Goal: Task Accomplishment & Management: Complete application form

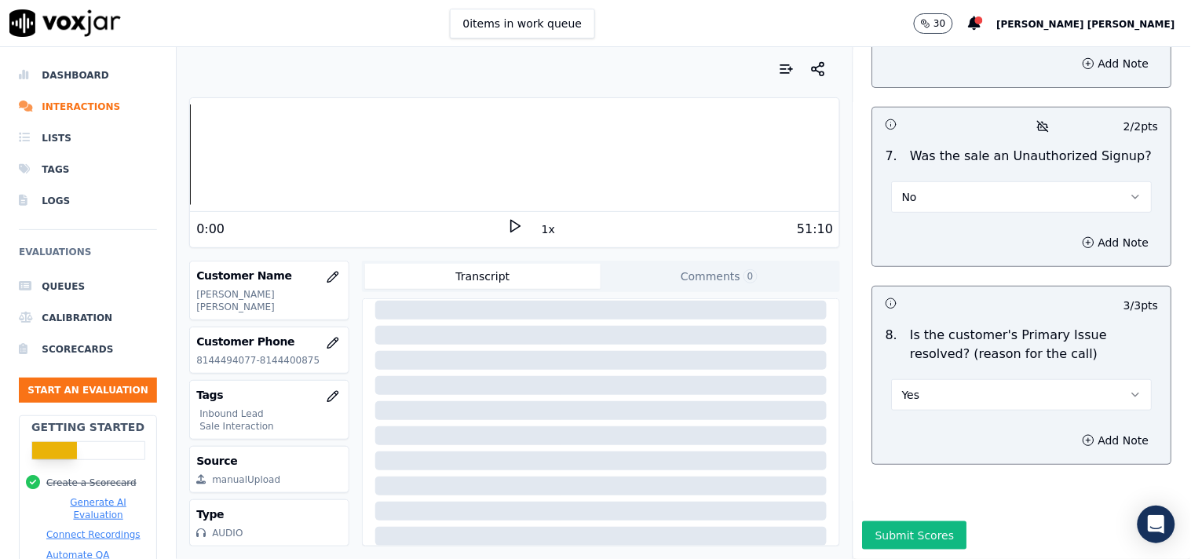
scroll to position [254, 0]
click at [876, 521] on button "Submit Scores" at bounding box center [915, 535] width 104 height 28
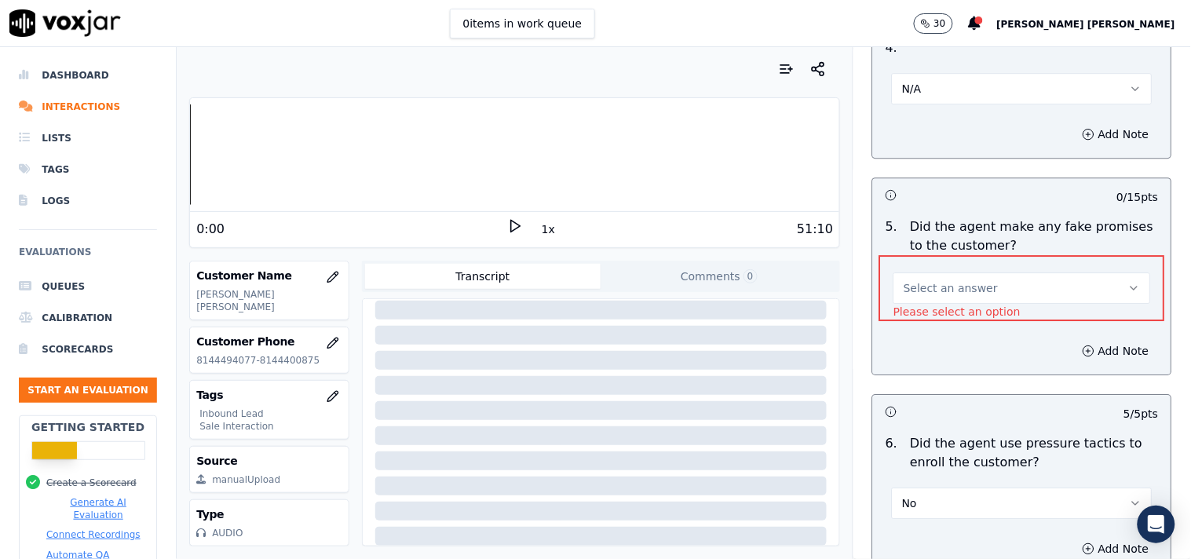
scroll to position [4260, 0]
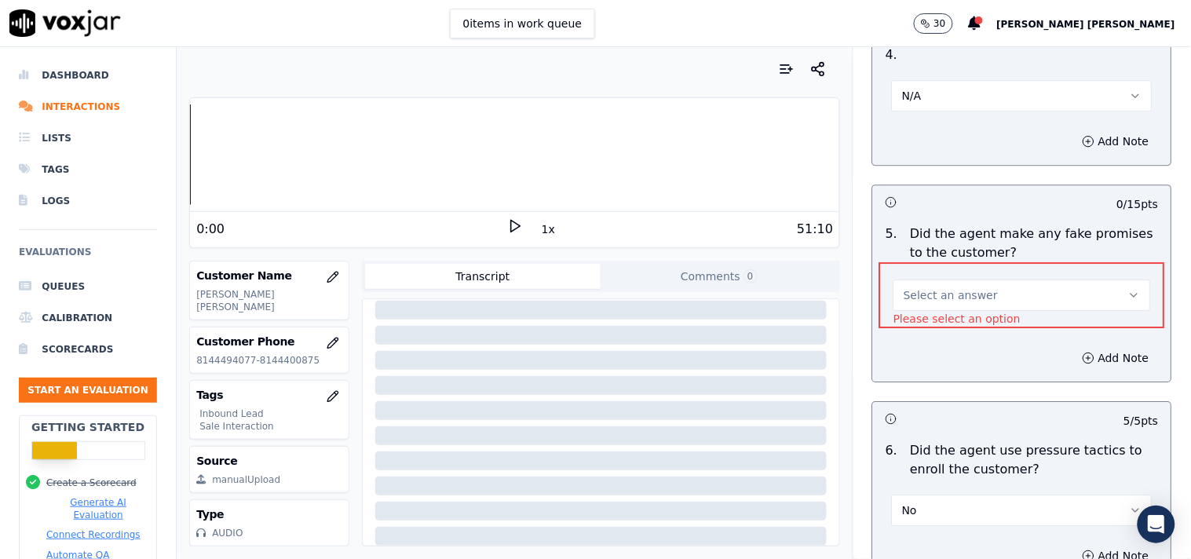
click at [977, 294] on button "Select an answer" at bounding box center [1021, 294] width 257 height 31
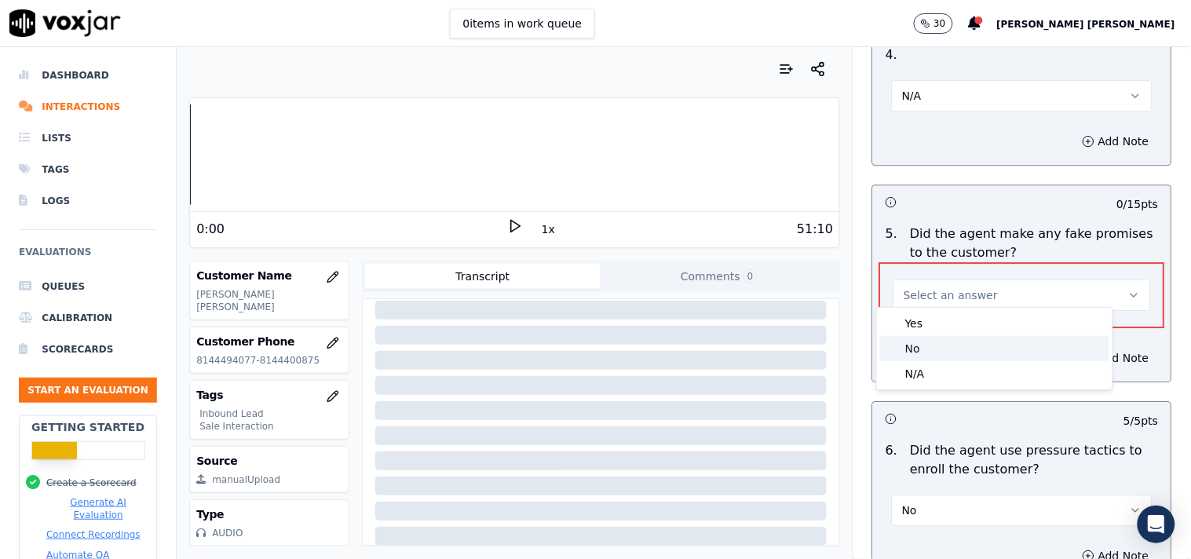
click at [944, 347] on div "No" at bounding box center [994, 348] width 229 height 25
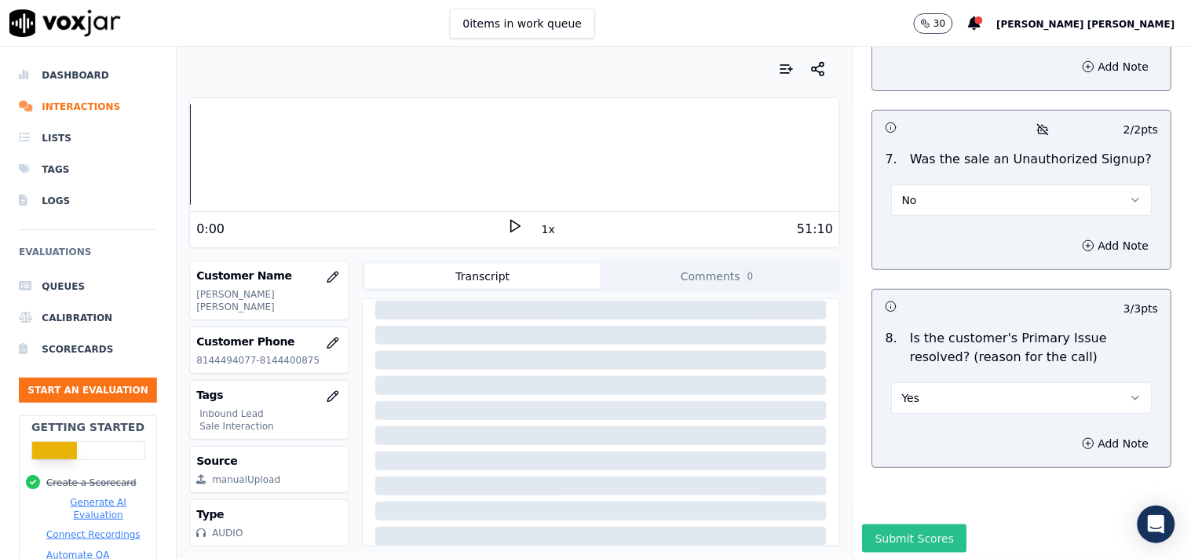
scroll to position [4767, 0]
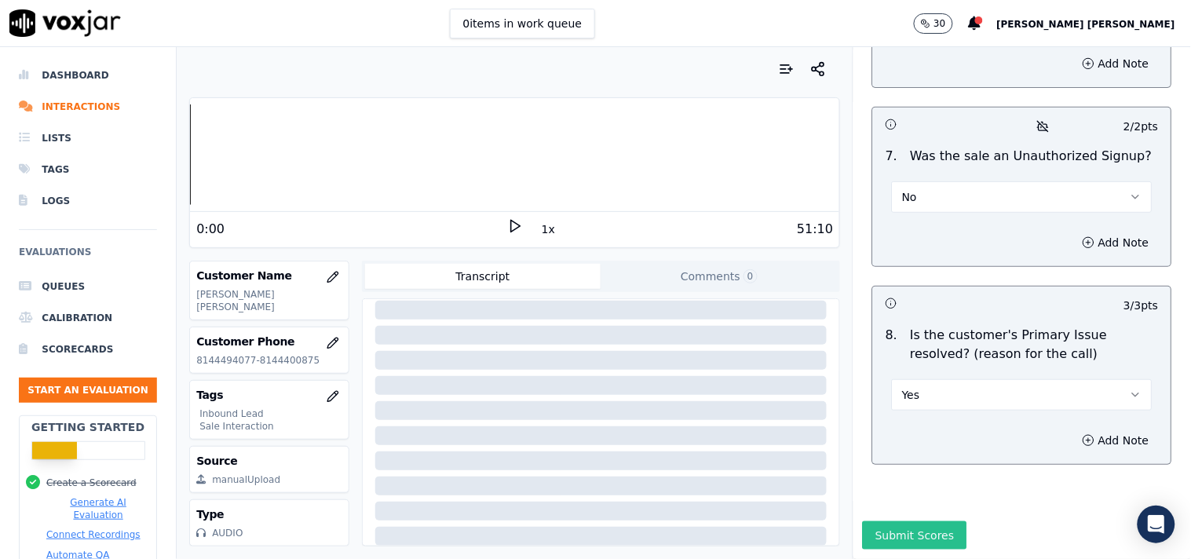
click at [905, 521] on button "Submit Scores" at bounding box center [915, 535] width 104 height 28
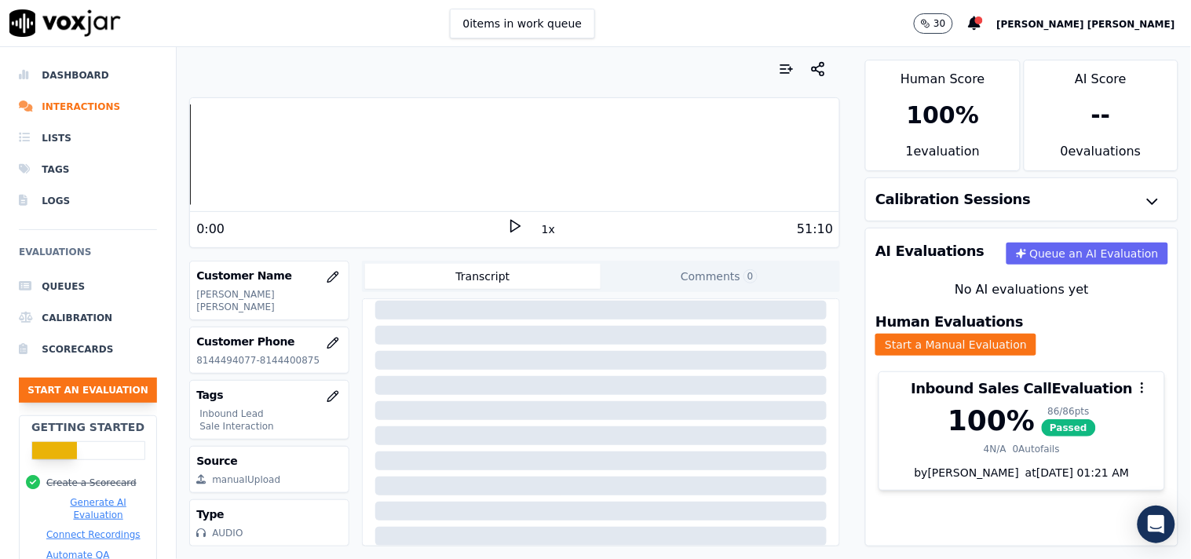
click at [88, 396] on button "Start an Evaluation" at bounding box center [88, 390] width 138 height 25
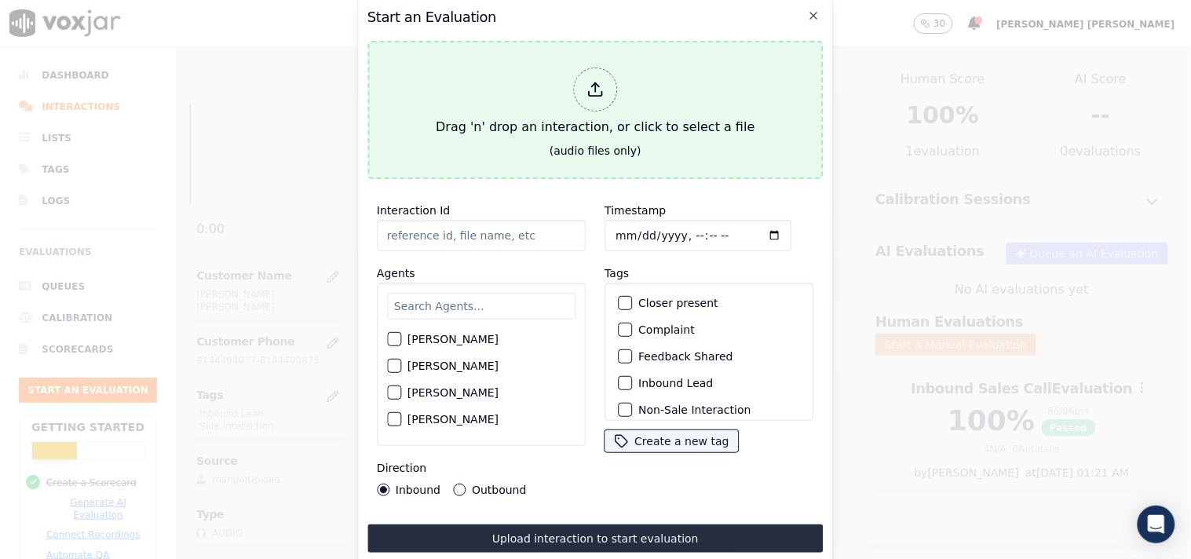
click at [575, 104] on div "Drag 'n' drop an interaction, or click to select a file" at bounding box center [594, 102] width 331 height 82
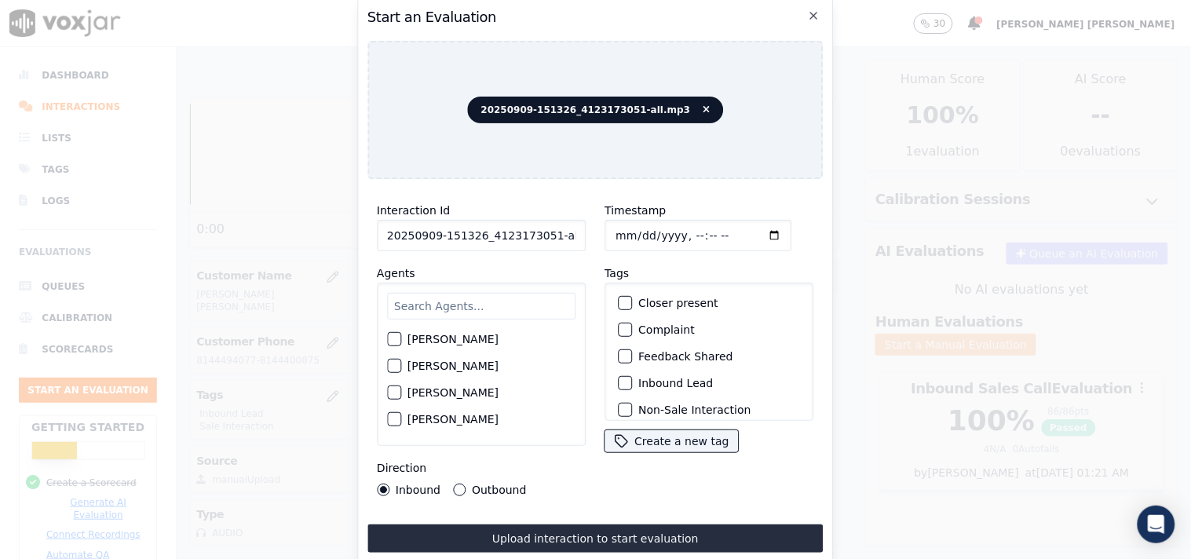
scroll to position [0, 9]
drag, startPoint x: 542, startPoint y: 232, endPoint x: 626, endPoint y: 239, distance: 83.5
click at [626, 239] on div "Interaction Id 20250909-151326_4123173051-all.mp3 Agents [PERSON_NAME] [PERSON_…" at bounding box center [595, 349] width 456 height 314
type input "20250909-151326_4123173051-C1"
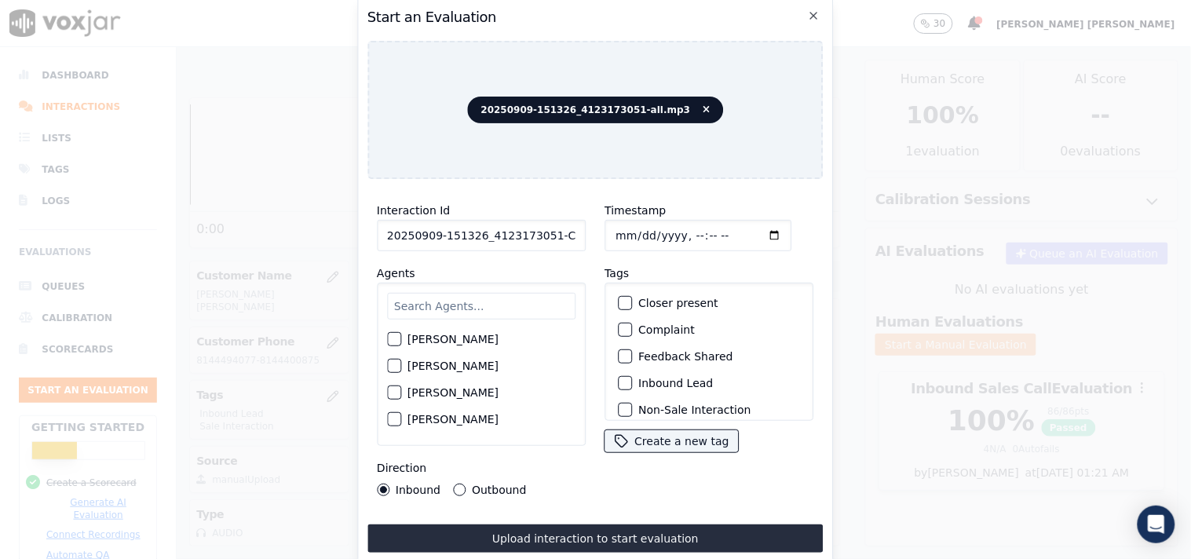
click at [615, 236] on input "Timestamp" at bounding box center [697, 235] width 187 height 31
type input "[DATE]T19:52"
type input "20250909-151326_4123173051-C"
click at [613, 231] on input "Timestamp" at bounding box center [697, 235] width 187 height 31
type input "[DATE]T19:52"
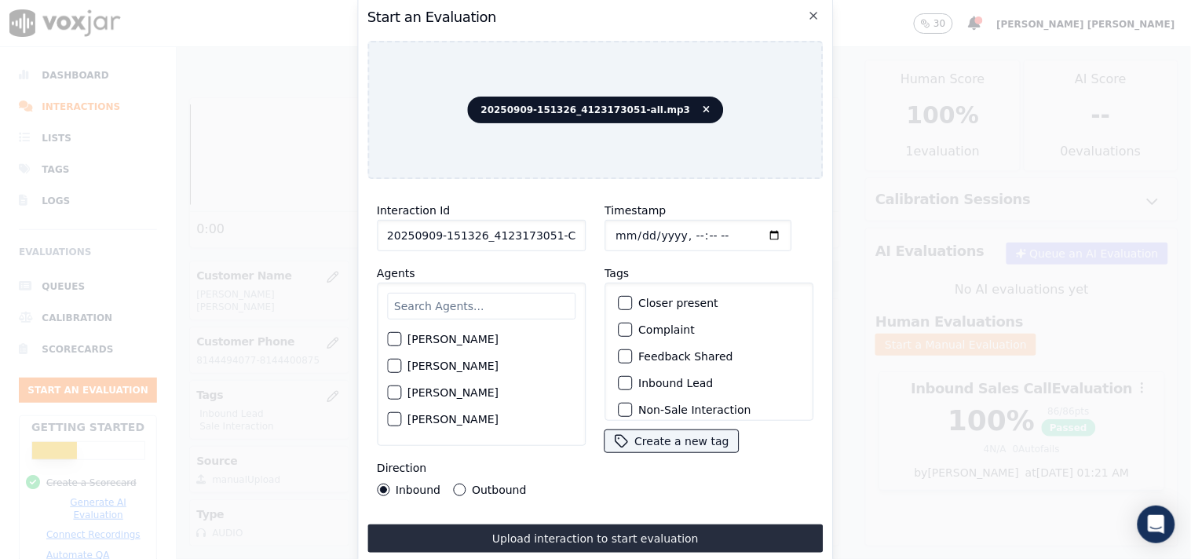
click at [556, 233] on input "20250909-151326_4123173051-C" at bounding box center [481, 235] width 209 height 31
type input "20250909-151326_4123173051-C1"
click at [469, 307] on input "text" at bounding box center [481, 306] width 188 height 27
type input "[PERSON_NAME]"
click at [451, 365] on label "[PERSON_NAME]" at bounding box center [452, 370] width 91 height 11
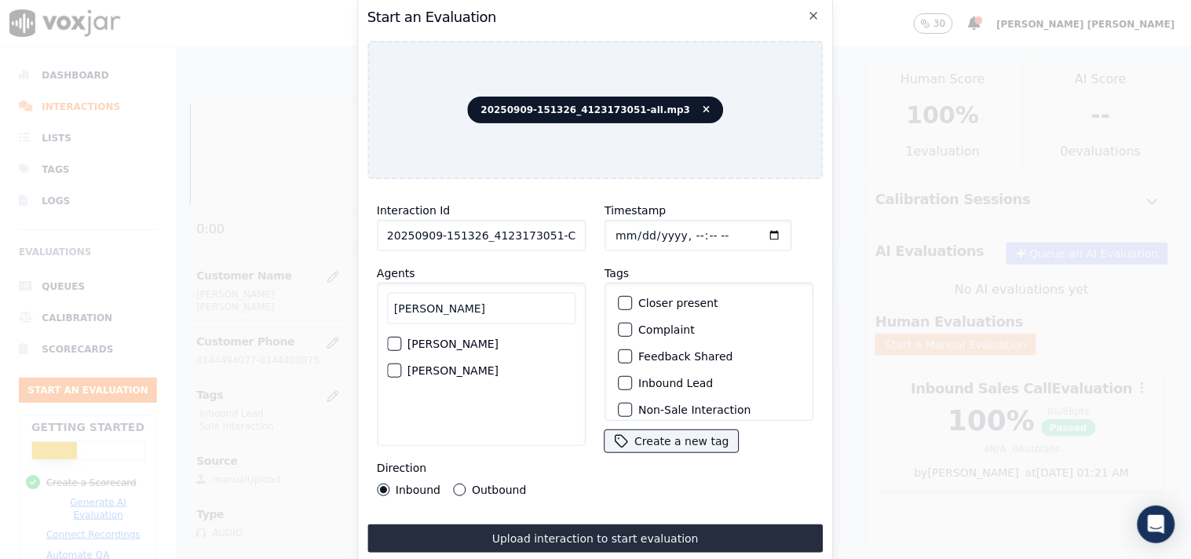
click at [401, 363] on button "[PERSON_NAME]" at bounding box center [394, 370] width 14 height 14
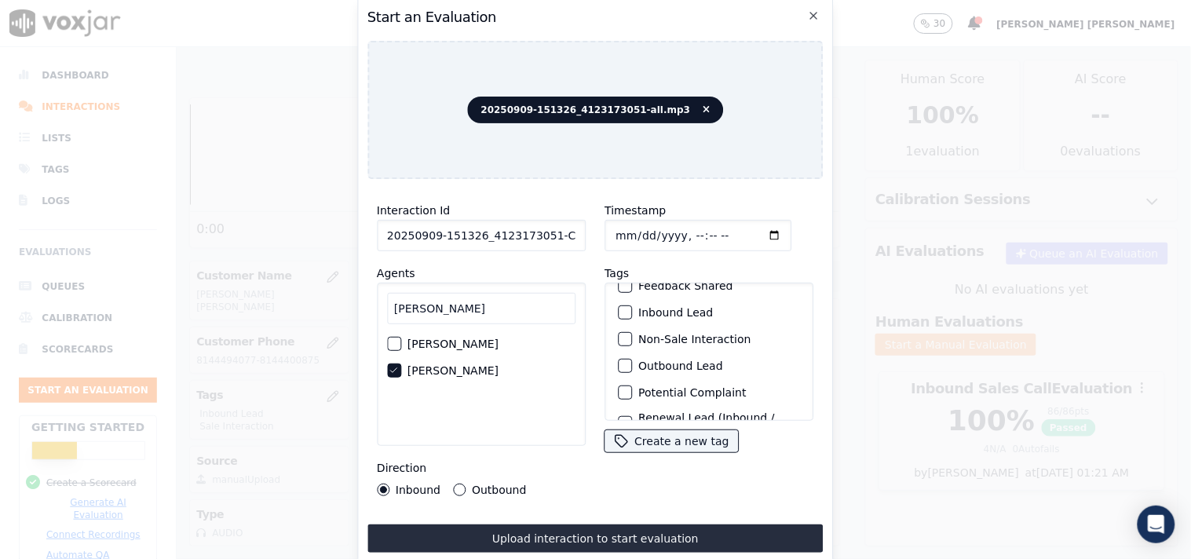
scroll to position [138, 0]
click at [631, 387] on div "Sale Interaction" at bounding box center [709, 400] width 195 height 27
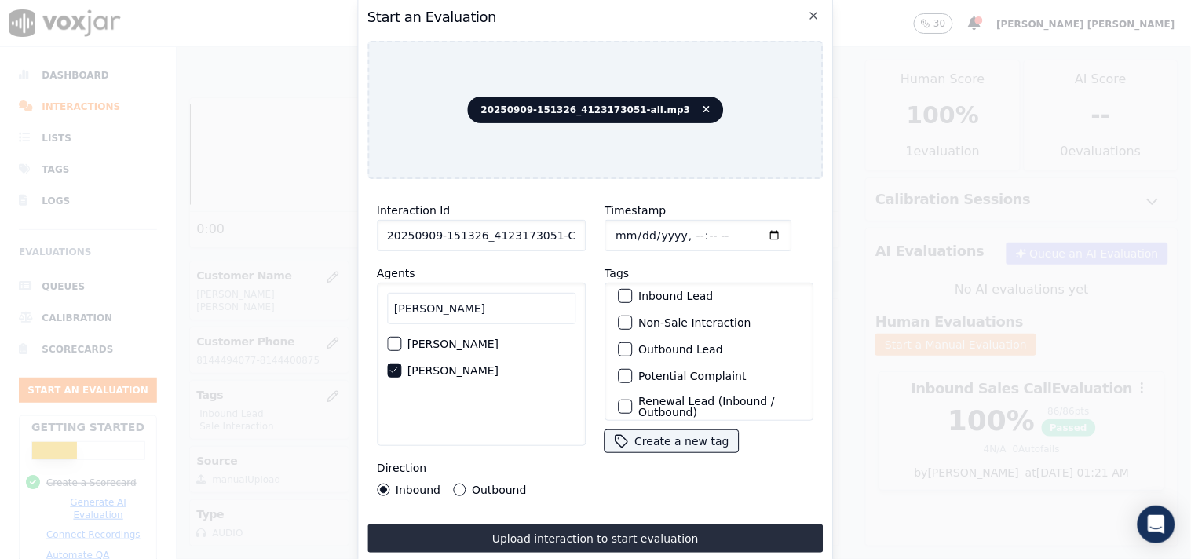
scroll to position [51, 0]
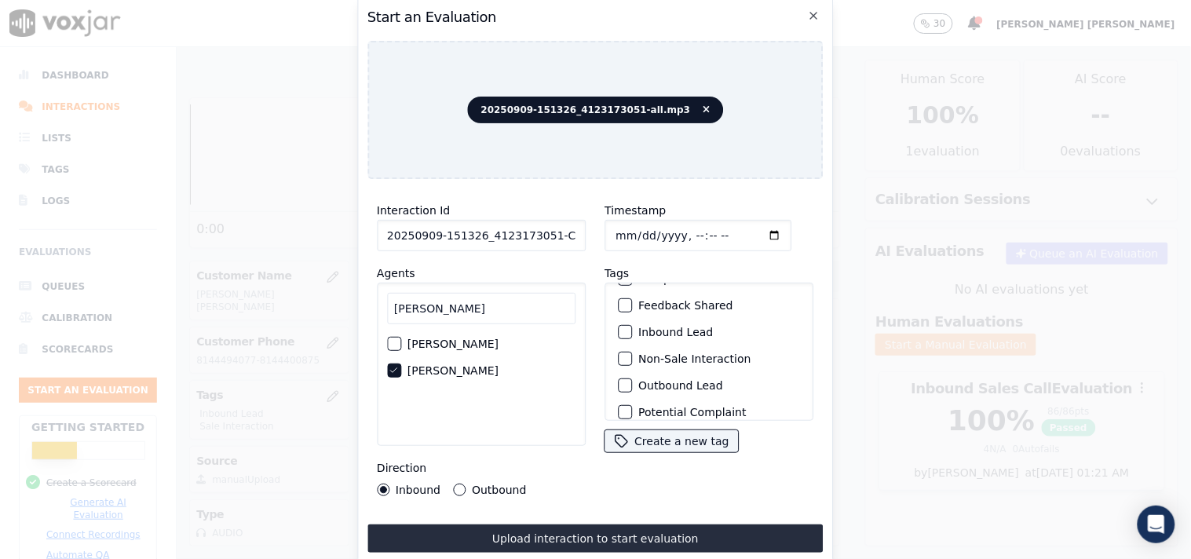
click at [619, 331] on button "Inbound Lead" at bounding box center [625, 332] width 14 height 14
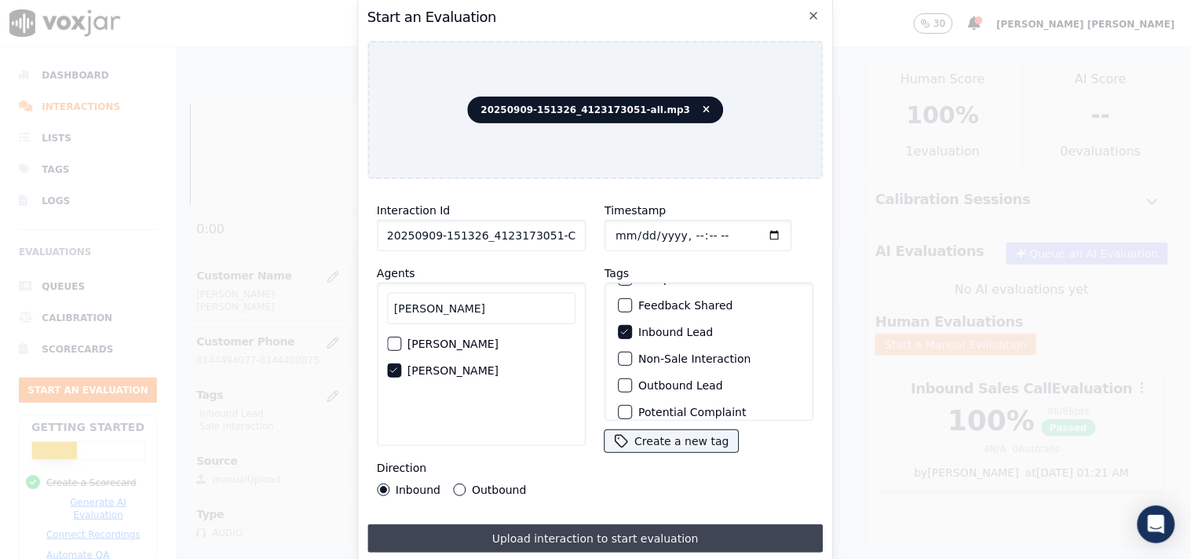
click at [555, 534] on button "Upload interaction to start evaluation" at bounding box center [595, 538] width 456 height 28
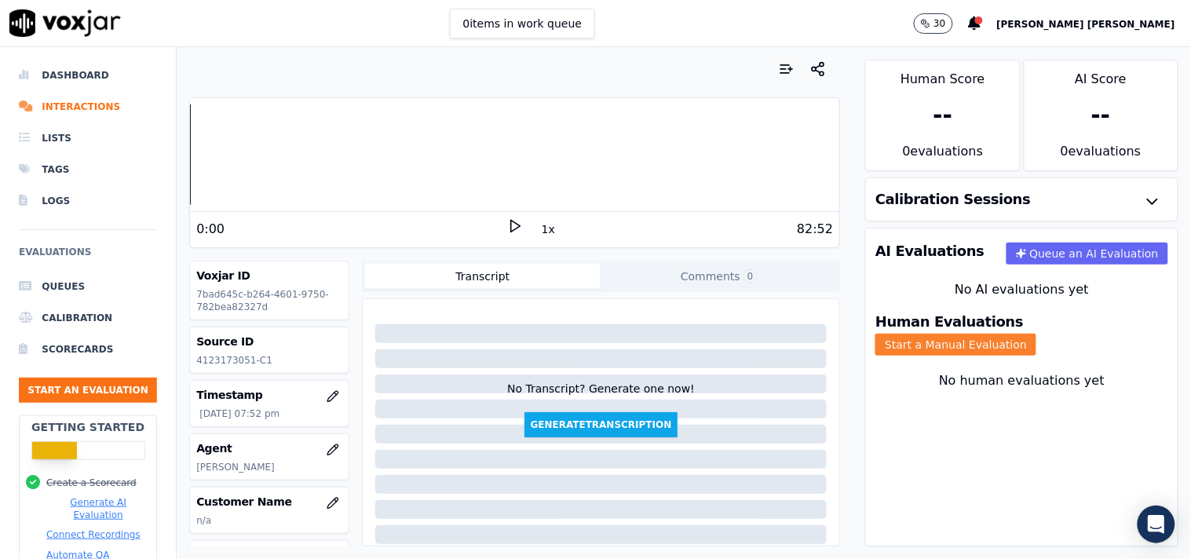
click at [1036, 334] on button "Start a Manual Evaluation" at bounding box center [955, 345] width 161 height 22
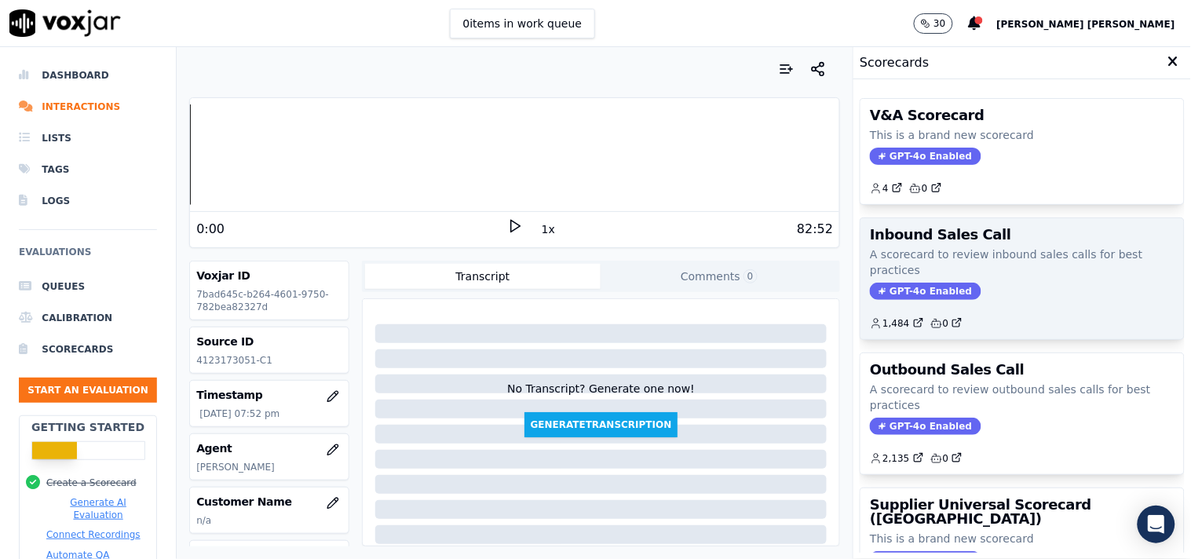
click at [900, 294] on span "GPT-4o Enabled" at bounding box center [925, 291] width 111 height 17
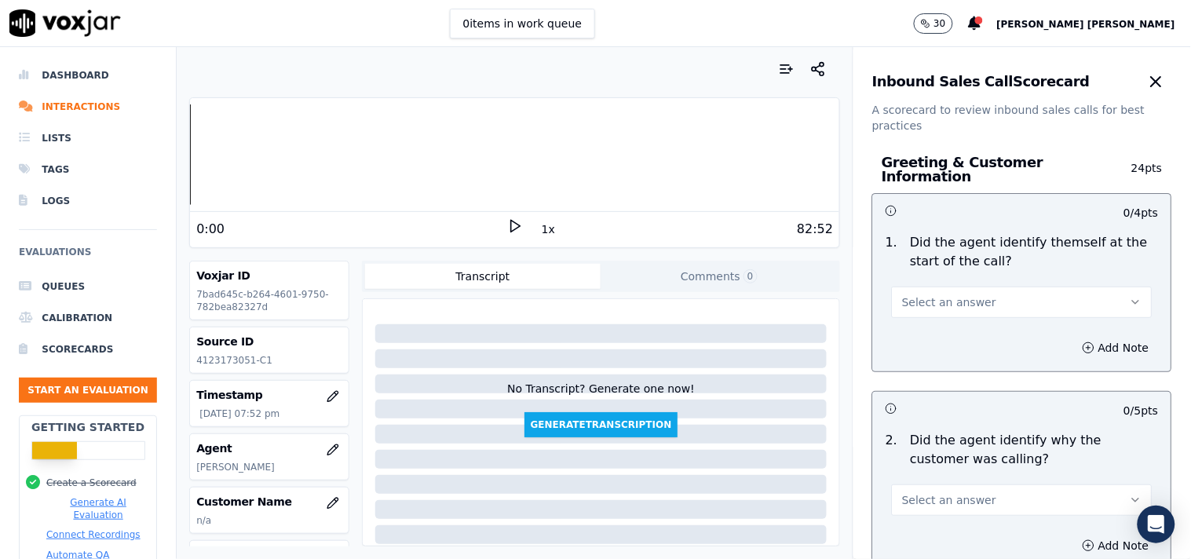
click at [948, 298] on span "Select an answer" at bounding box center [949, 302] width 94 height 16
click at [940, 320] on div "Yes" at bounding box center [994, 329] width 231 height 25
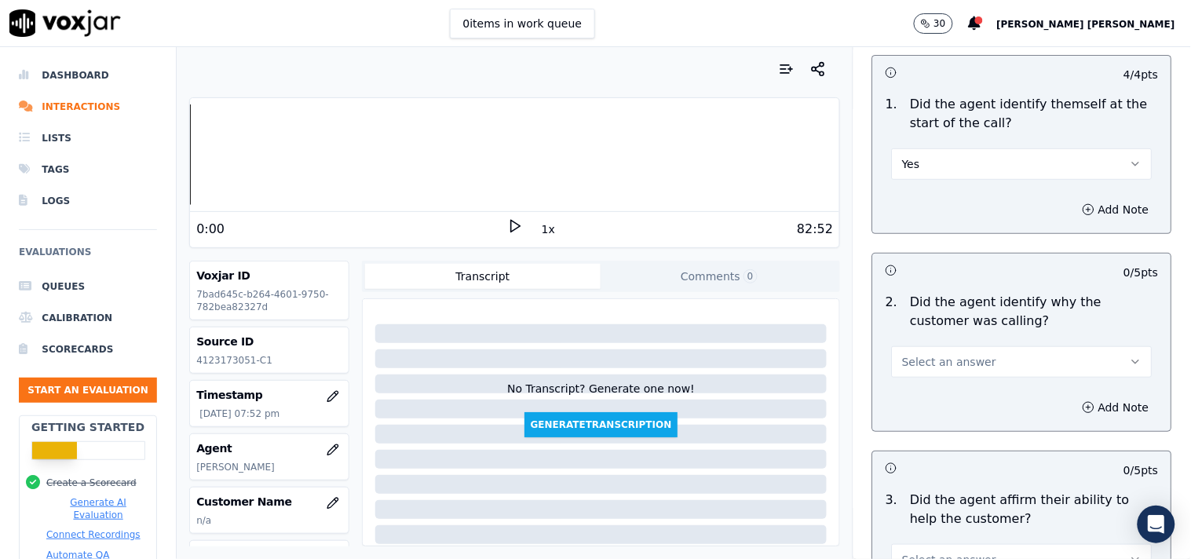
scroll to position [174, 0]
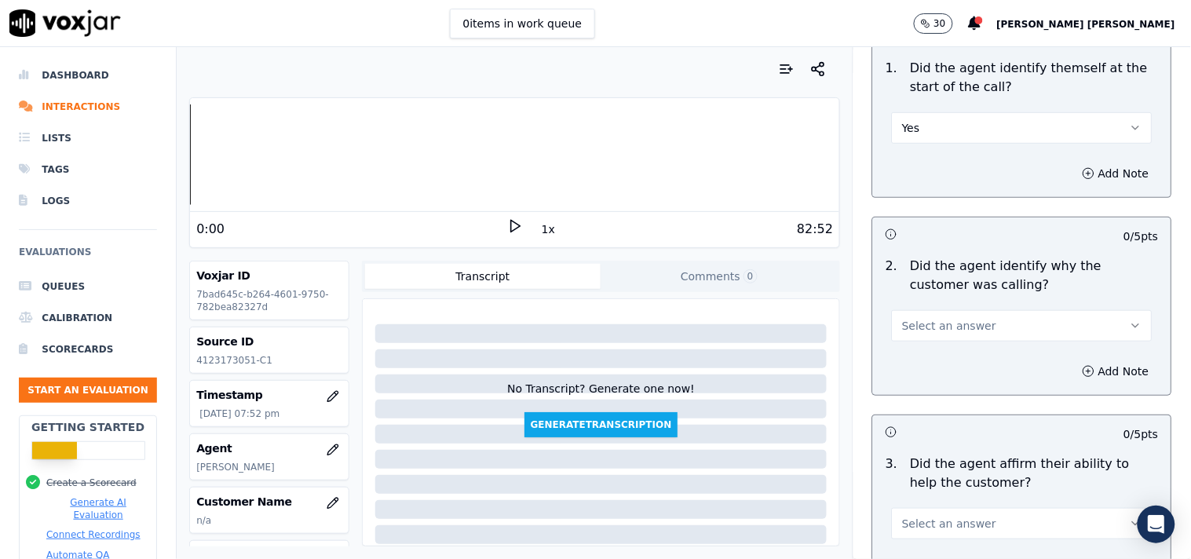
click at [921, 328] on button "Select an answer" at bounding box center [1022, 325] width 261 height 31
click at [907, 363] on div "Yes" at bounding box center [994, 353] width 231 height 25
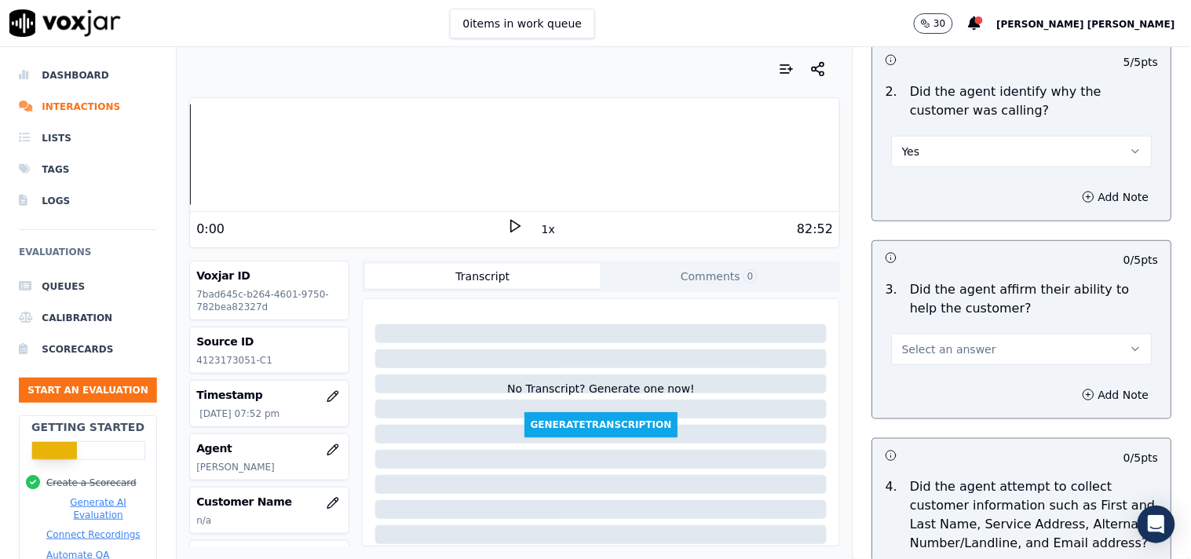
click at [1047, 338] on button "Select an answer" at bounding box center [1022, 349] width 261 height 31
click at [945, 365] on div "Yes" at bounding box center [994, 376] width 231 height 25
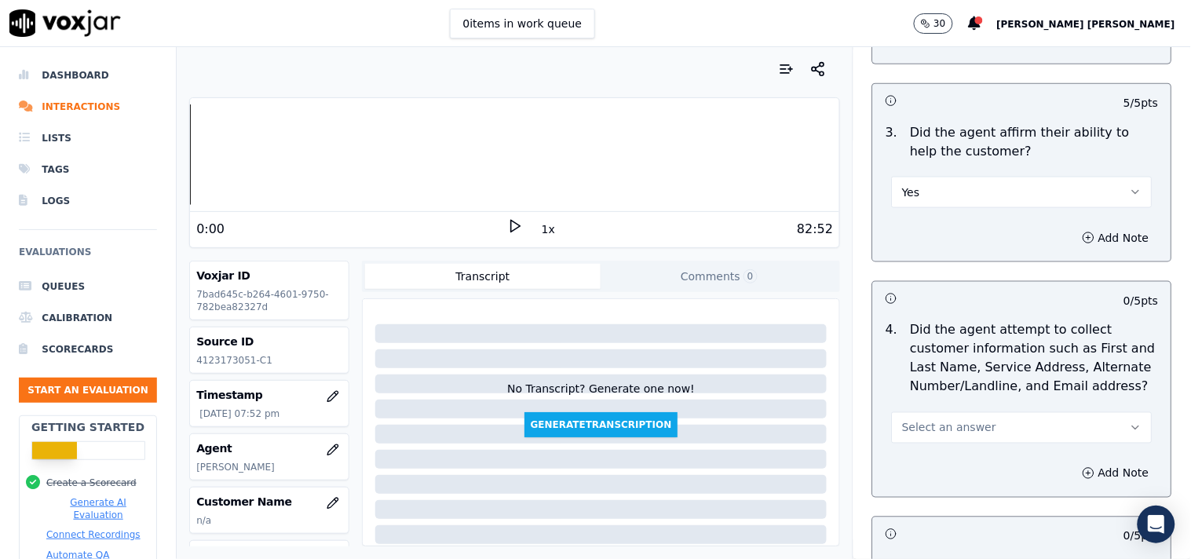
scroll to position [523, 0]
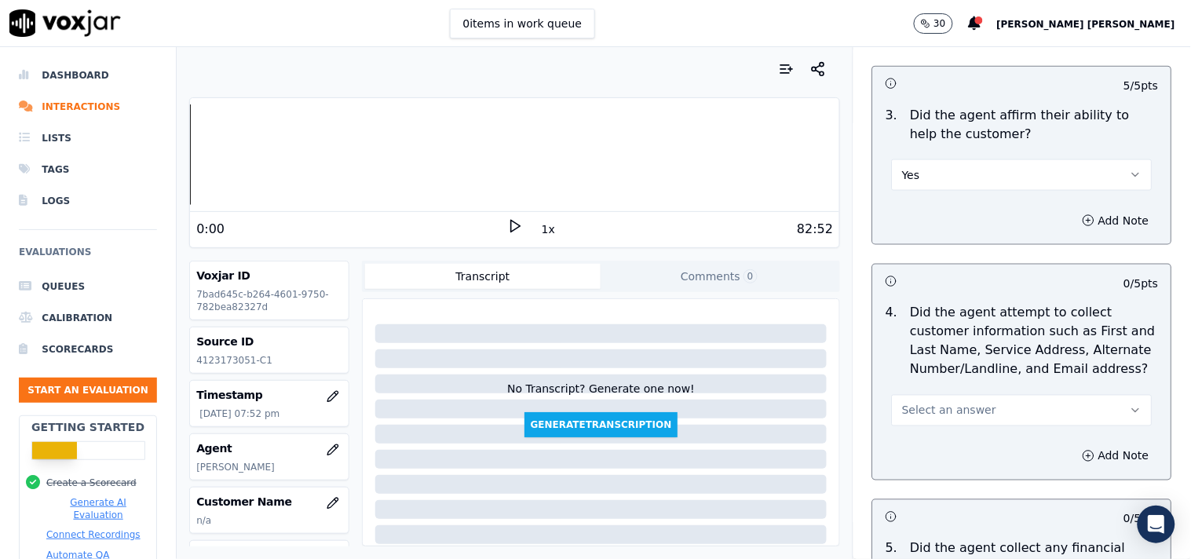
click at [935, 403] on span "Select an answer" at bounding box center [949, 411] width 94 height 16
click at [922, 425] on div "Yes" at bounding box center [994, 437] width 231 height 25
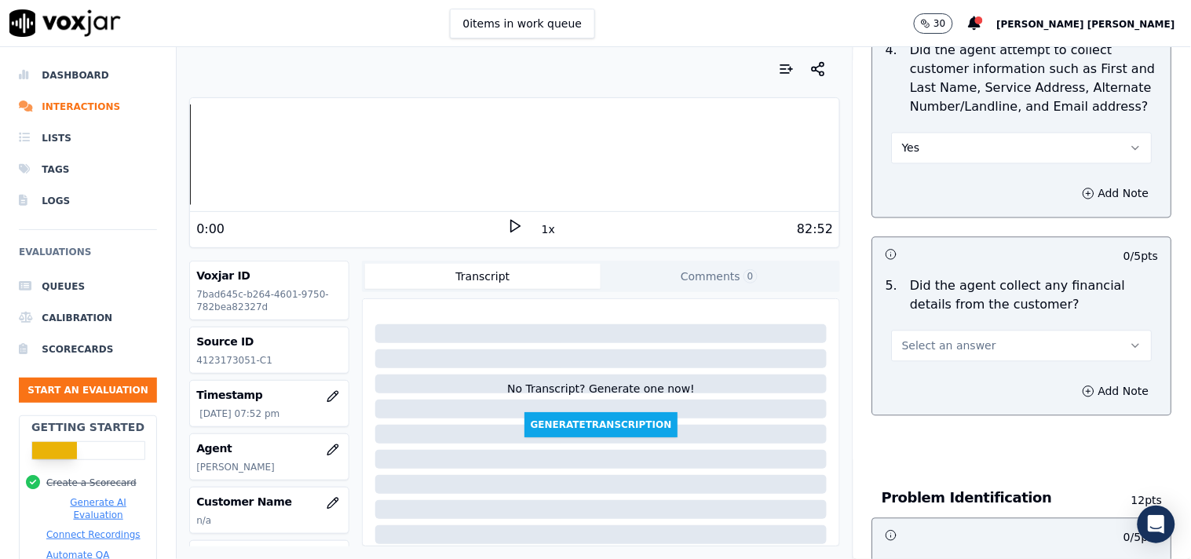
click at [952, 338] on span "Select an answer" at bounding box center [949, 346] width 94 height 16
drag, startPoint x: 928, startPoint y: 416, endPoint x: 931, endPoint y: 403, distance: 13.7
click at [931, 403] on div "Yes No N/A" at bounding box center [994, 400] width 237 height 82
click at [931, 403] on div "No" at bounding box center [994, 399] width 231 height 25
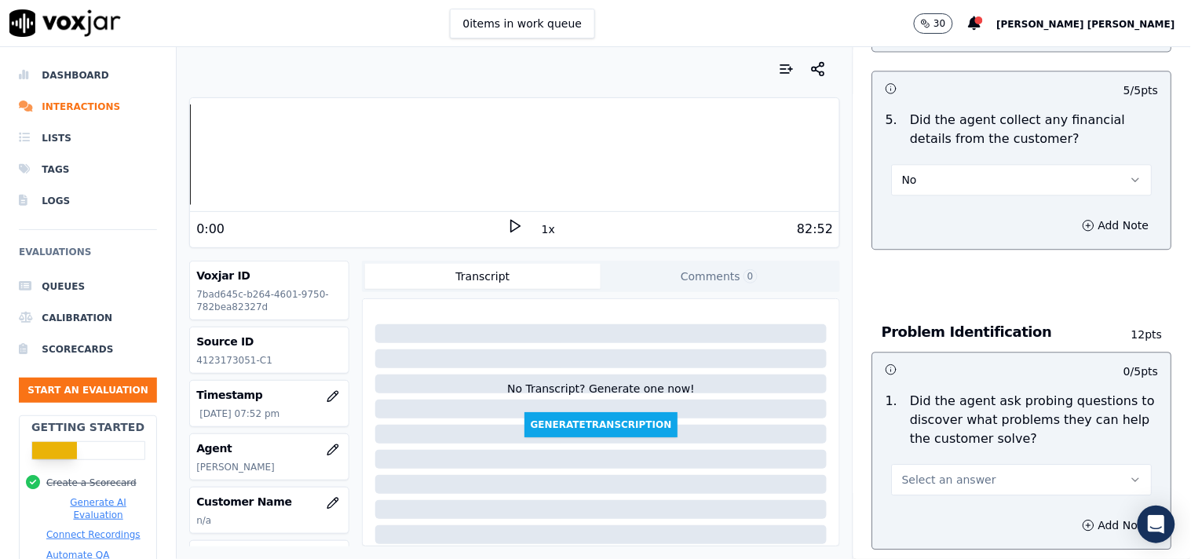
scroll to position [1134, 0]
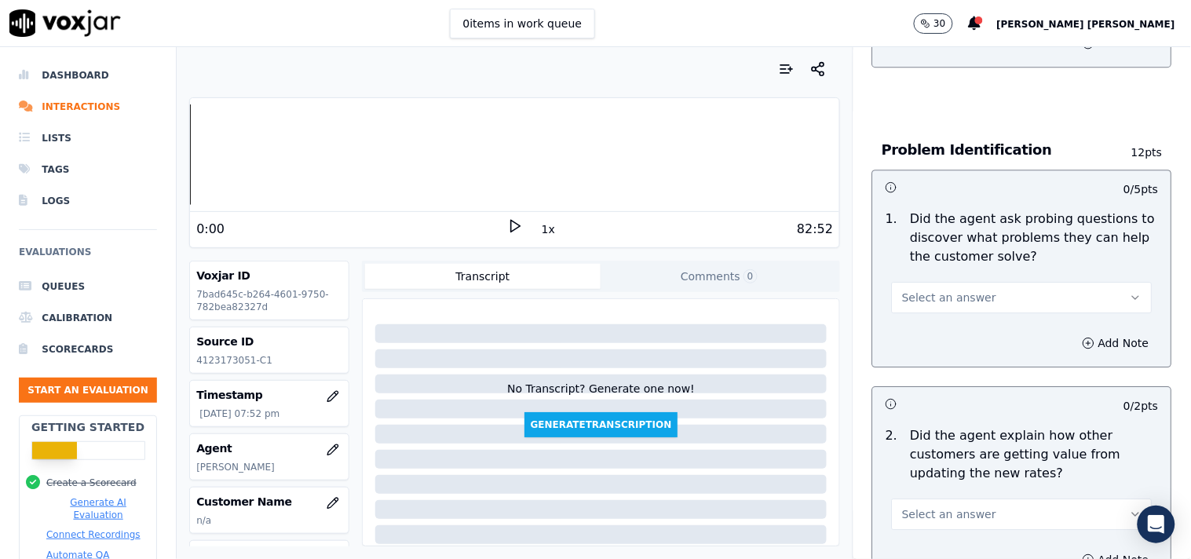
click at [945, 293] on span "Select an answer" at bounding box center [949, 298] width 94 height 16
click at [930, 330] on div "Yes" at bounding box center [994, 324] width 231 height 25
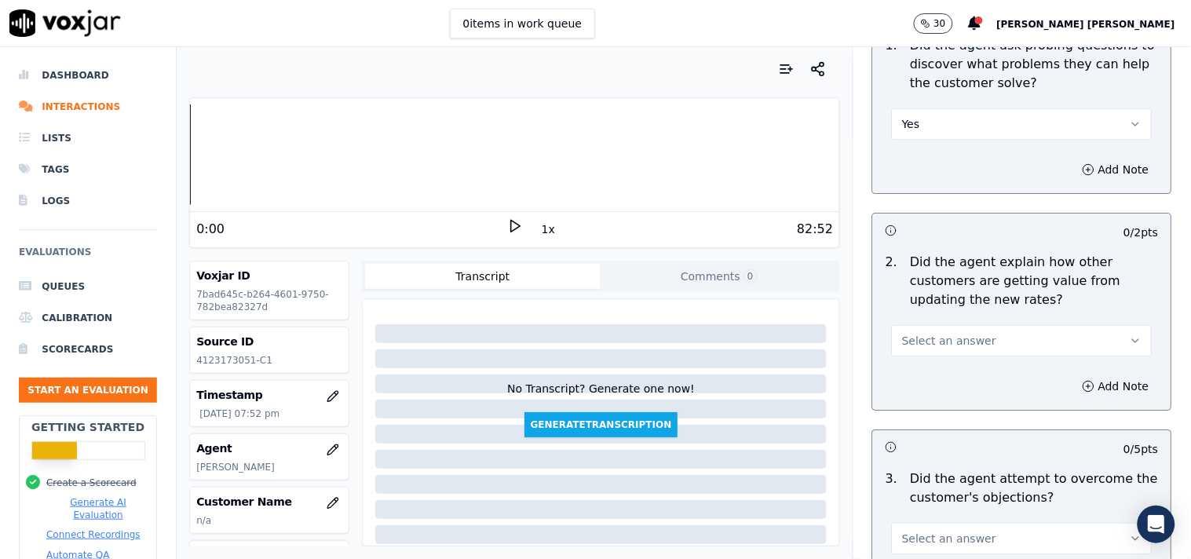
scroll to position [1308, 0]
click at [937, 334] on span "Select an answer" at bounding box center [949, 340] width 94 height 16
click at [922, 371] on div "Yes" at bounding box center [994, 367] width 231 height 25
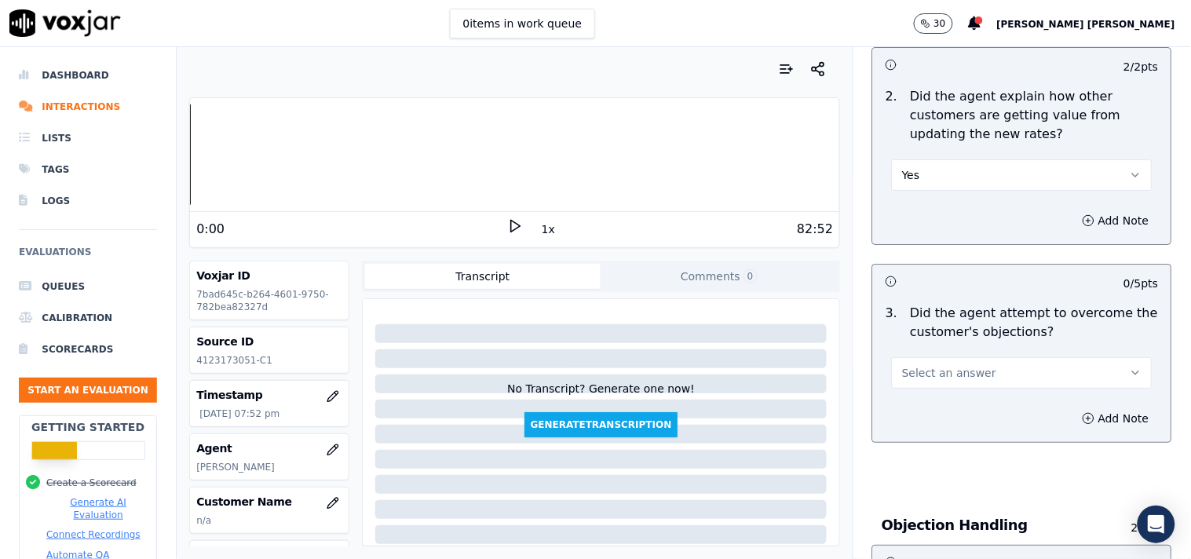
scroll to position [1482, 0]
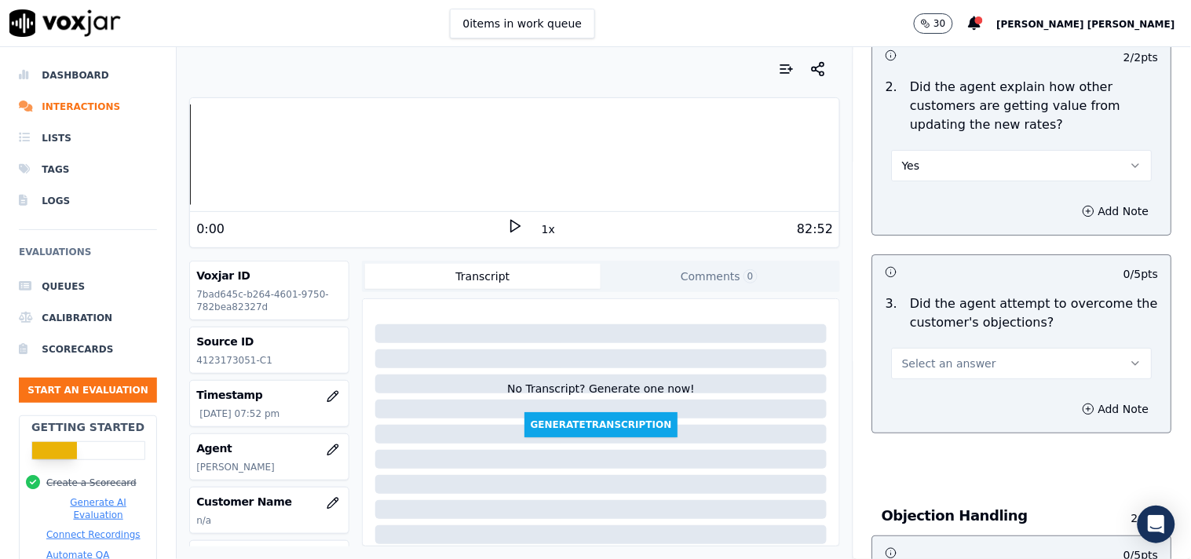
click at [931, 360] on span "Select an answer" at bounding box center [949, 364] width 94 height 16
click at [923, 379] on div "Yes" at bounding box center [994, 390] width 231 height 25
click at [951, 159] on button "Yes" at bounding box center [1022, 165] width 261 height 31
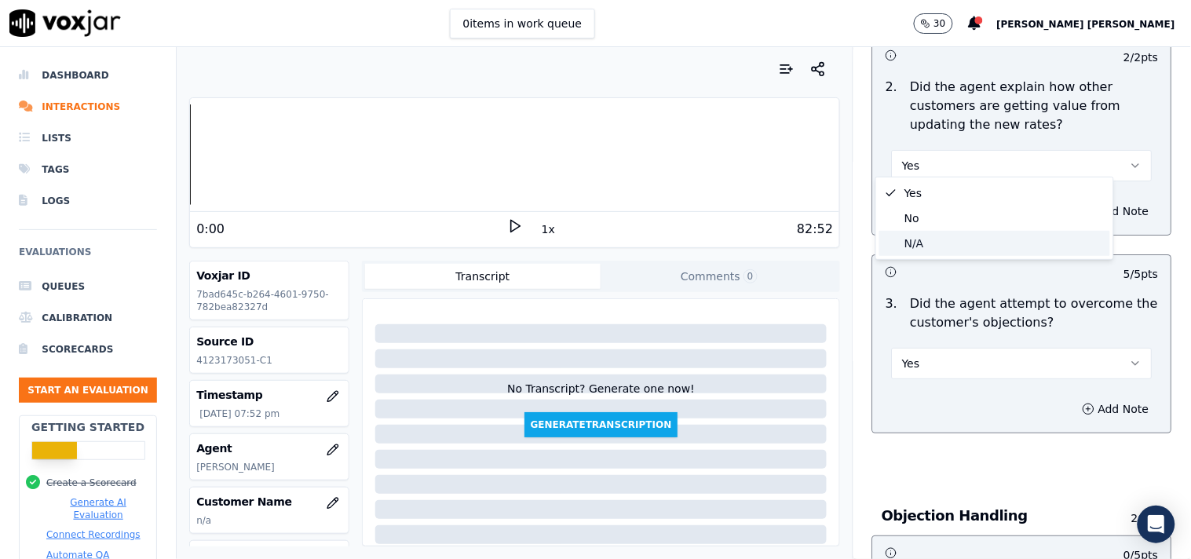
click at [932, 237] on div "N/A" at bounding box center [994, 243] width 231 height 25
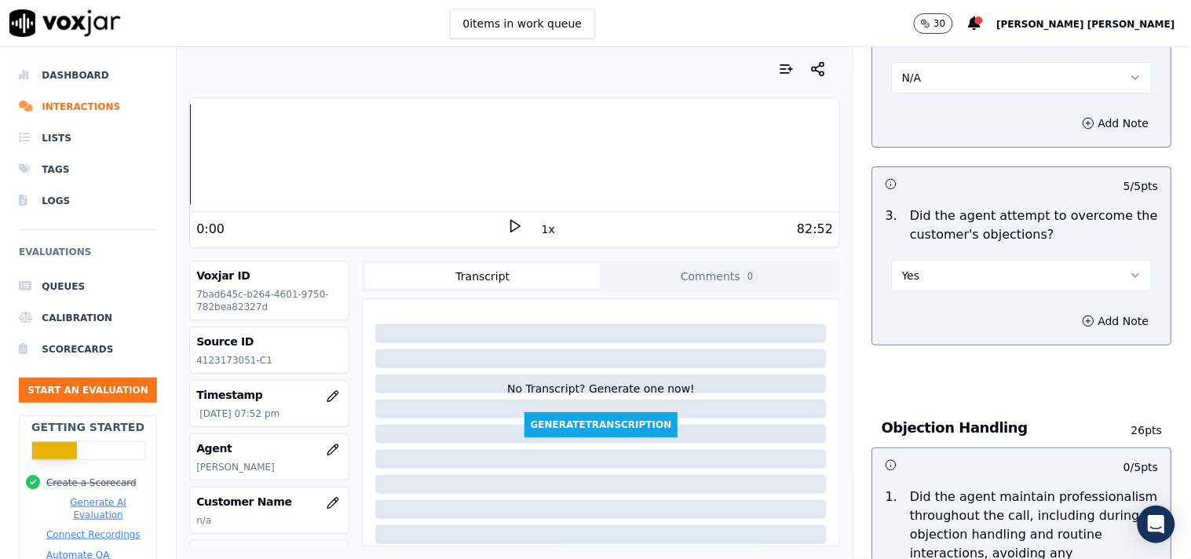
scroll to position [1744, 0]
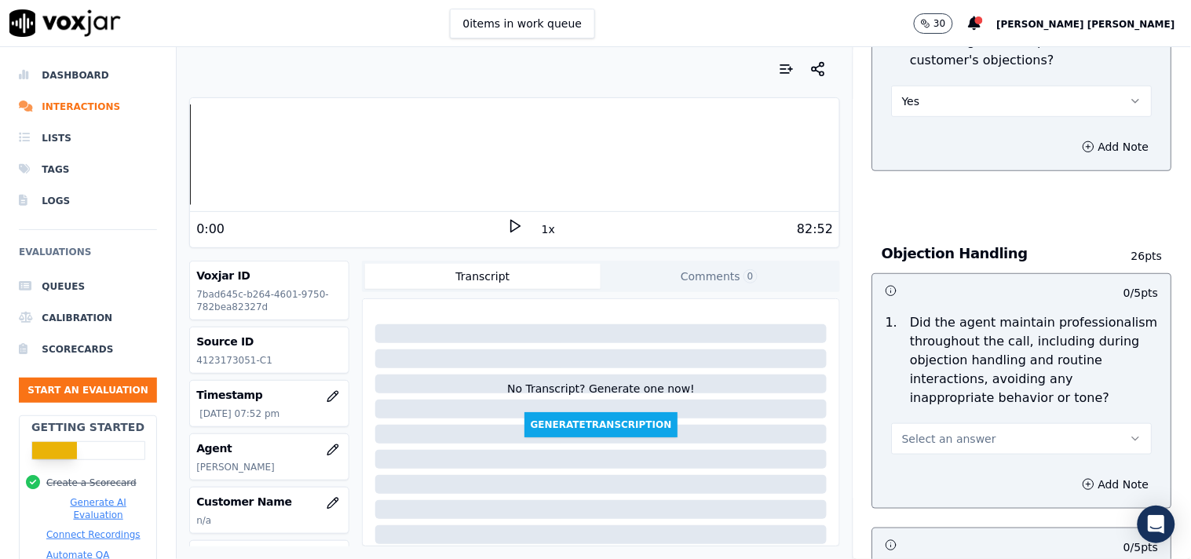
click at [911, 431] on span "Select an answer" at bounding box center [949, 439] width 94 height 16
click at [907, 464] on div "Yes" at bounding box center [994, 467] width 231 height 25
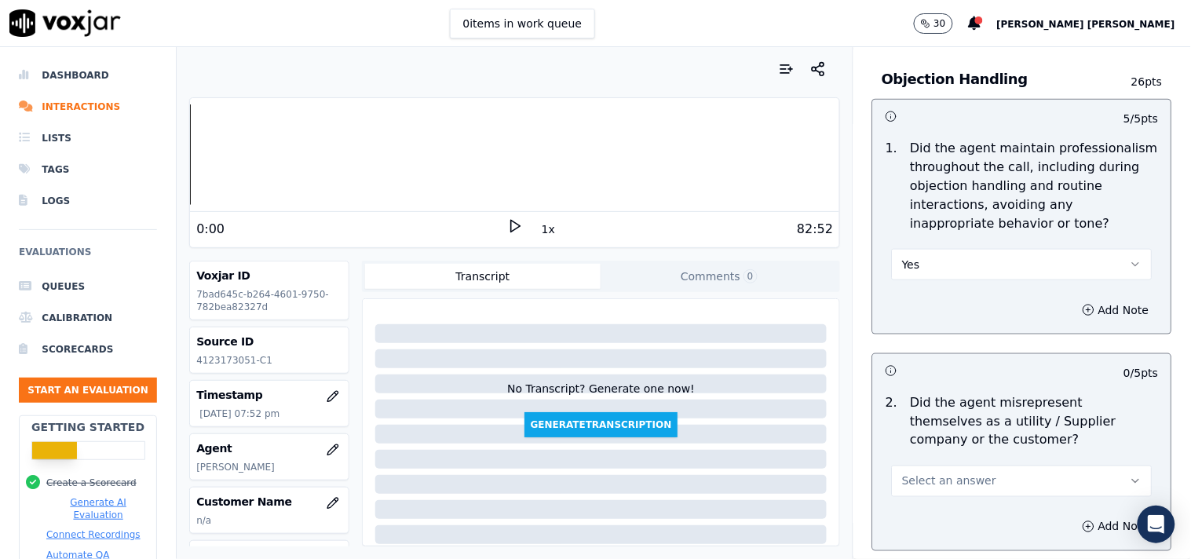
click at [916, 473] on span "Select an answer" at bounding box center [949, 481] width 94 height 16
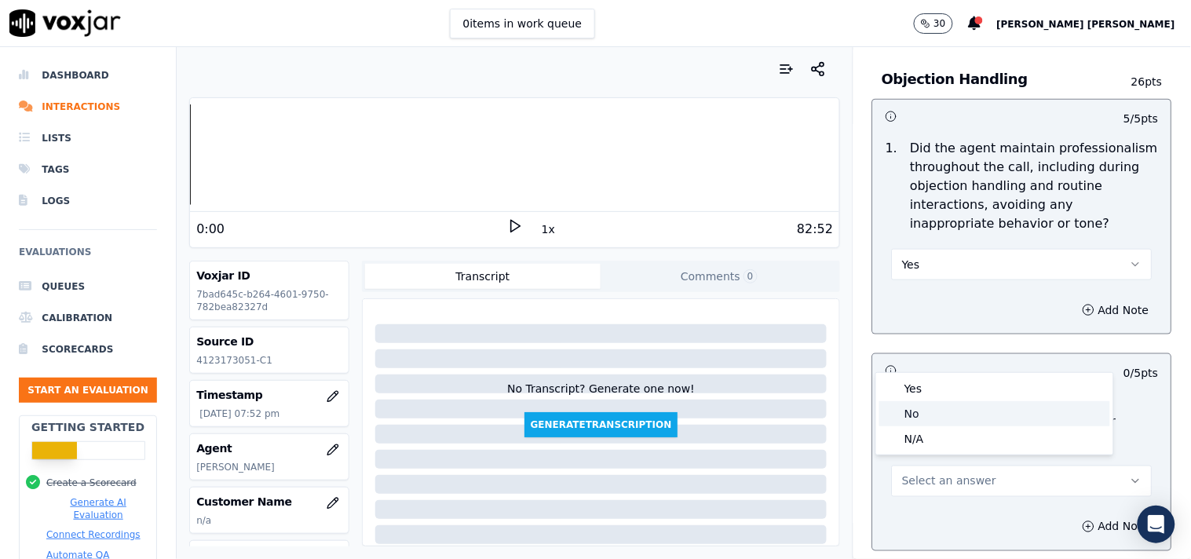
click at [930, 411] on div "No" at bounding box center [994, 413] width 231 height 25
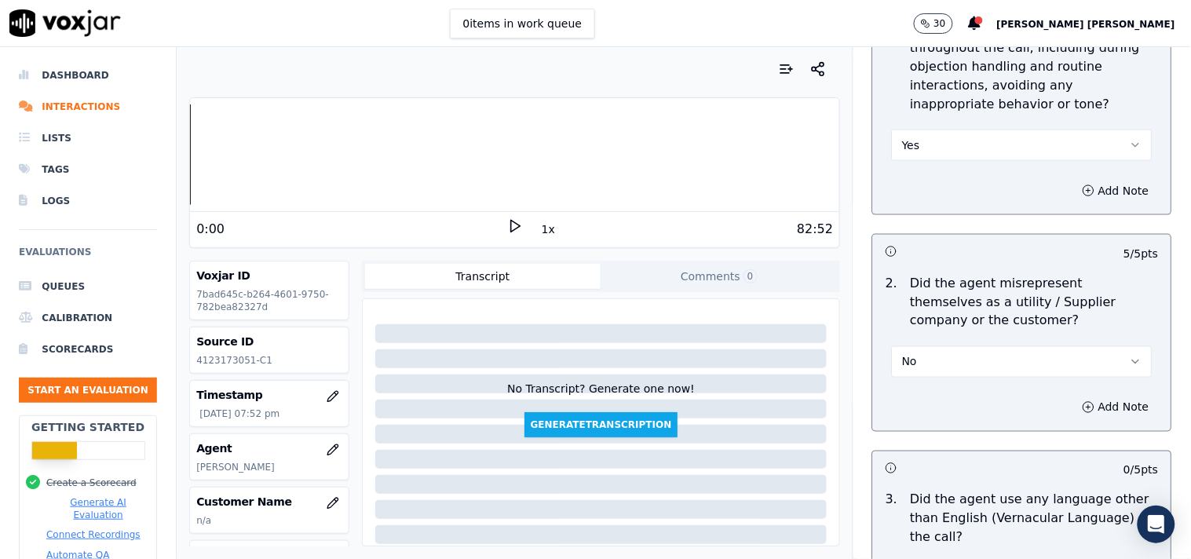
scroll to position [2267, 0]
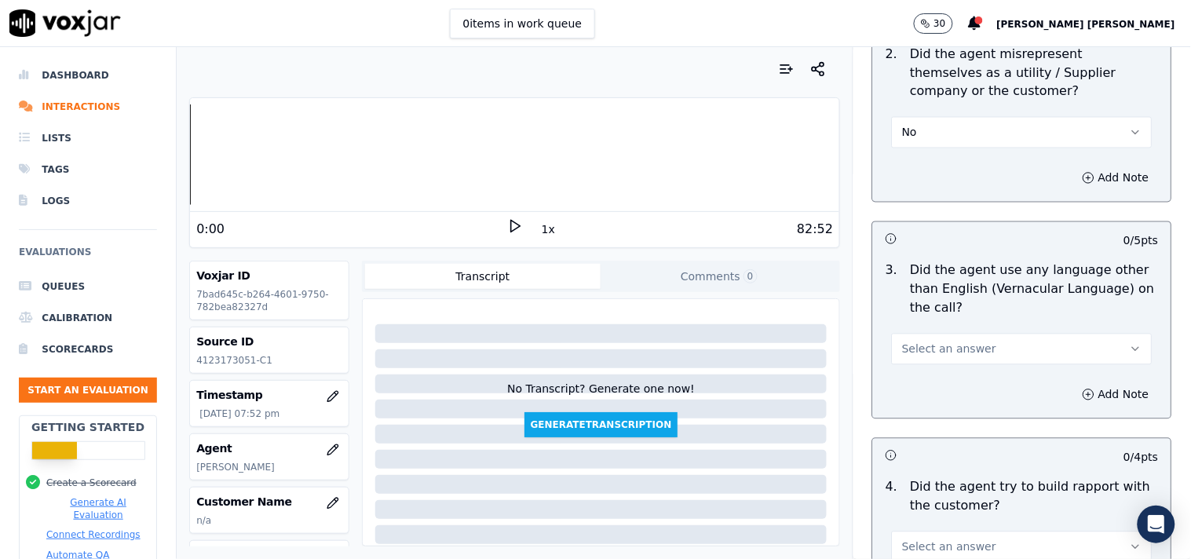
click at [940, 343] on span "Select an answer" at bounding box center [949, 349] width 94 height 16
click at [926, 394] on div "No" at bounding box center [994, 401] width 231 height 25
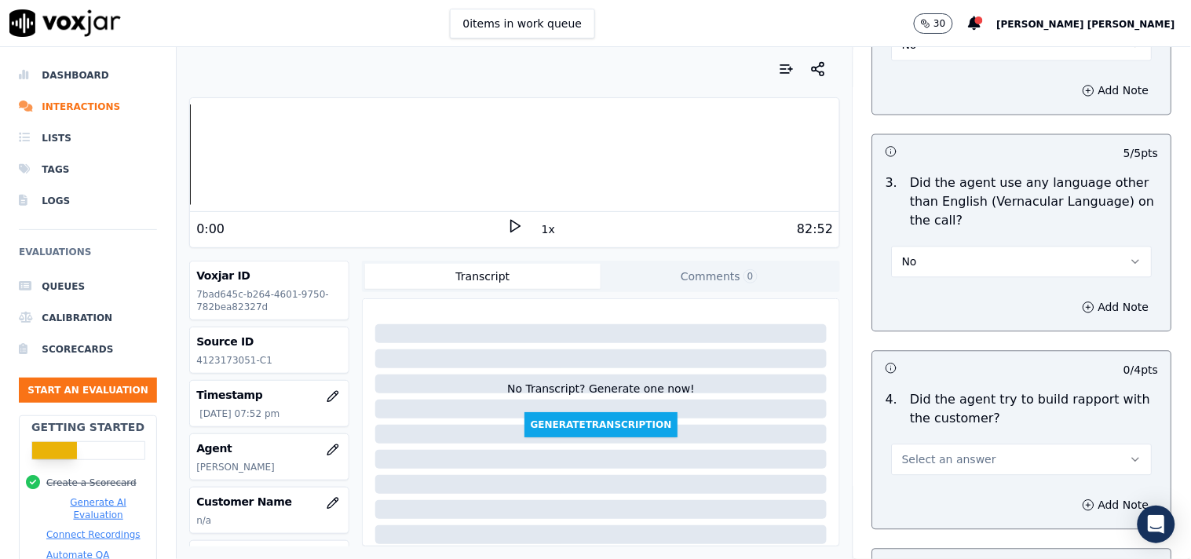
scroll to position [2529, 0]
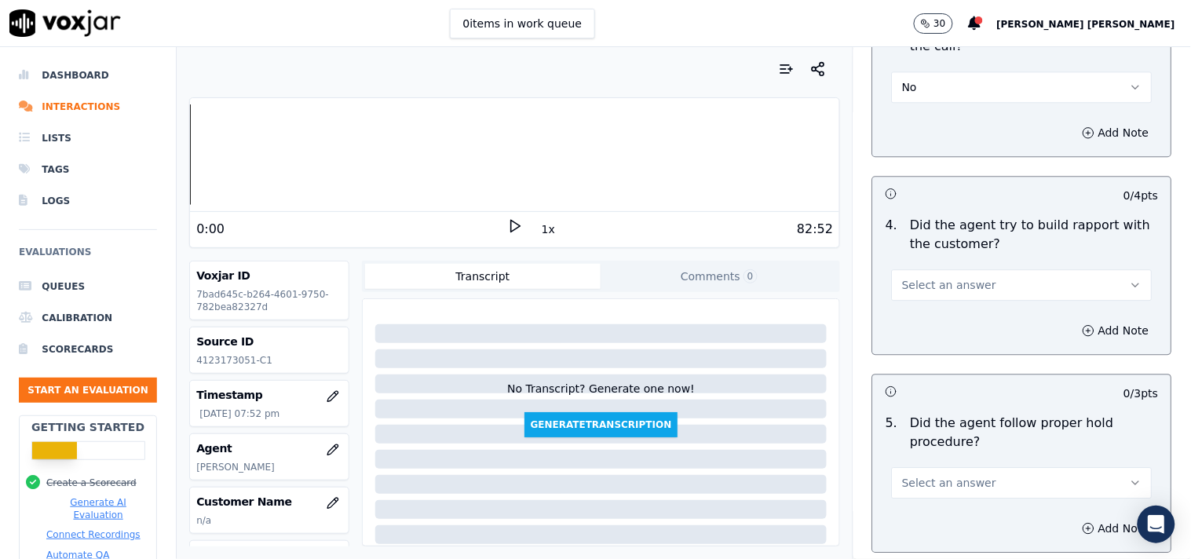
click at [989, 286] on button "Select an answer" at bounding box center [1022, 284] width 261 height 31
click at [945, 374] on div "N/A" at bounding box center [994, 363] width 231 height 25
click at [955, 480] on span "Select an answer" at bounding box center [949, 483] width 94 height 16
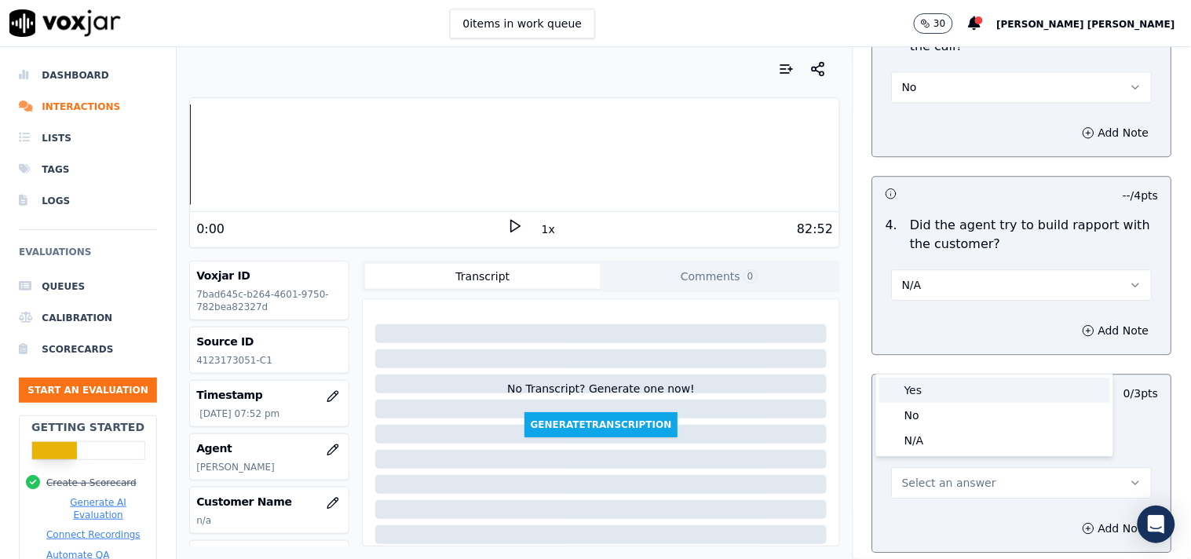
click at [937, 389] on div "Yes" at bounding box center [994, 390] width 231 height 25
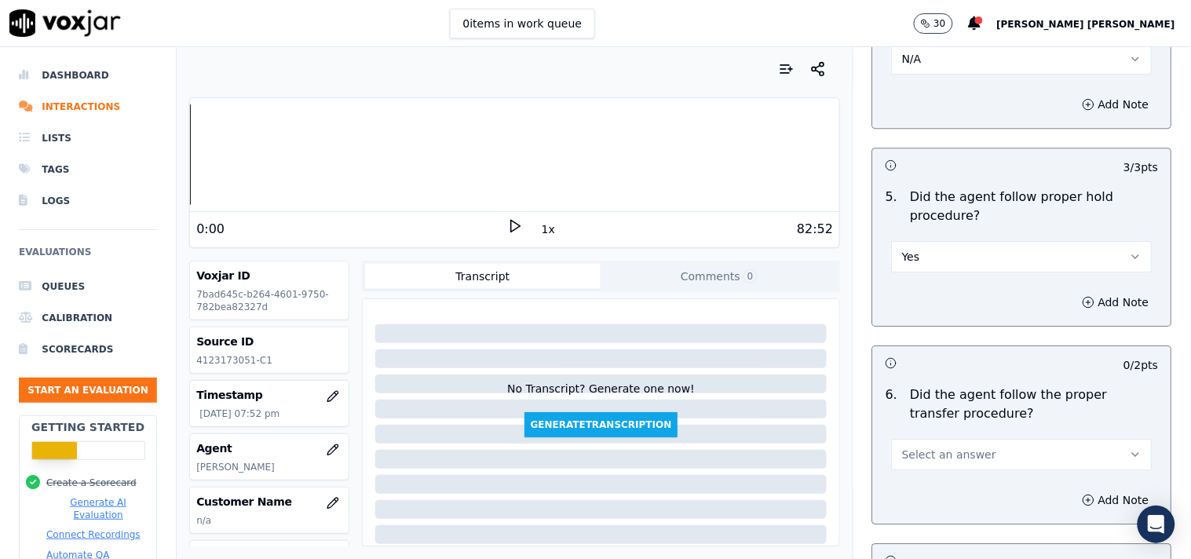
scroll to position [2791, 0]
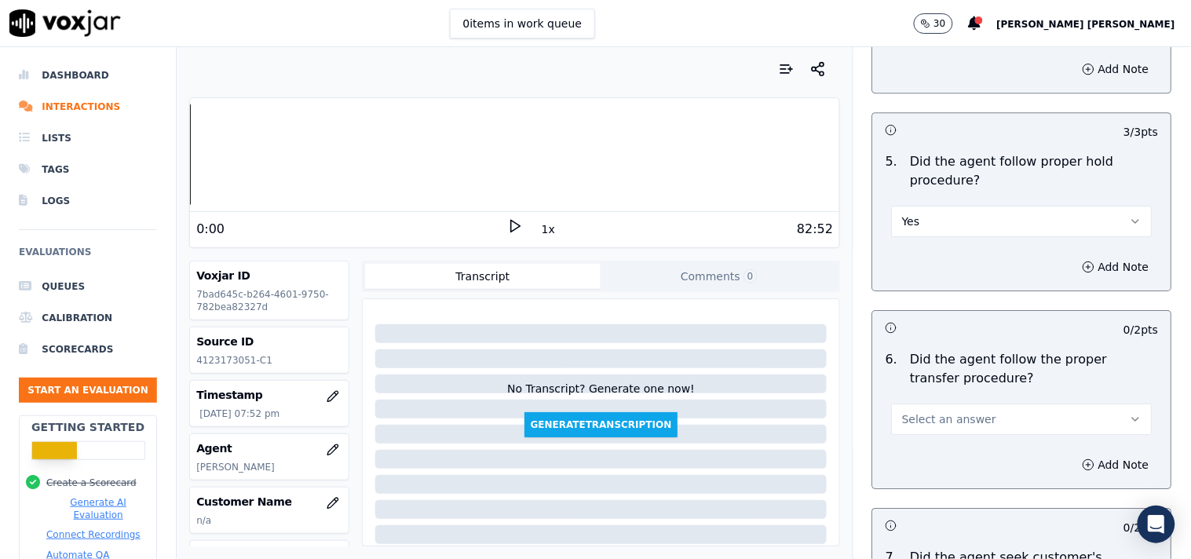
click at [938, 411] on span "Select an answer" at bounding box center [949, 419] width 94 height 16
click at [922, 473] on div "No" at bounding box center [994, 472] width 231 height 25
click at [1073, 456] on button "Add Note" at bounding box center [1116, 465] width 86 height 22
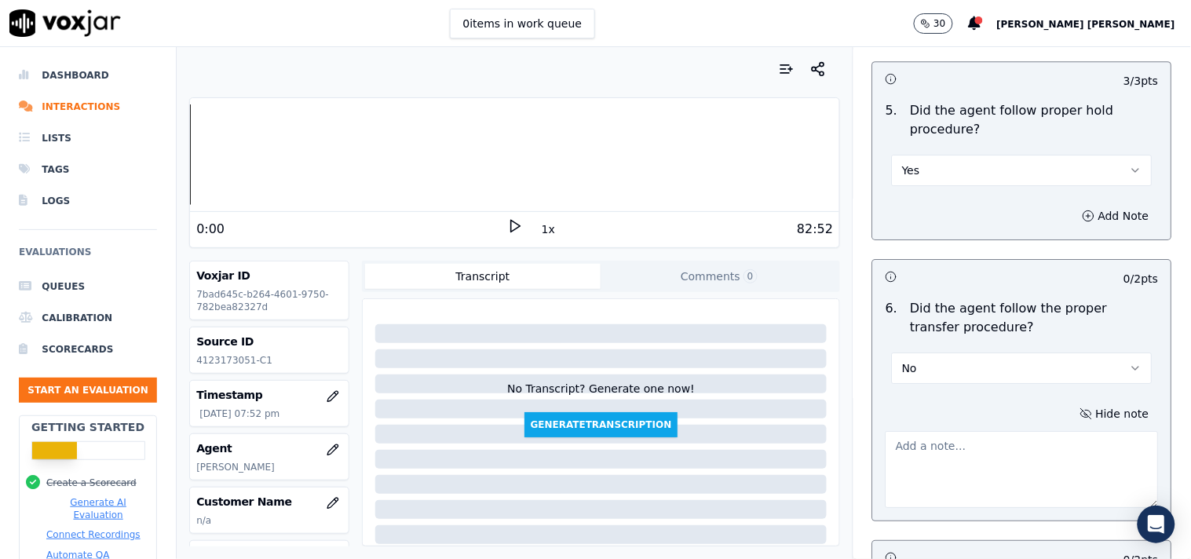
scroll to position [2878, 0]
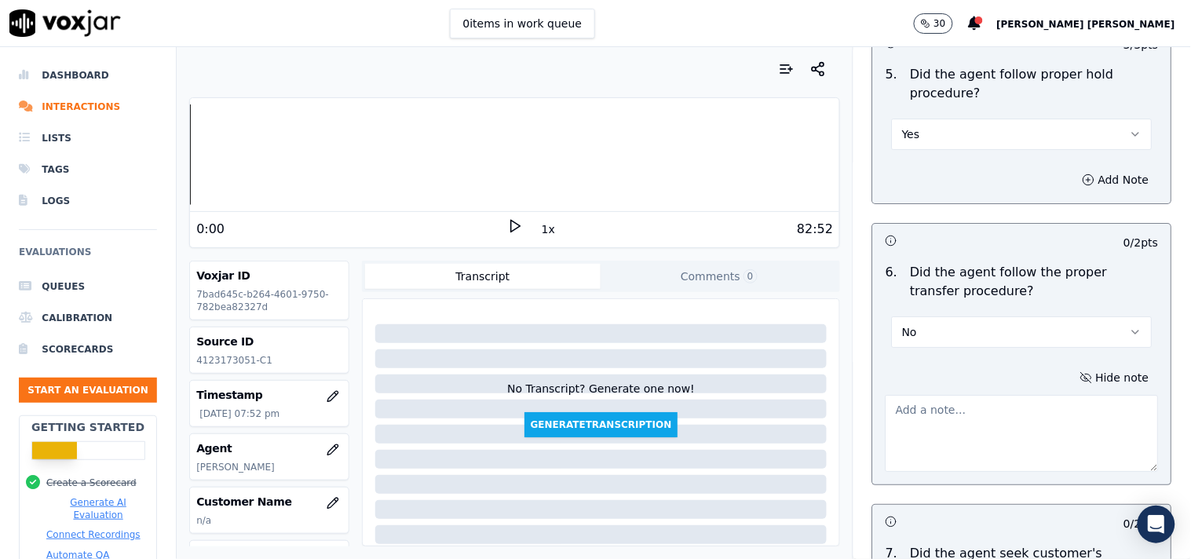
click at [924, 434] on textarea at bounding box center [1022, 433] width 273 height 77
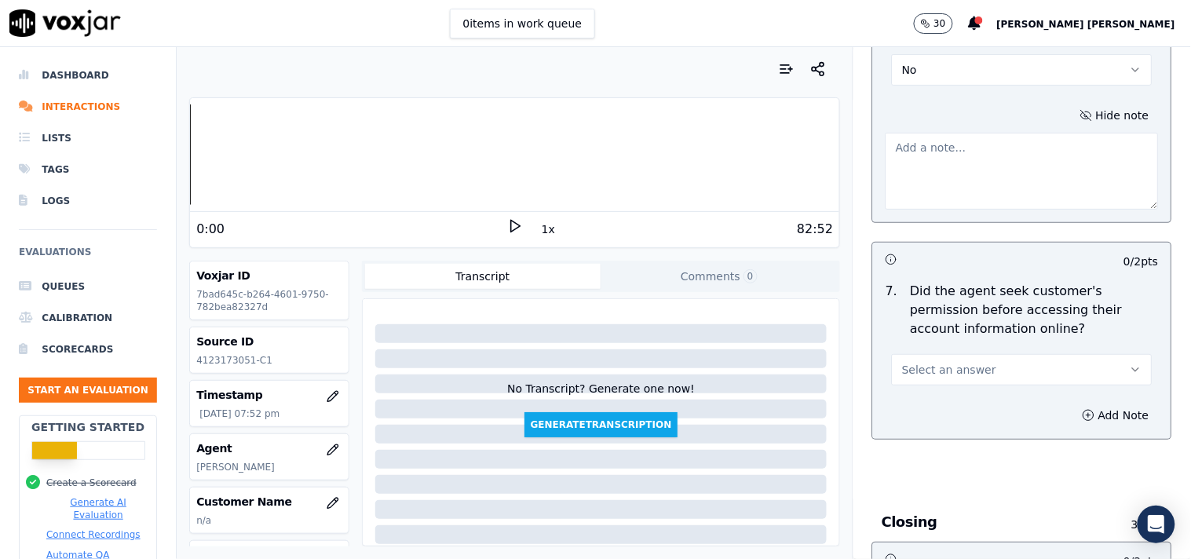
click at [927, 365] on span "Select an answer" at bounding box center [949, 370] width 94 height 16
click at [930, 391] on div "Yes" at bounding box center [994, 398] width 231 height 25
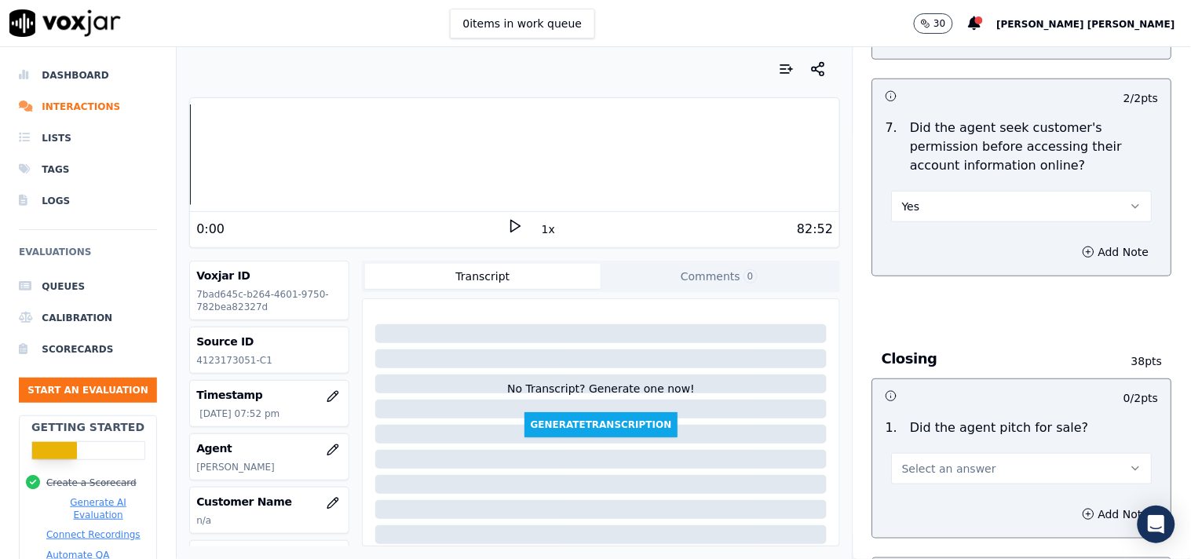
scroll to position [3314, 0]
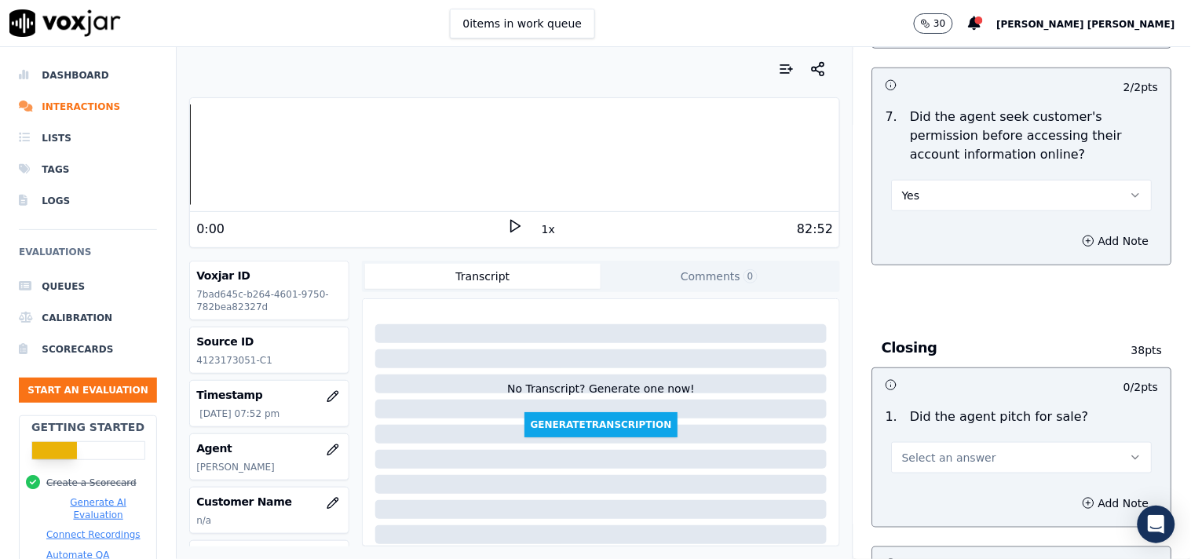
click at [905, 455] on span "Select an answer" at bounding box center [949, 458] width 94 height 16
click at [898, 487] on div "Yes" at bounding box center [994, 486] width 231 height 25
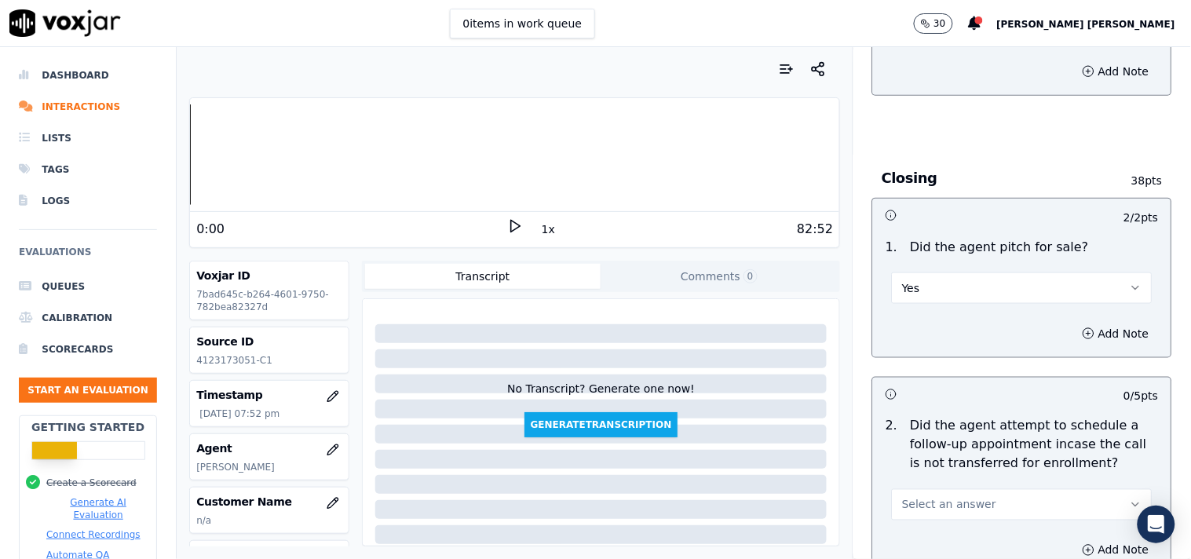
scroll to position [3489, 0]
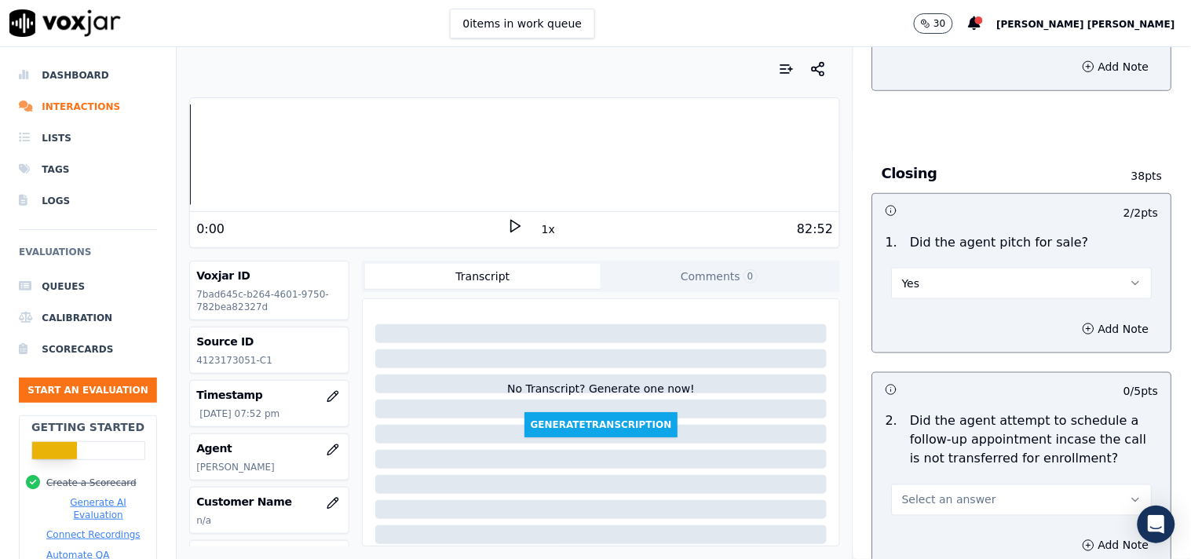
click at [929, 492] on span "Select an answer" at bounding box center [949, 500] width 94 height 16
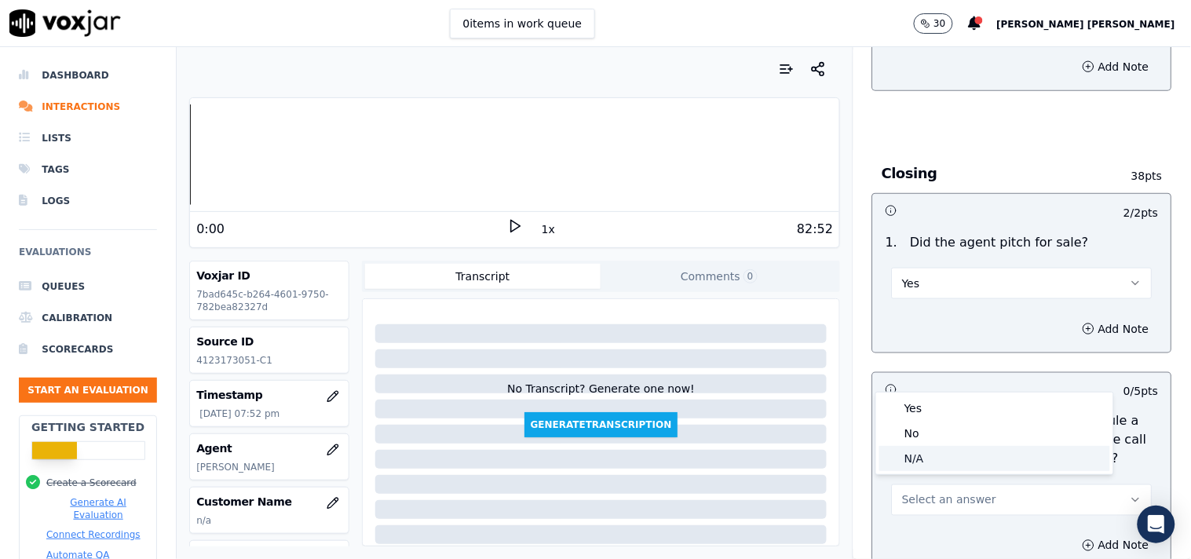
click at [934, 453] on div "N/A" at bounding box center [994, 458] width 231 height 25
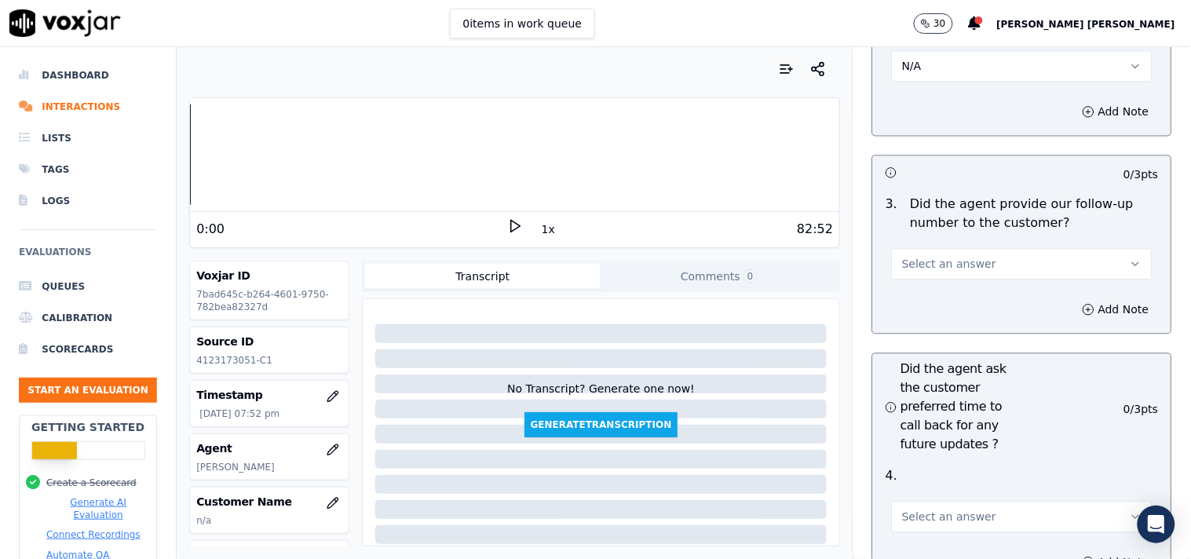
scroll to position [3925, 0]
click at [945, 271] on div "3 . Did the agent provide our follow-up number to the customer? Select an answer" at bounding box center [1022, 234] width 298 height 97
click at [946, 263] on button "Select an answer" at bounding box center [1022, 261] width 261 height 31
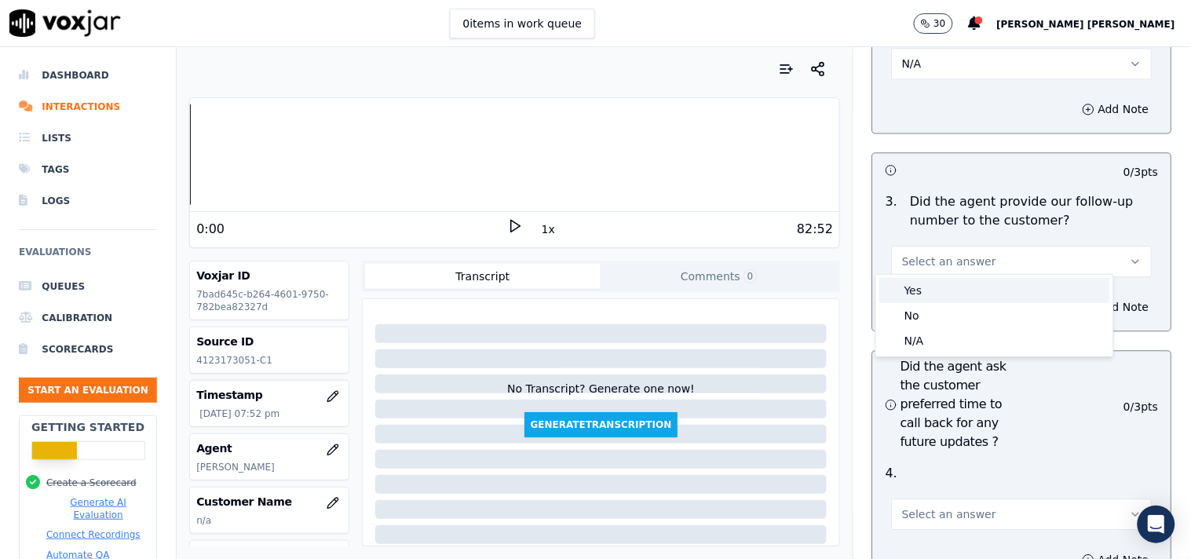
click at [936, 293] on div "Yes" at bounding box center [994, 290] width 231 height 25
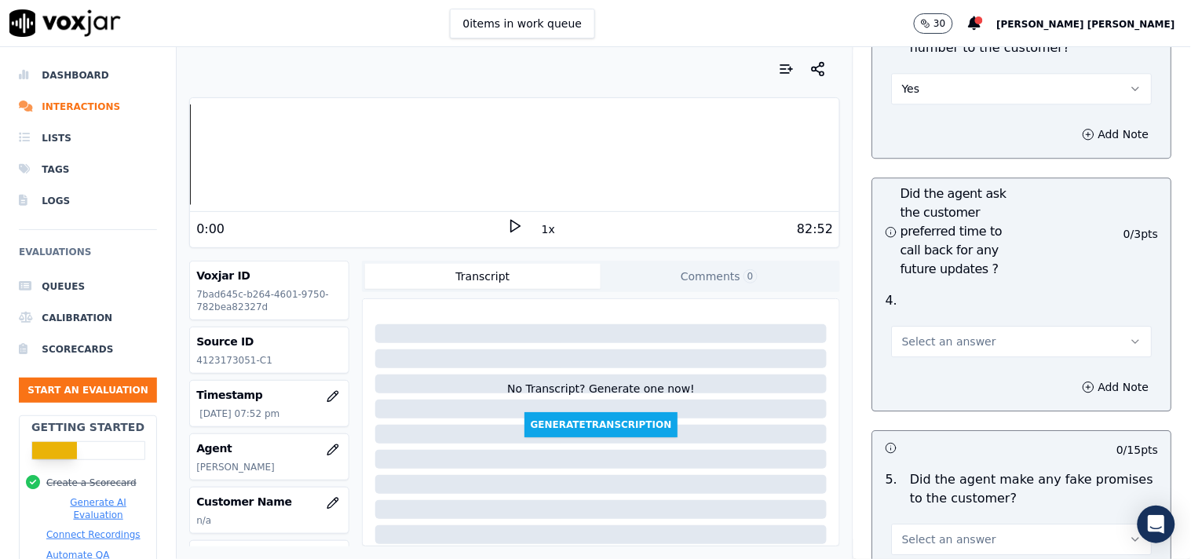
scroll to position [4099, 0]
click at [919, 332] on span "Select an answer" at bounding box center [949, 340] width 94 height 16
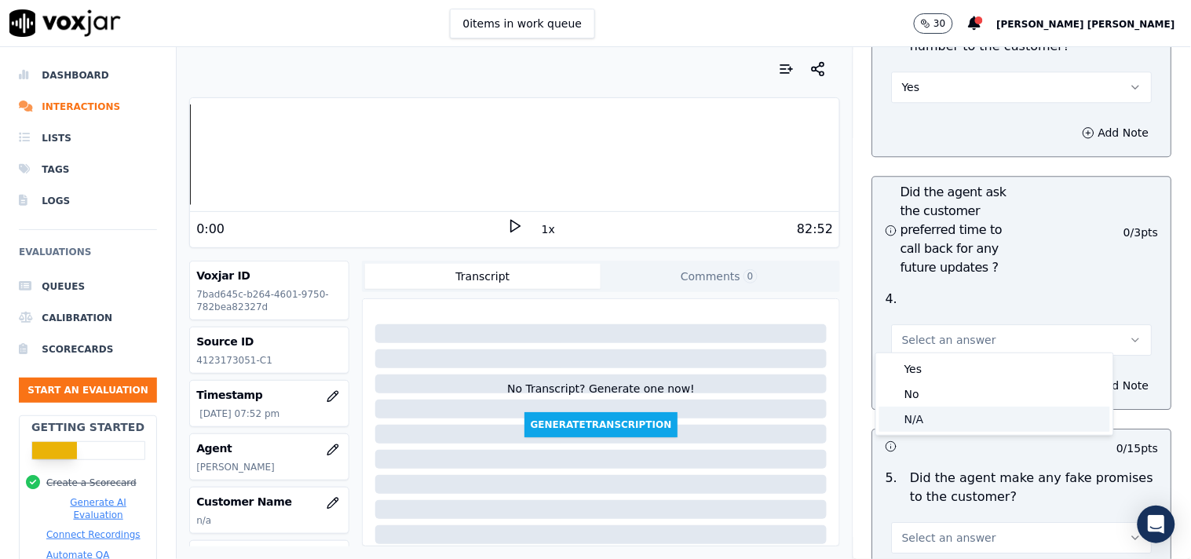
click at [909, 412] on div "N/A" at bounding box center [994, 419] width 231 height 25
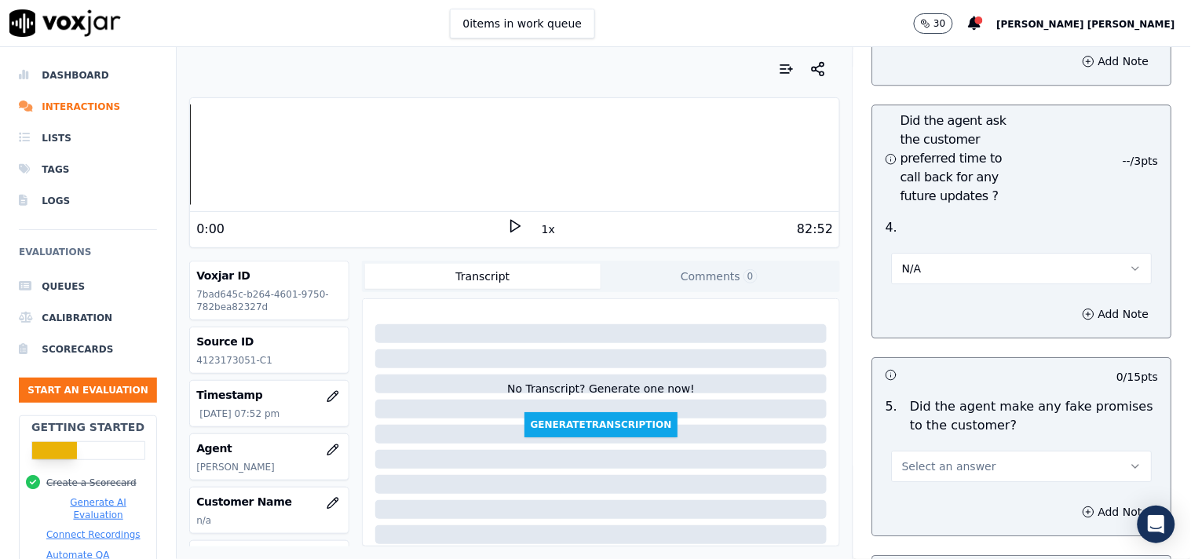
scroll to position [4274, 0]
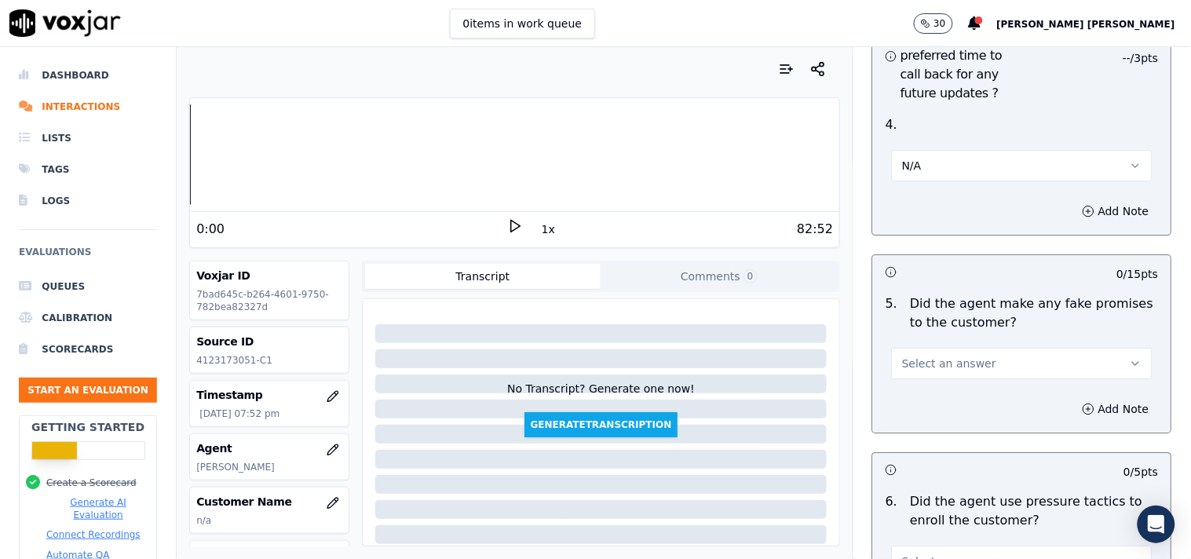
click at [918, 367] on button "Select an answer" at bounding box center [1022, 363] width 261 height 31
click at [915, 418] on div "No" at bounding box center [994, 417] width 231 height 25
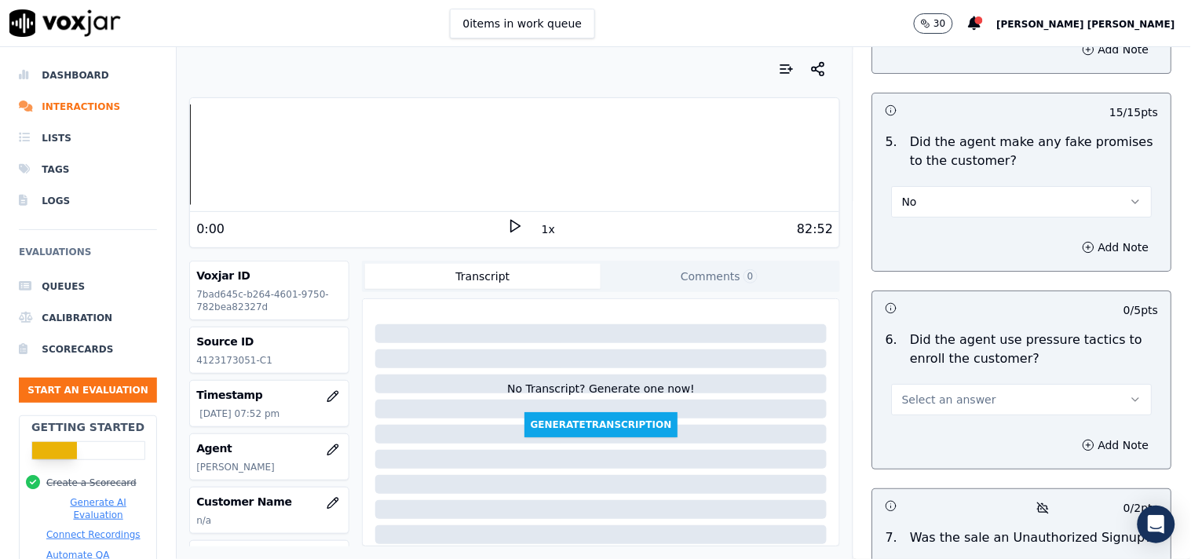
scroll to position [4448, 0]
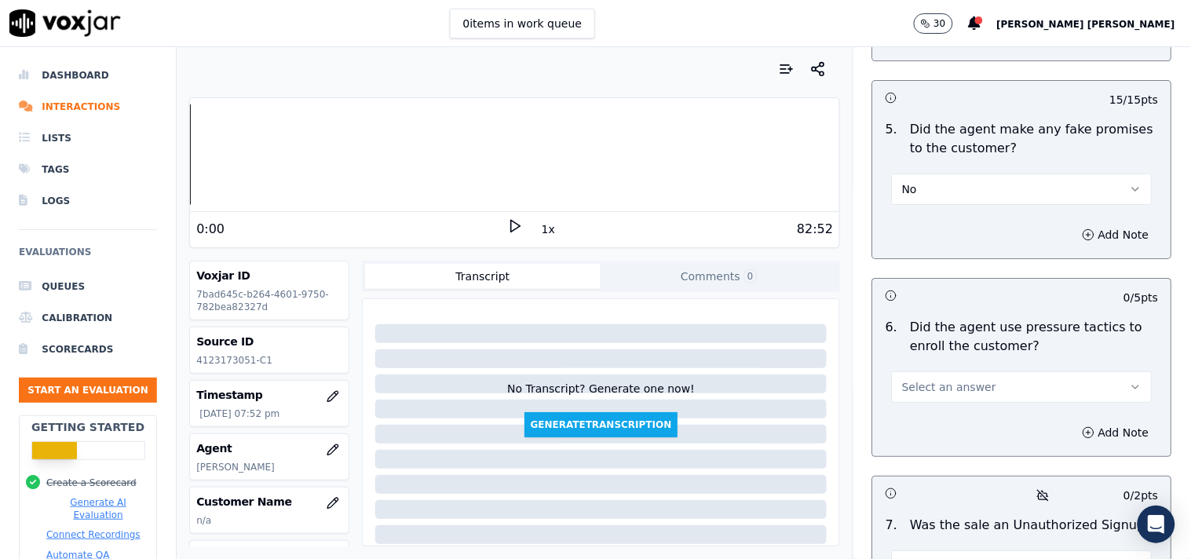
click at [924, 397] on div "6 . Did the agent use pressure tactics to enroll the customer? Select an answer" at bounding box center [1022, 360] width 298 height 97
click at [924, 393] on button "Select an answer" at bounding box center [1022, 386] width 261 height 31
click at [917, 442] on div "No" at bounding box center [994, 441] width 231 height 25
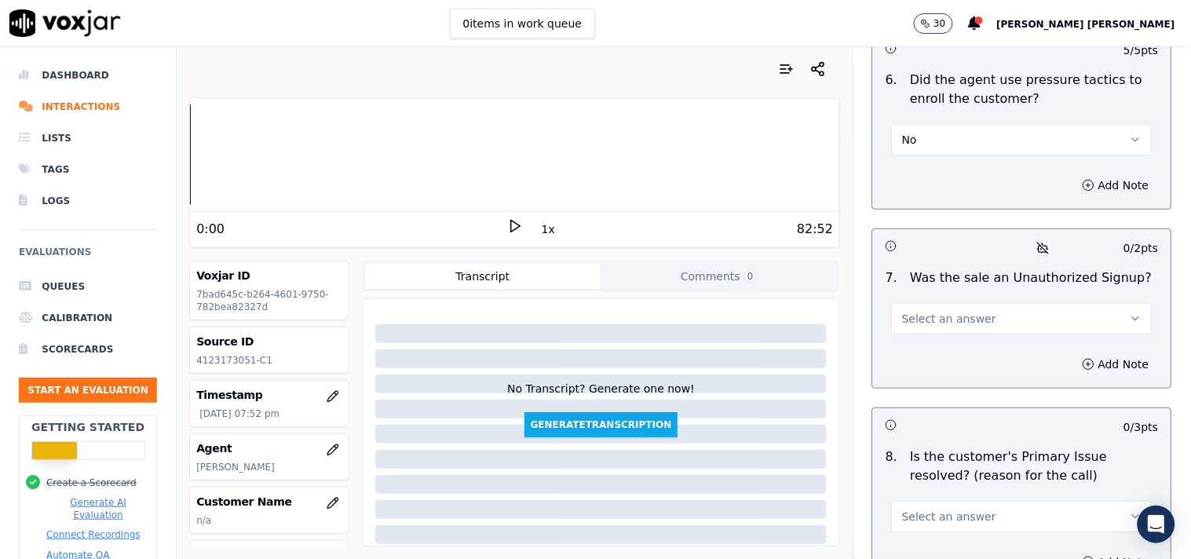
scroll to position [4710, 0]
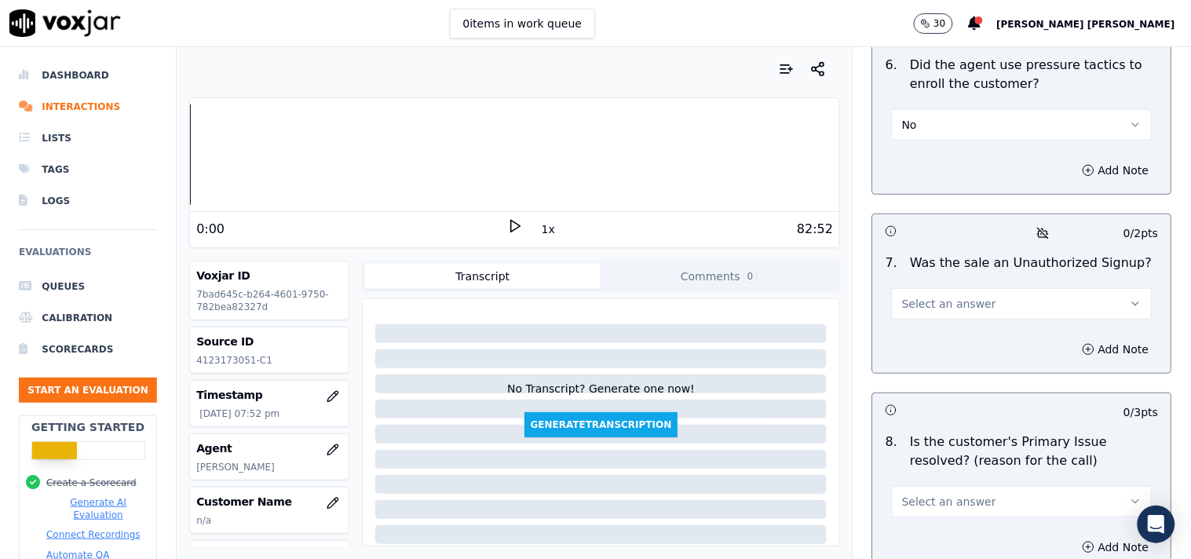
click at [962, 316] on div "7 . Was the sale an Unauthorized Signup? Select an answer" at bounding box center [1022, 286] width 298 height 79
click at [963, 308] on button "Select an answer" at bounding box center [1022, 303] width 261 height 31
click at [946, 363] on div "No" at bounding box center [994, 358] width 231 height 25
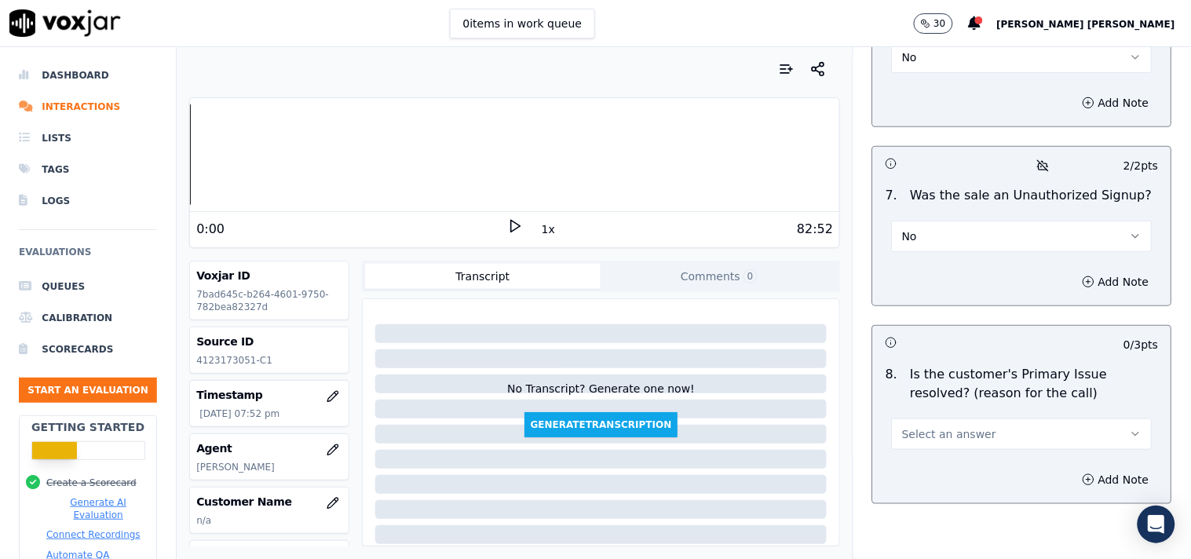
scroll to position [4850, 0]
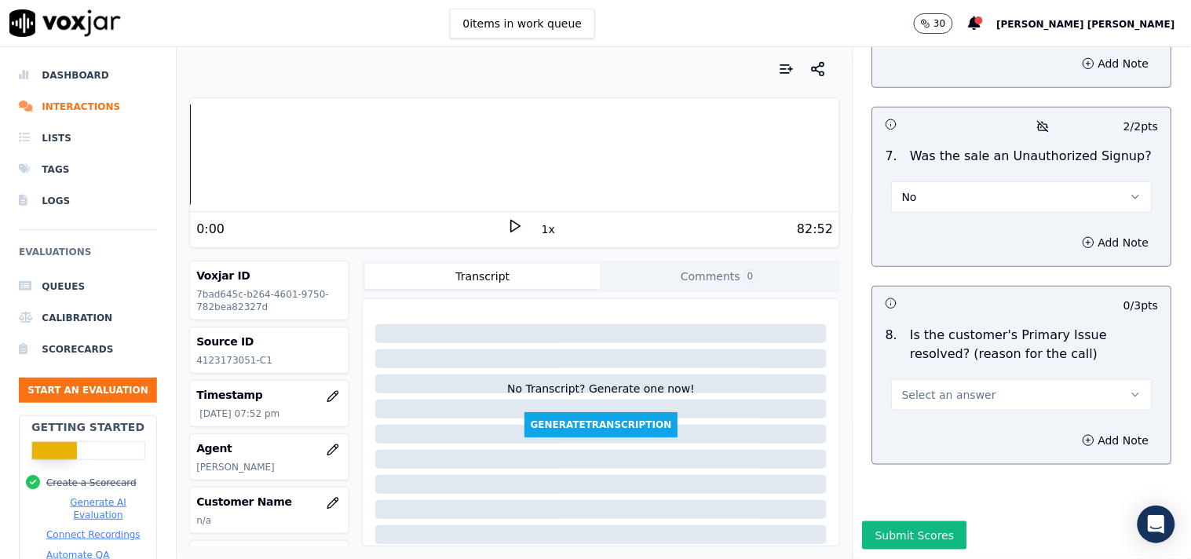
click at [951, 387] on span "Select an answer" at bounding box center [949, 395] width 94 height 16
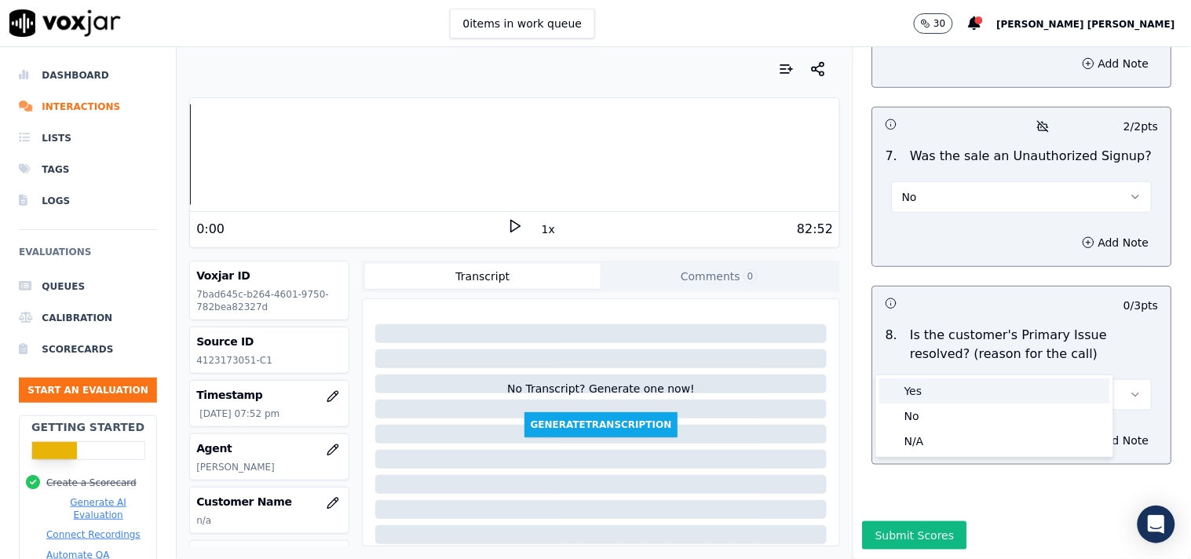
click at [933, 395] on div "Yes" at bounding box center [994, 390] width 231 height 25
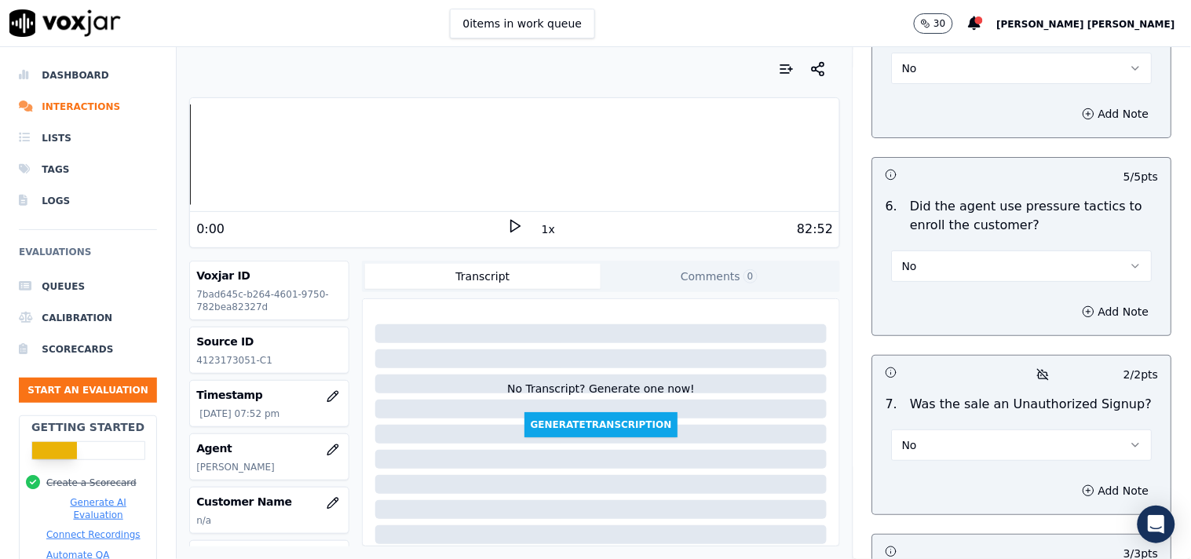
scroll to position [4501, 0]
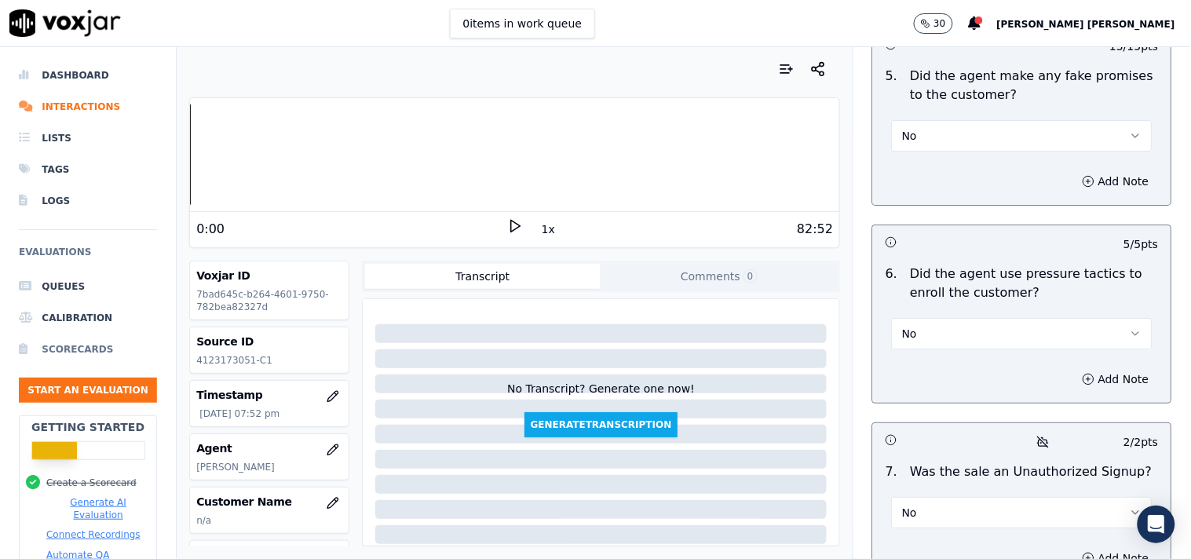
click at [67, 352] on li "Scorecards" at bounding box center [88, 349] width 138 height 31
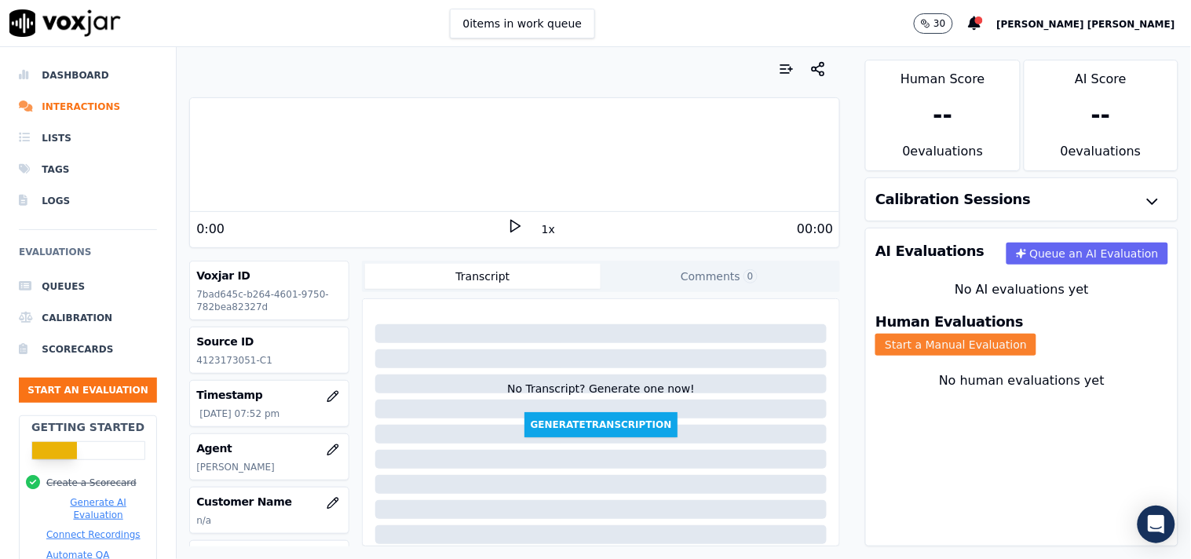
click at [1036, 334] on button "Start a Manual Evaluation" at bounding box center [955, 345] width 161 height 22
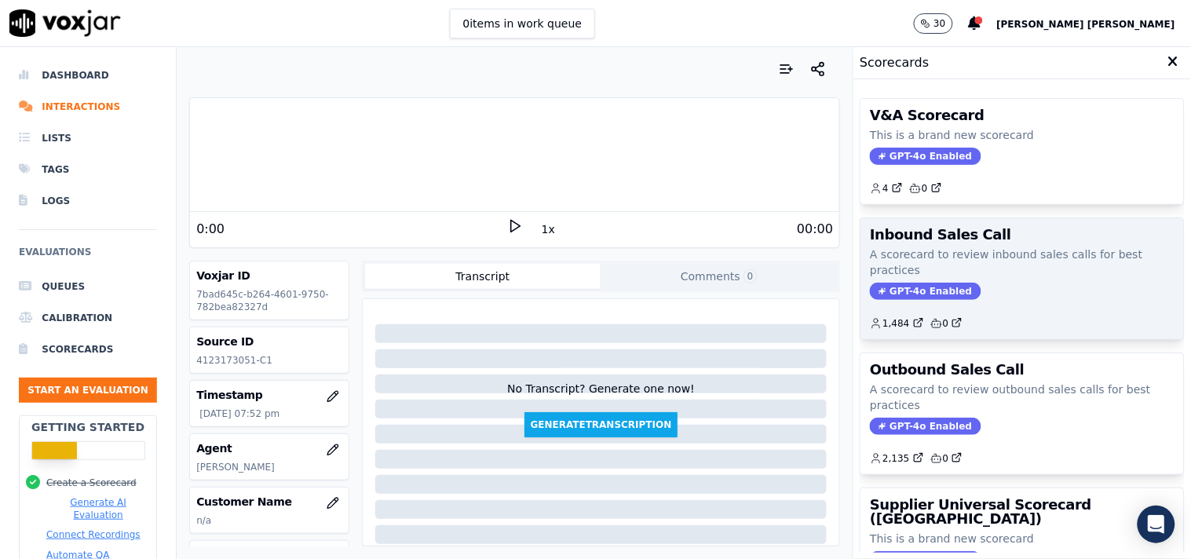
click at [889, 288] on span "GPT-4o Enabled" at bounding box center [925, 291] width 111 height 17
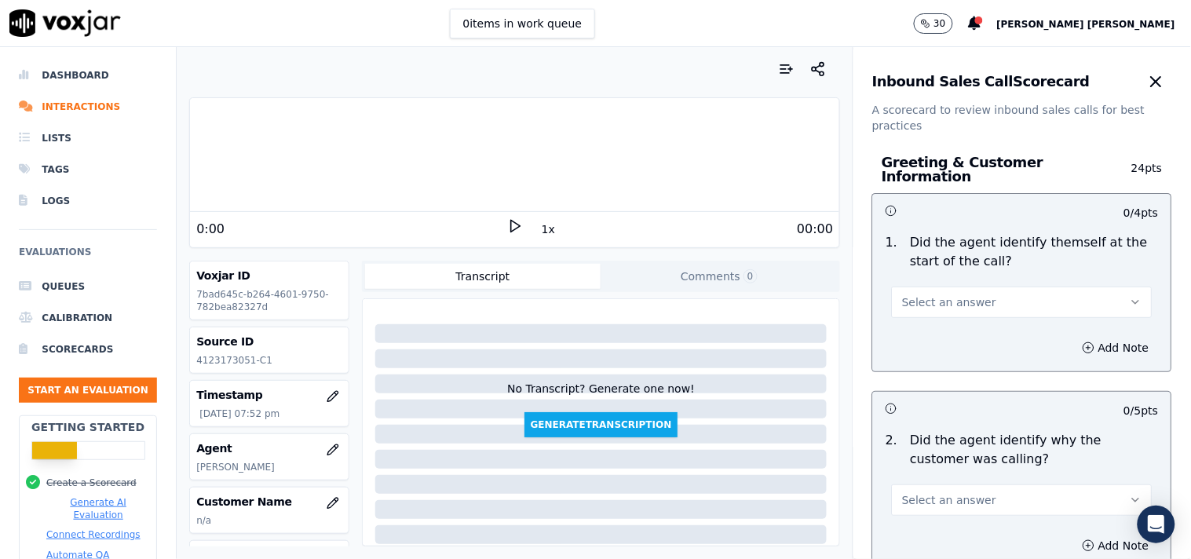
click at [908, 294] on span "Select an answer" at bounding box center [949, 302] width 94 height 16
click at [911, 340] on div "Yes" at bounding box center [994, 329] width 231 height 25
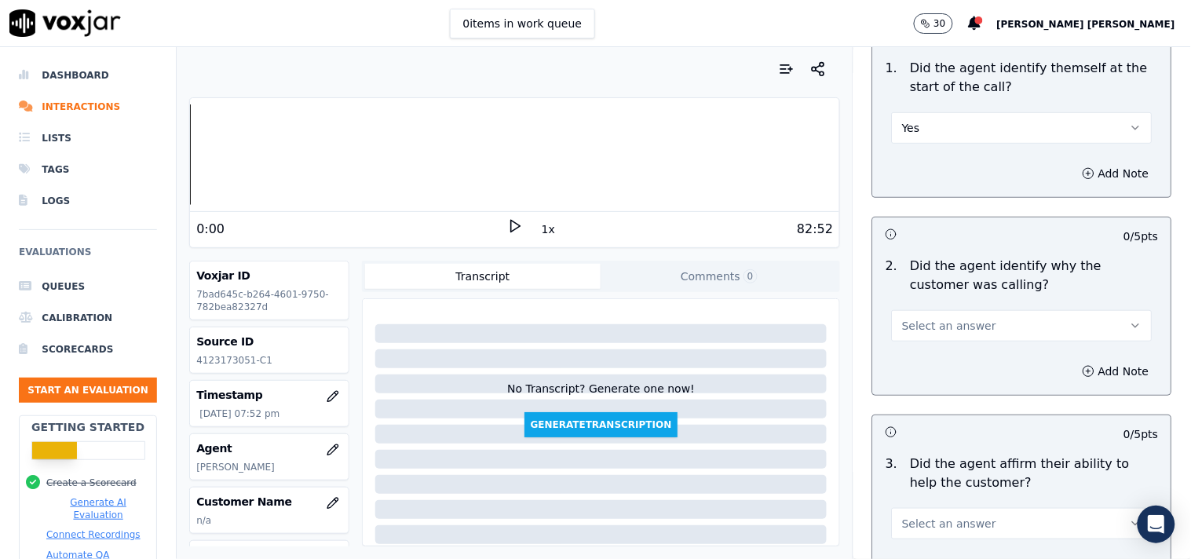
click at [951, 505] on div "Select an answer" at bounding box center [1022, 522] width 261 height 35
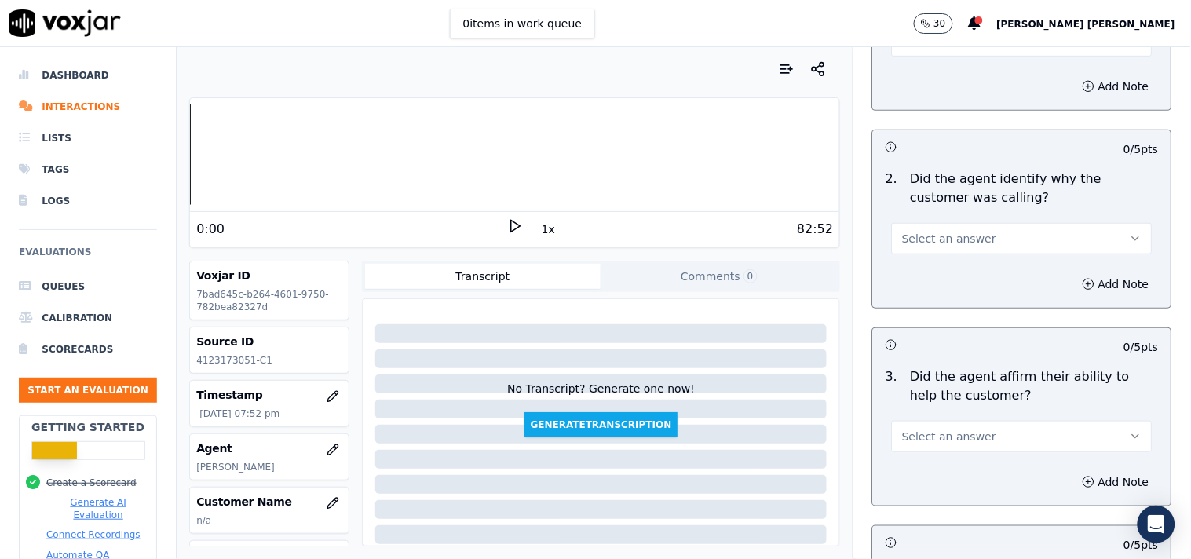
click at [948, 245] on button "Select an answer" at bounding box center [1022, 238] width 261 height 31
click at [932, 264] on div "Yes" at bounding box center [994, 266] width 231 height 25
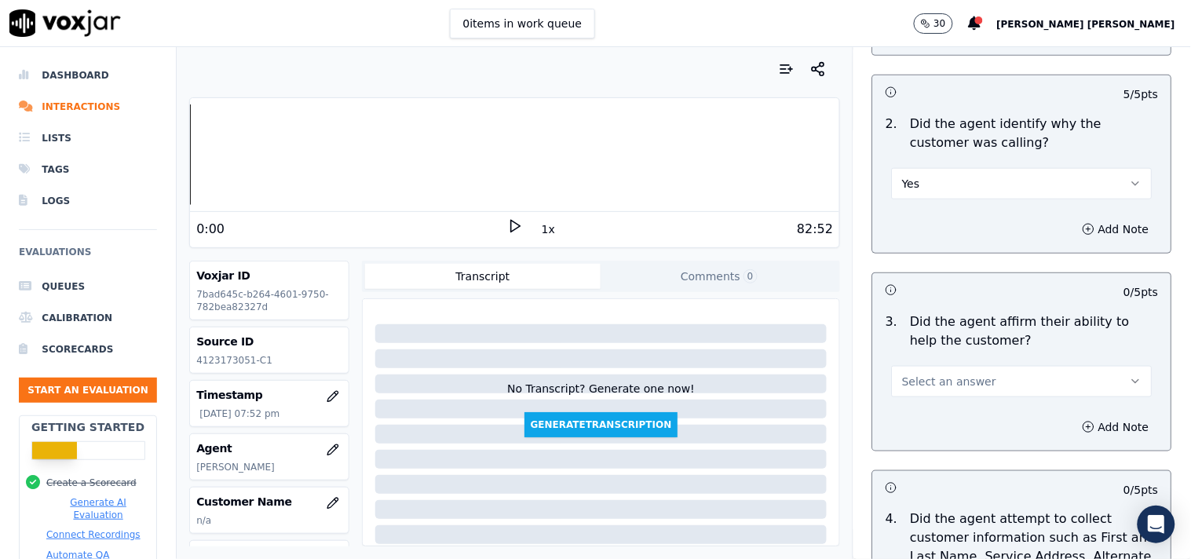
scroll to position [349, 0]
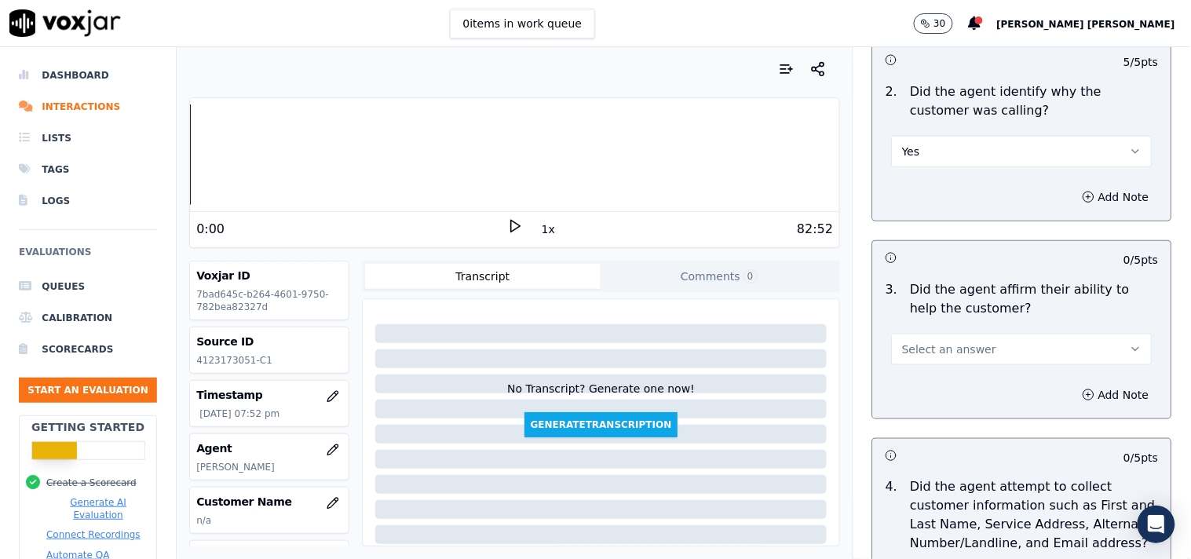
click at [959, 341] on span "Select an answer" at bounding box center [949, 349] width 94 height 16
click at [928, 369] on div "Yes" at bounding box center [994, 376] width 231 height 25
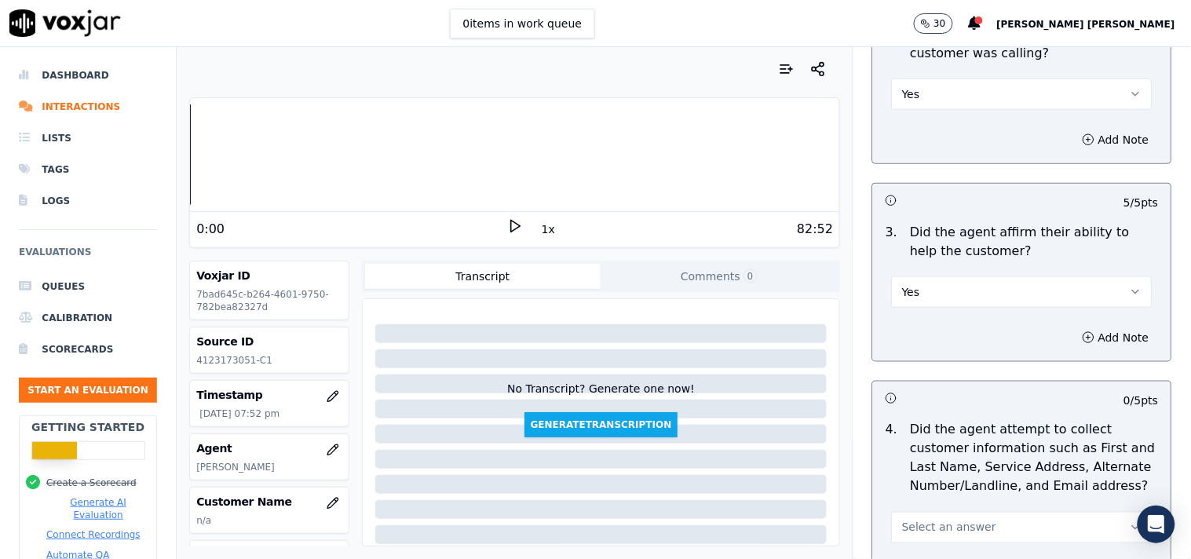
scroll to position [523, 0]
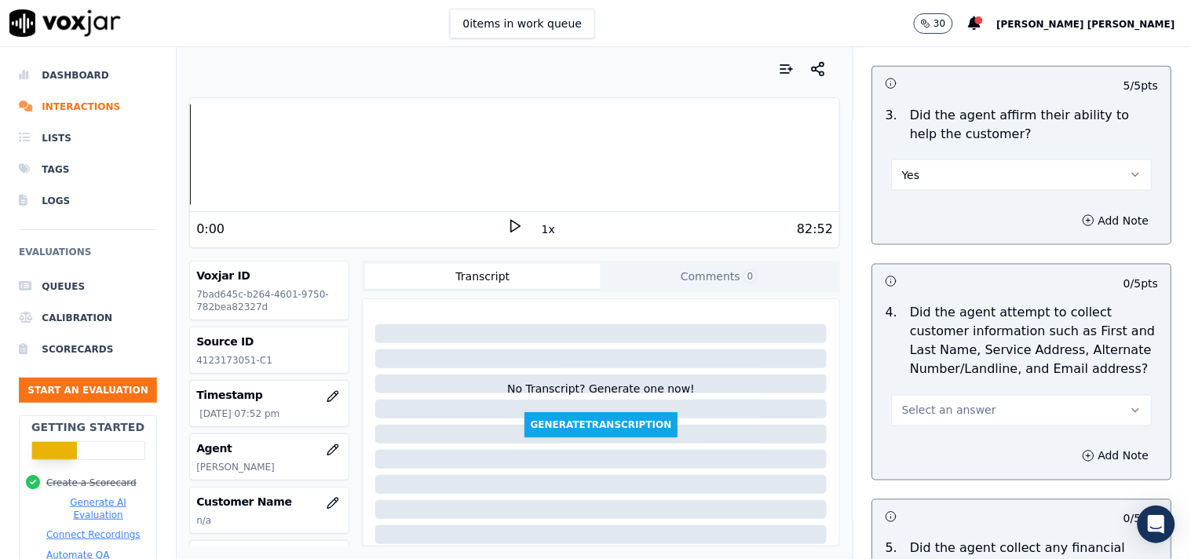
click at [927, 379] on div "Select an answer" at bounding box center [1022, 402] width 286 height 47
click at [927, 392] on div "Select an answer" at bounding box center [1022, 409] width 261 height 35
click at [927, 395] on button "Select an answer" at bounding box center [1022, 410] width 261 height 31
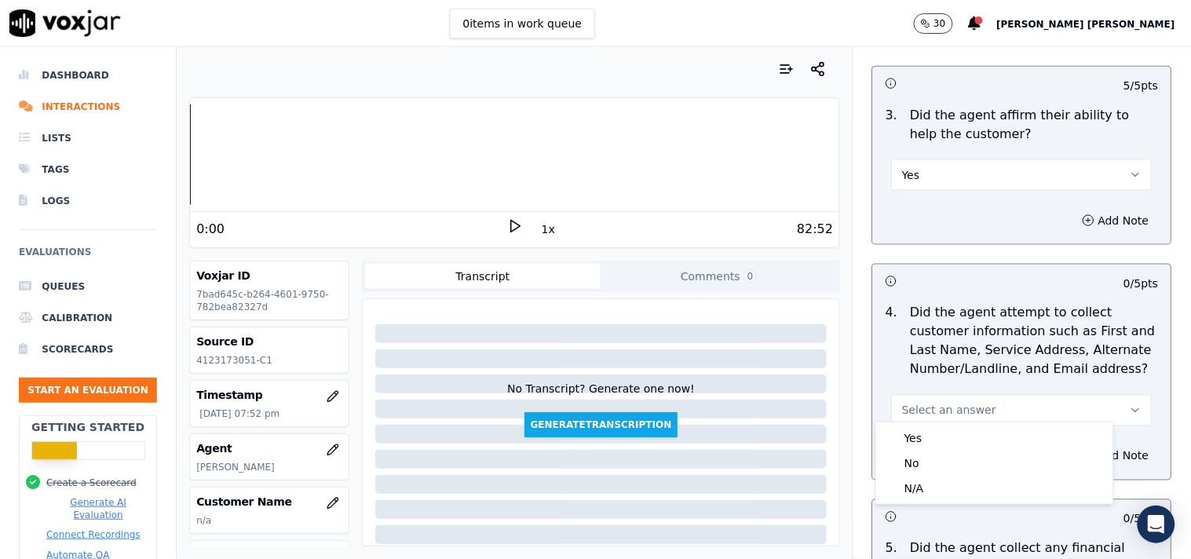
click at [918, 428] on div "Yes" at bounding box center [994, 437] width 231 height 25
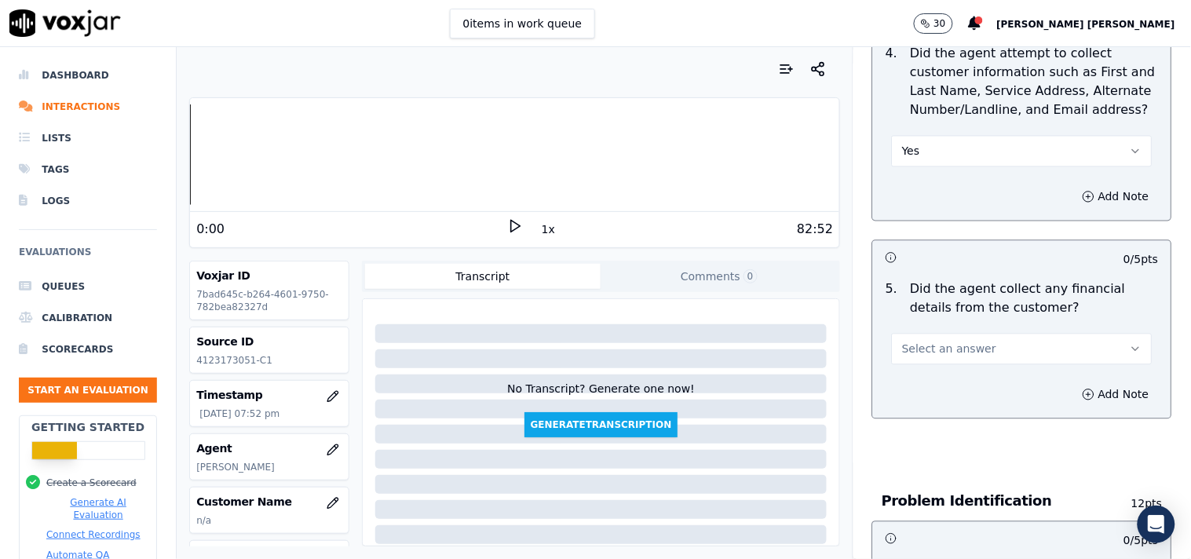
scroll to position [785, 0]
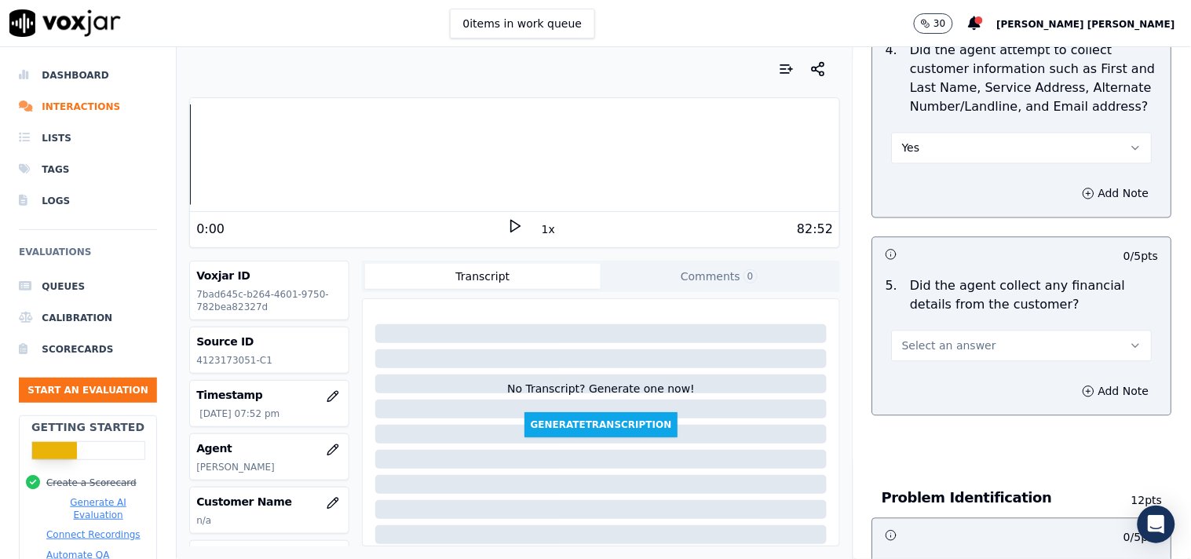
click at [937, 338] on span "Select an answer" at bounding box center [949, 346] width 94 height 16
click at [923, 387] on div "No" at bounding box center [994, 399] width 231 height 25
click at [937, 348] on button "No" at bounding box center [1022, 345] width 261 height 31
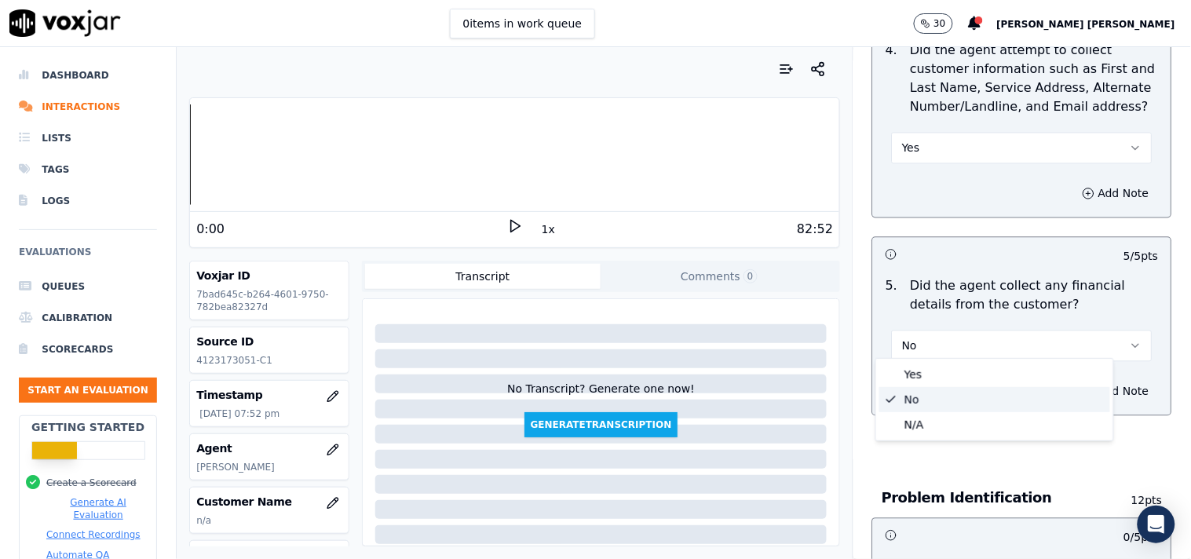
click at [929, 363] on div "Yes" at bounding box center [994, 374] width 231 height 25
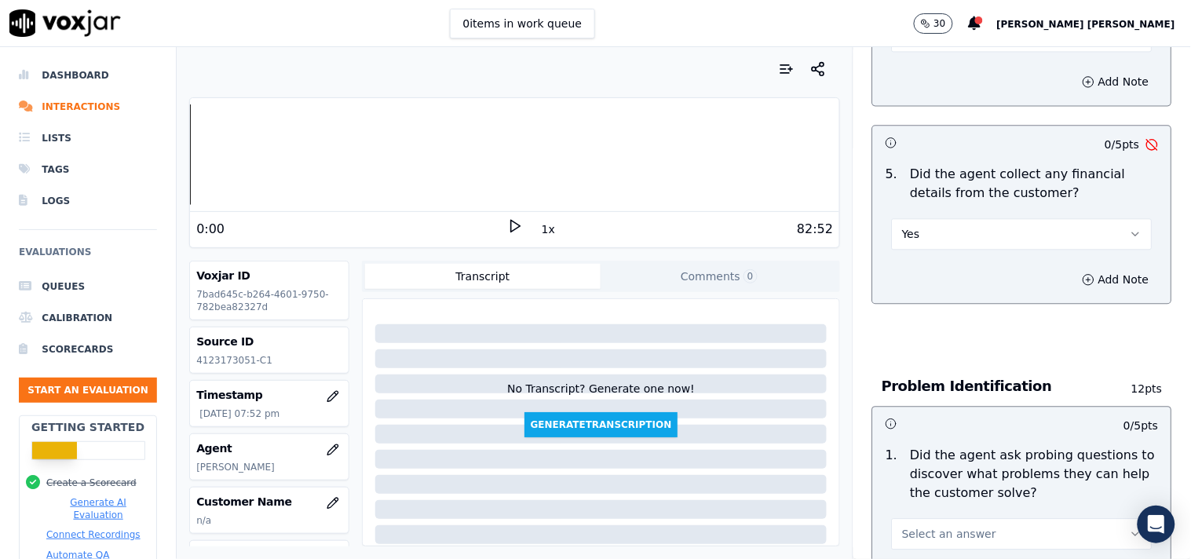
scroll to position [872, 0]
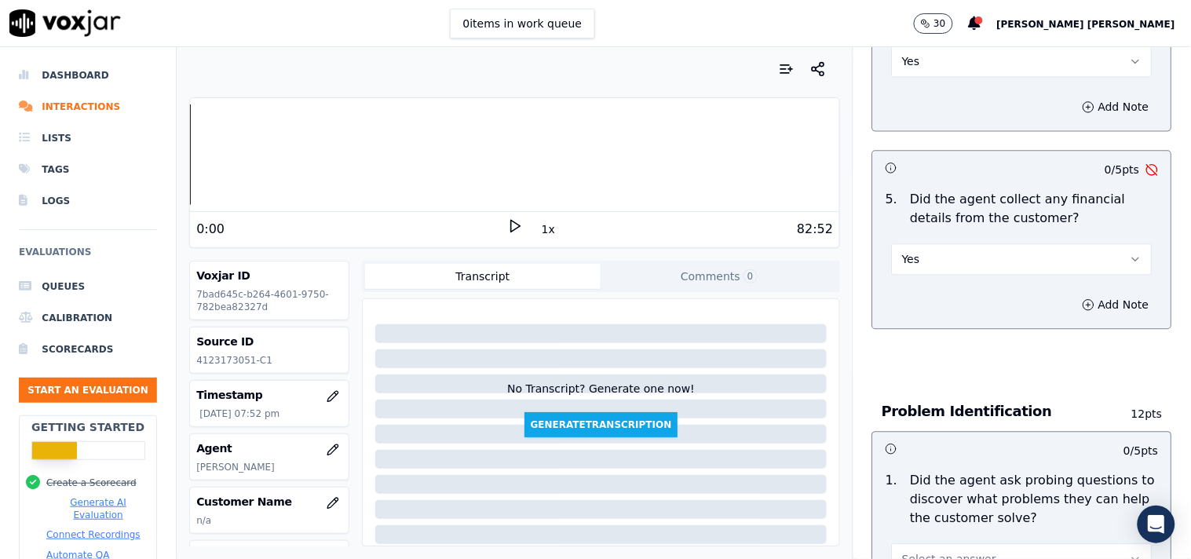
click at [923, 257] on button "Yes" at bounding box center [1022, 258] width 261 height 31
click at [911, 320] on div "No" at bounding box center [994, 312] width 231 height 25
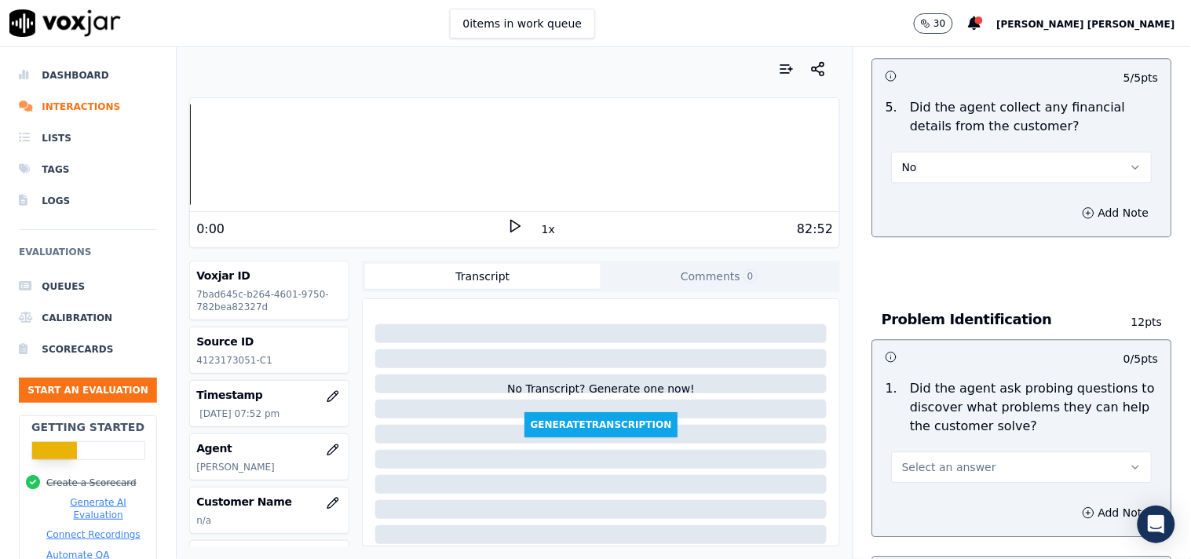
scroll to position [1134, 0]
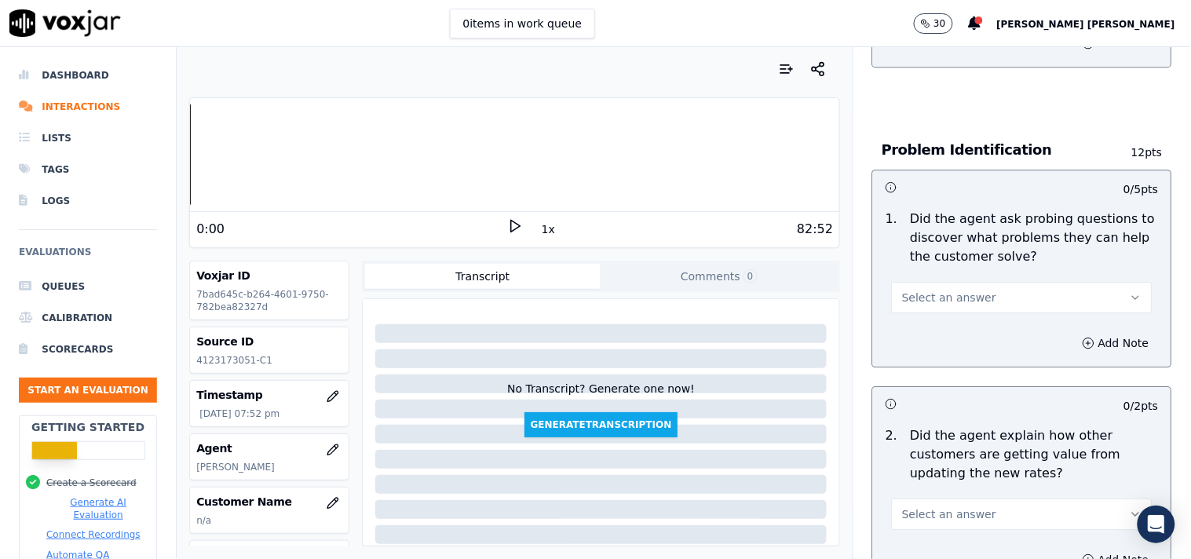
click at [933, 290] on span "Select an answer" at bounding box center [949, 298] width 94 height 16
click at [929, 338] on div "No" at bounding box center [994, 350] width 231 height 25
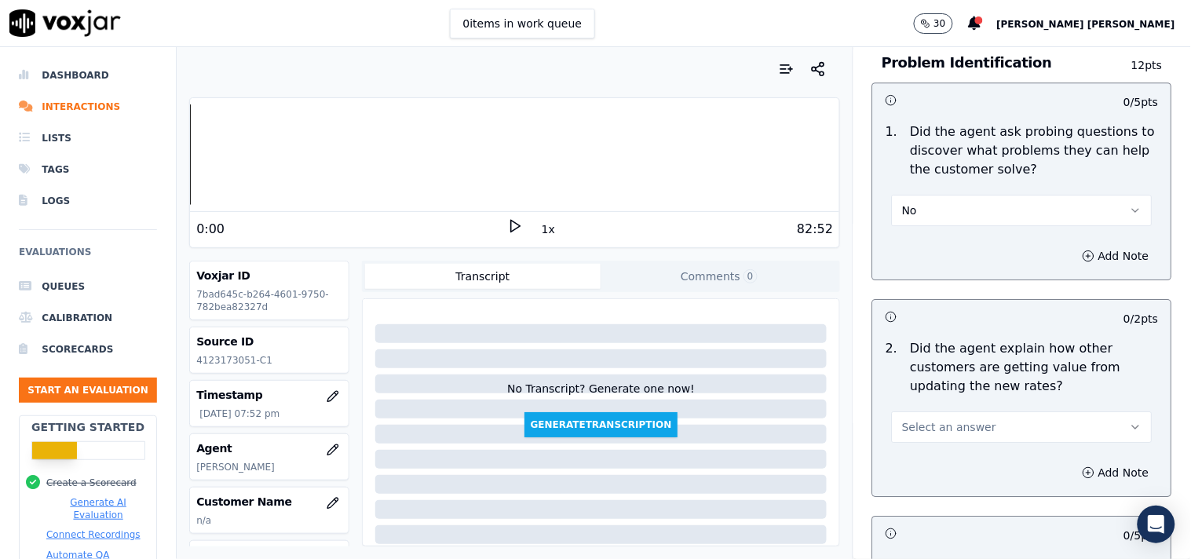
scroll to position [1308, 0]
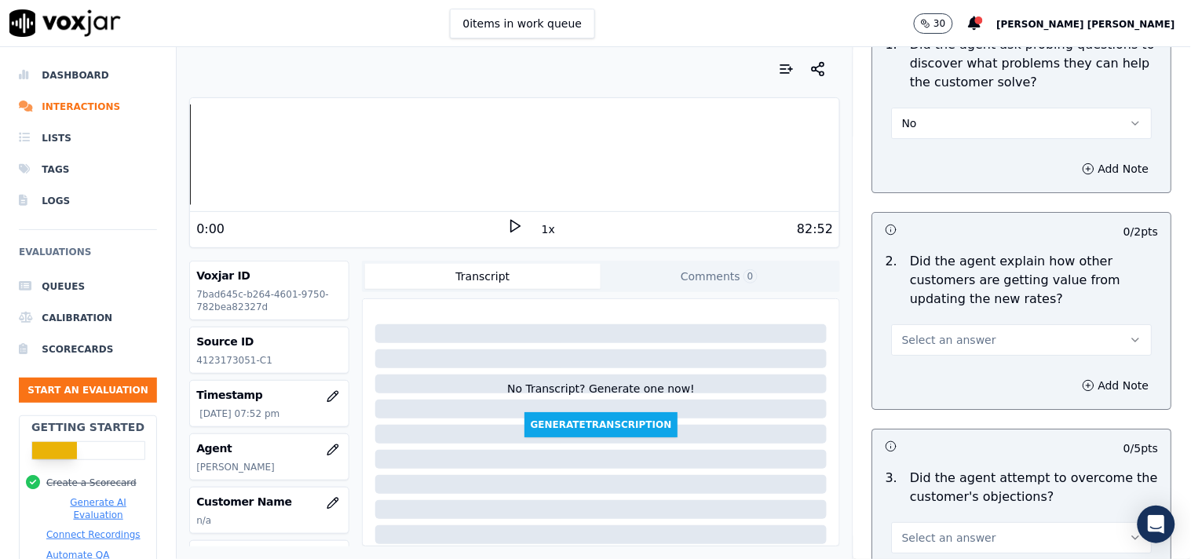
click at [940, 335] on span "Select an answer" at bounding box center [949, 340] width 94 height 16
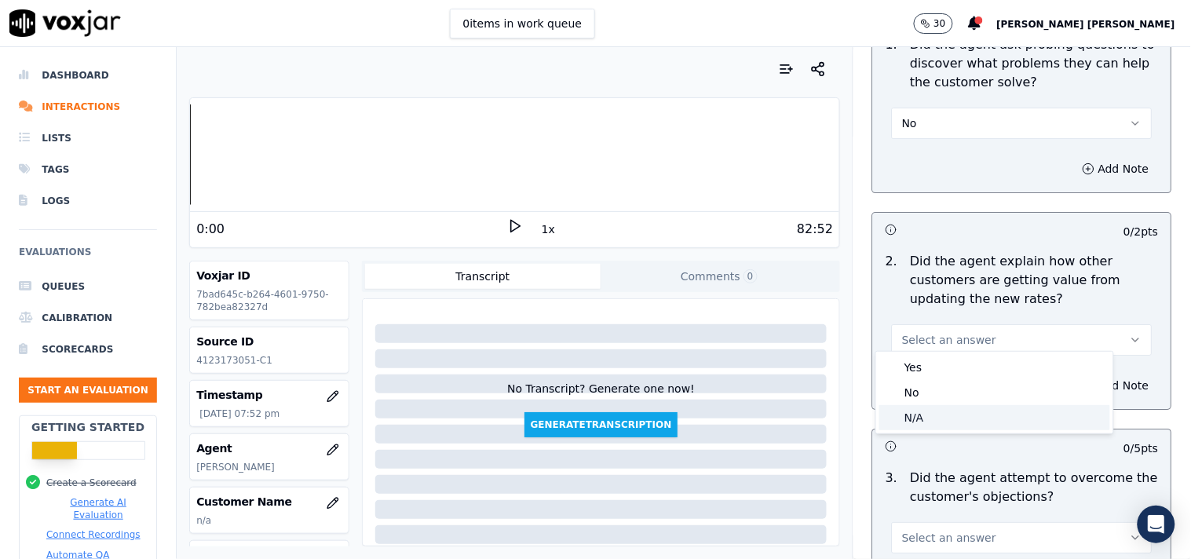
click at [922, 409] on div "N/A" at bounding box center [994, 417] width 231 height 25
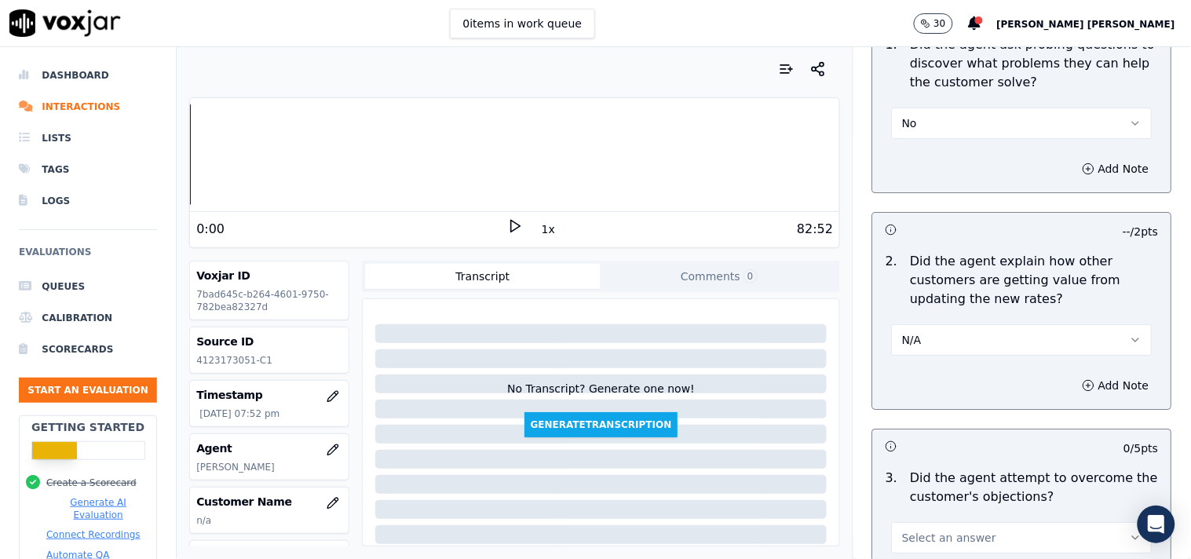
scroll to position [1395, 0]
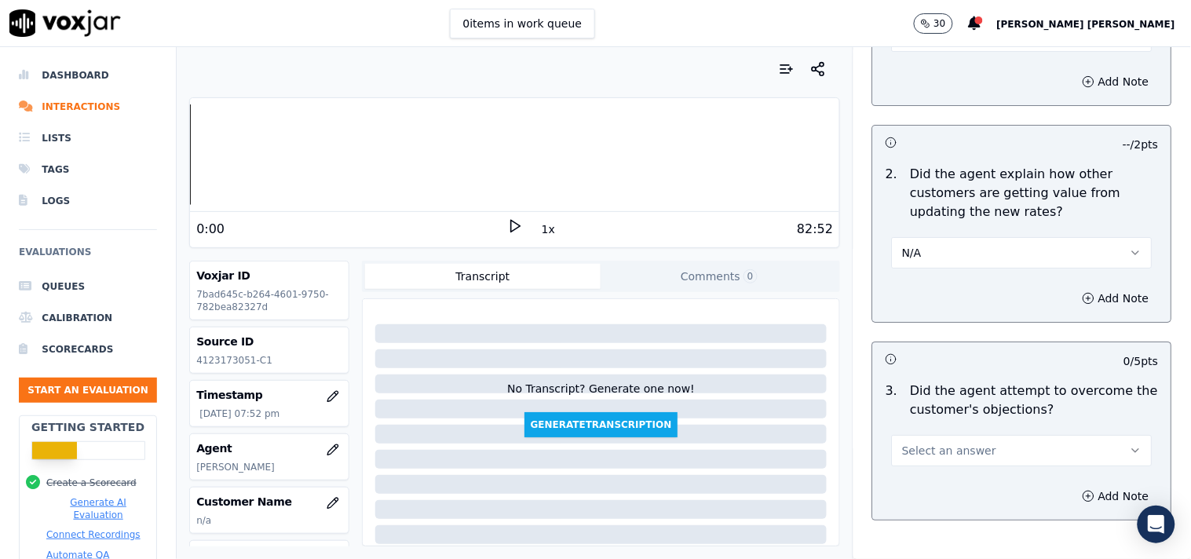
click at [921, 435] on button "Select an answer" at bounding box center [1022, 450] width 261 height 31
click at [928, 481] on div "Yes" at bounding box center [994, 478] width 231 height 25
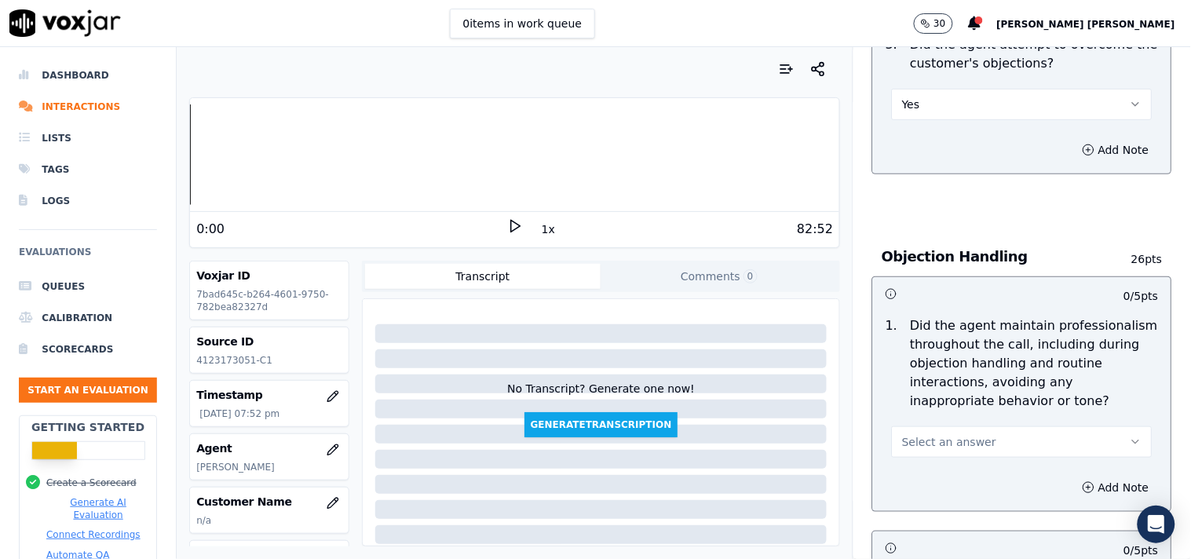
scroll to position [1744, 0]
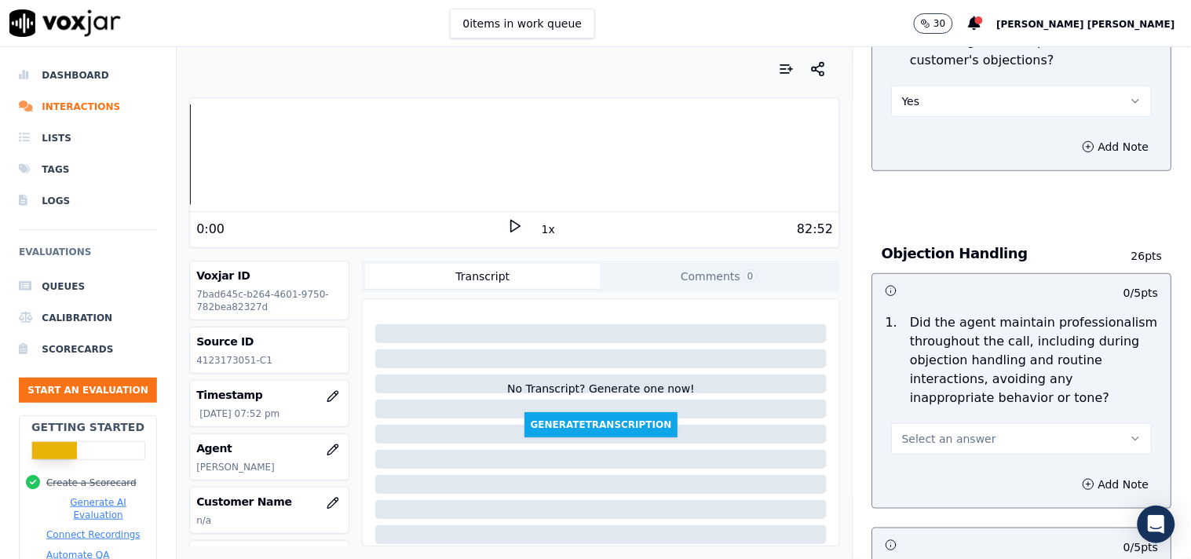
click at [928, 442] on button "Select an answer" at bounding box center [1022, 438] width 261 height 31
click at [921, 463] on div "Yes" at bounding box center [994, 467] width 231 height 25
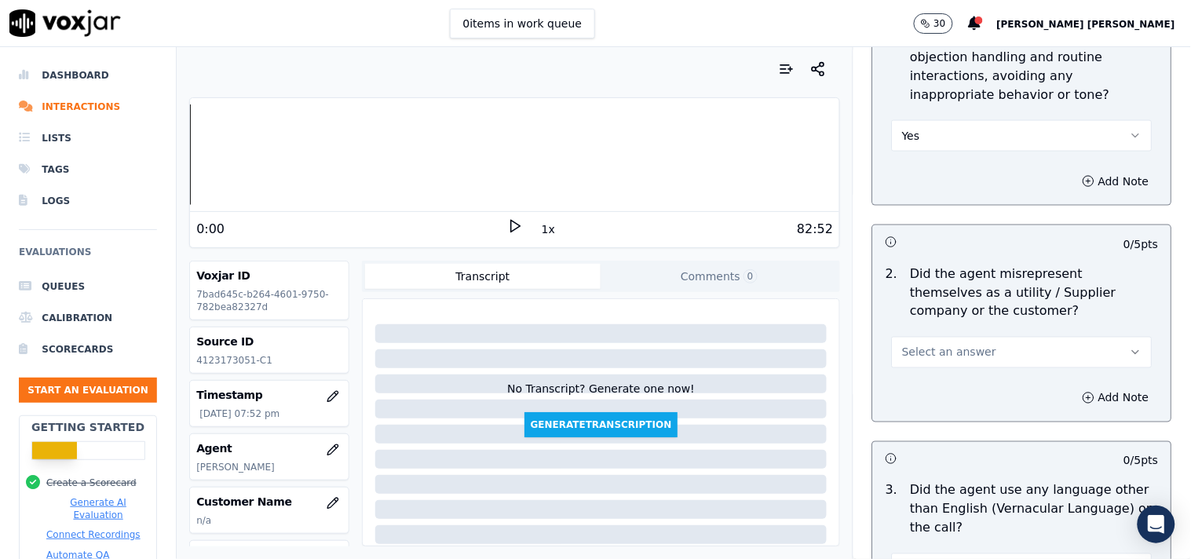
scroll to position [2093, 0]
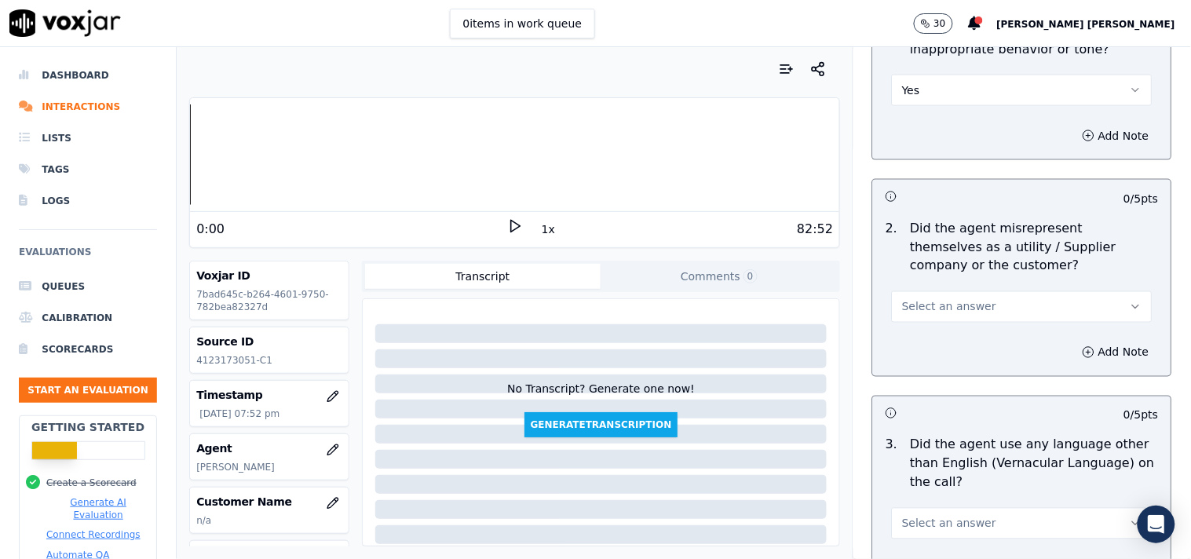
click at [935, 303] on span "Select an answer" at bounding box center [949, 307] width 94 height 16
click at [935, 367] on div "No" at bounding box center [994, 360] width 231 height 25
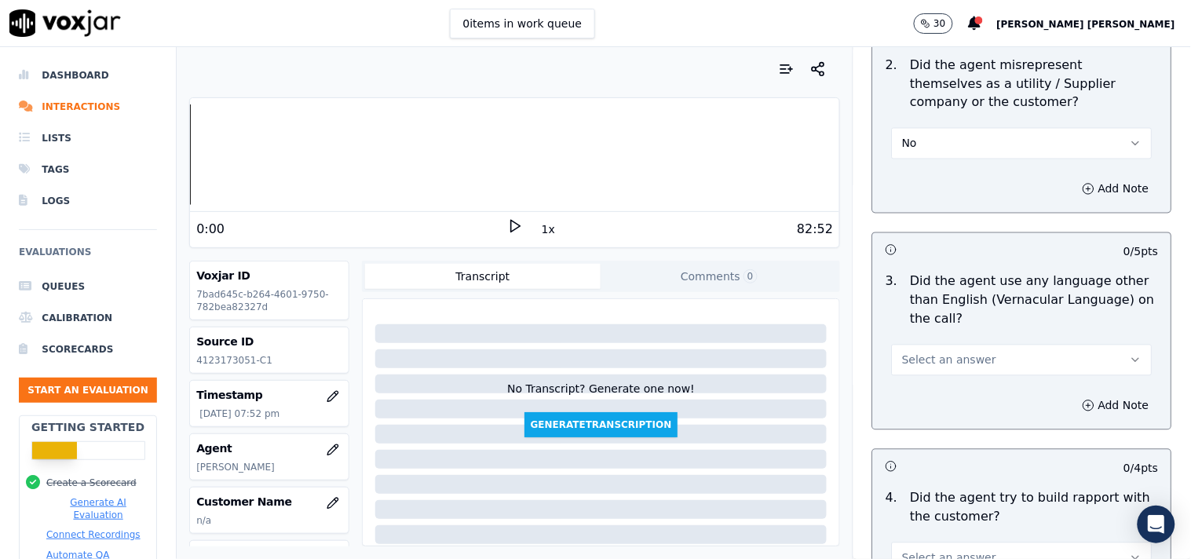
scroll to position [2267, 0]
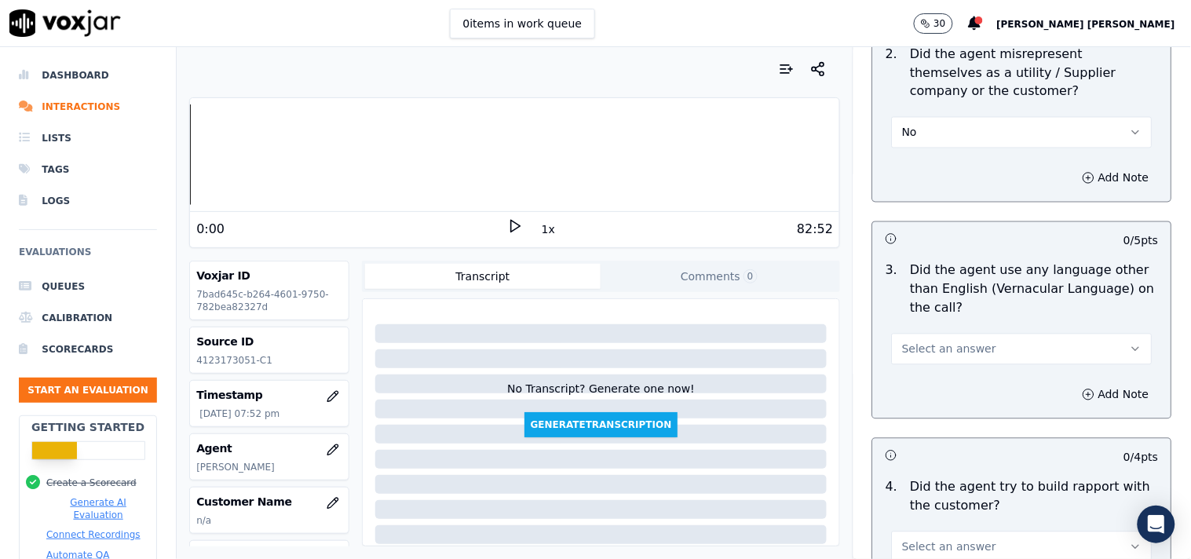
click at [939, 347] on span "Select an answer" at bounding box center [949, 349] width 94 height 16
click at [938, 396] on div "No" at bounding box center [994, 401] width 231 height 25
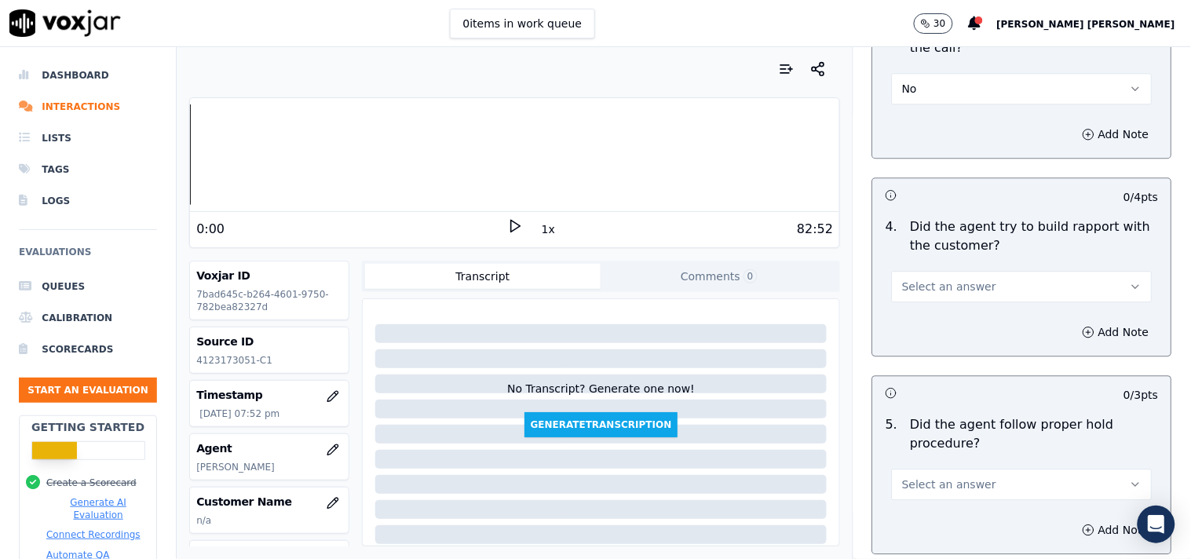
scroll to position [2529, 0]
click at [944, 292] on button "Select an answer" at bounding box center [1022, 284] width 261 height 31
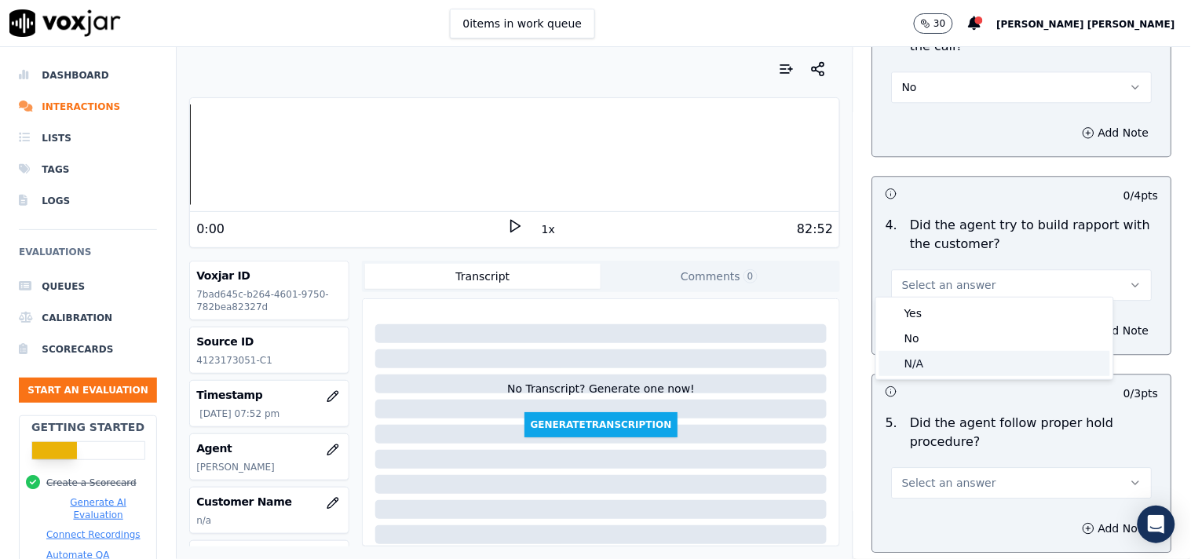
drag, startPoint x: 928, startPoint y: 332, endPoint x: 921, endPoint y: 357, distance: 26.1
click at [921, 357] on div "Yes No N/A" at bounding box center [994, 339] width 237 height 82
click at [921, 357] on div "N/A" at bounding box center [994, 363] width 231 height 25
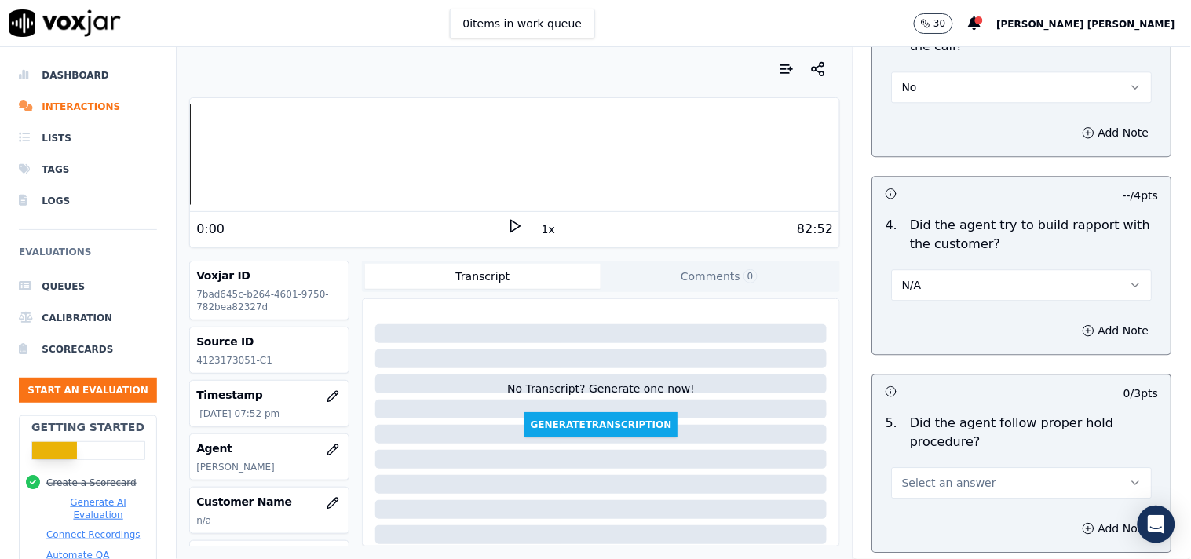
click at [937, 467] on button "Select an answer" at bounding box center [1022, 482] width 261 height 31
click at [940, 386] on div "Yes" at bounding box center [994, 390] width 231 height 25
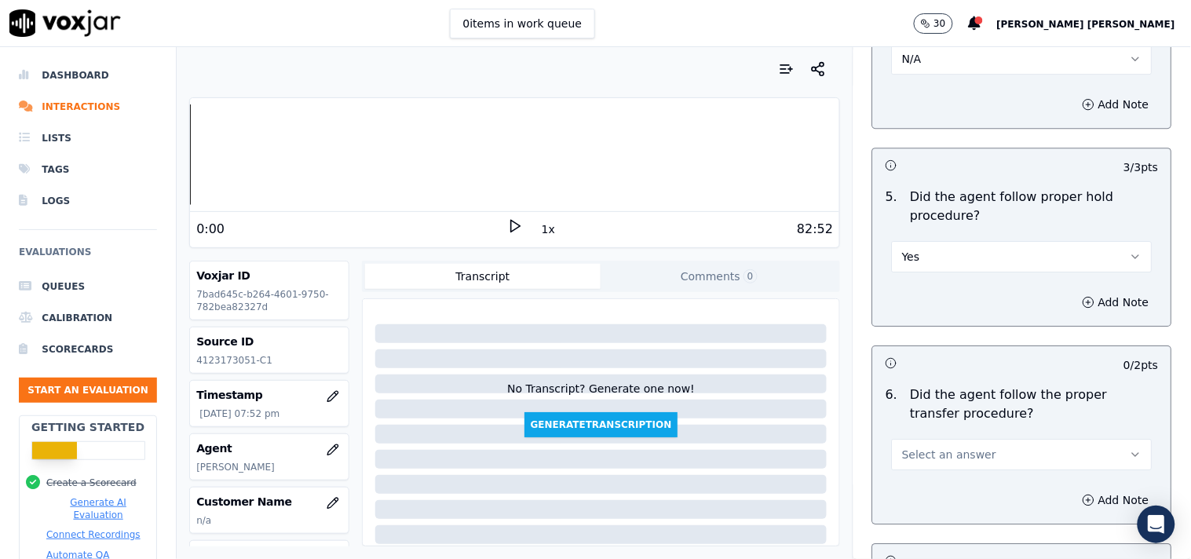
scroll to position [2791, 0]
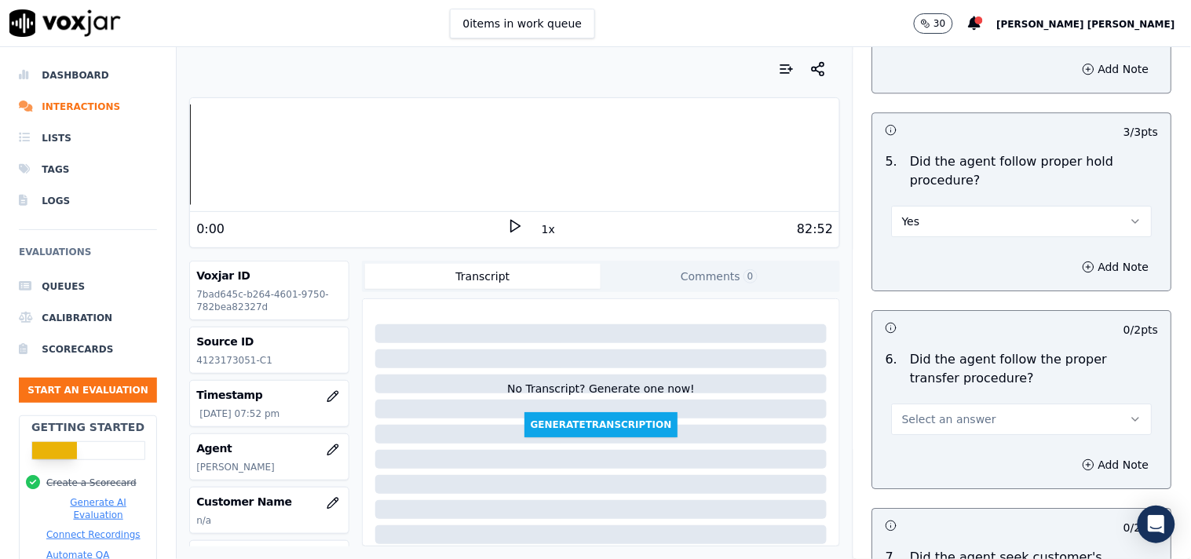
click at [940, 404] on button "Select an answer" at bounding box center [1022, 419] width 261 height 31
click at [935, 436] on div "Yes" at bounding box center [994, 447] width 231 height 25
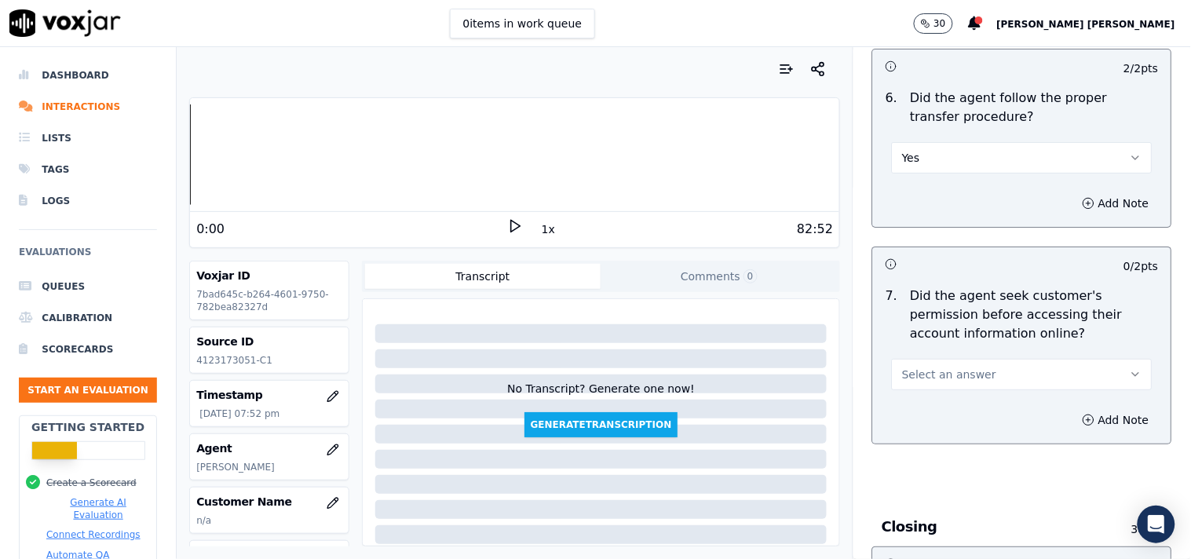
click at [940, 380] on button "Select an answer" at bounding box center [1022, 374] width 261 height 31
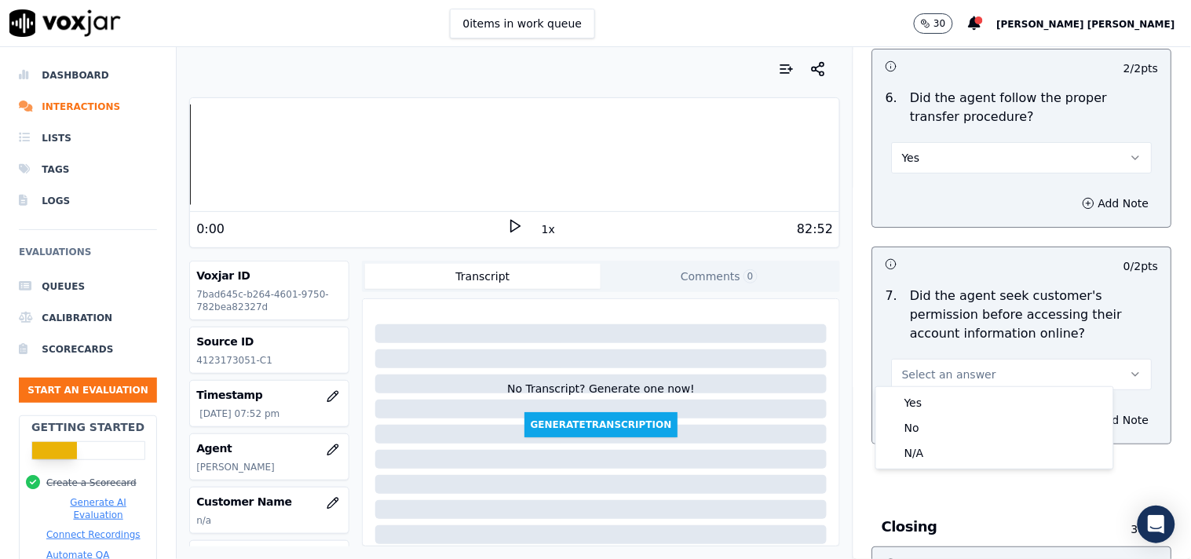
click at [944, 370] on span "Select an answer" at bounding box center [949, 375] width 94 height 16
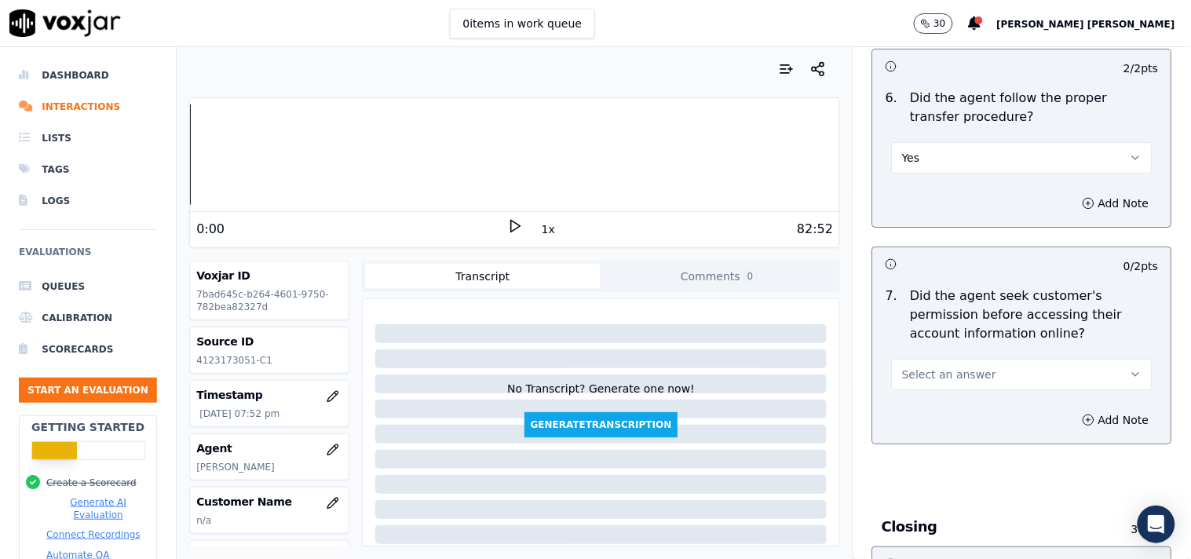
click at [944, 377] on button "Select an answer" at bounding box center [1022, 374] width 261 height 31
click at [944, 411] on div "Yes" at bounding box center [994, 402] width 231 height 25
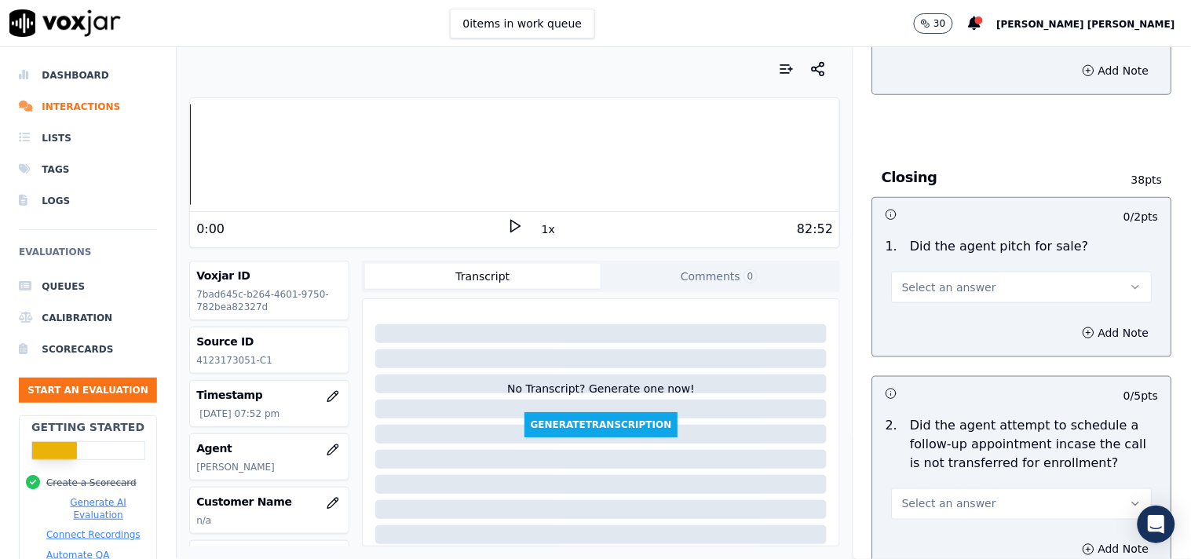
click at [948, 311] on div "Add Note" at bounding box center [1022, 332] width 298 height 47
click at [955, 293] on button "Select an answer" at bounding box center [1022, 287] width 261 height 31
click at [948, 318] on div "Yes" at bounding box center [994, 316] width 231 height 25
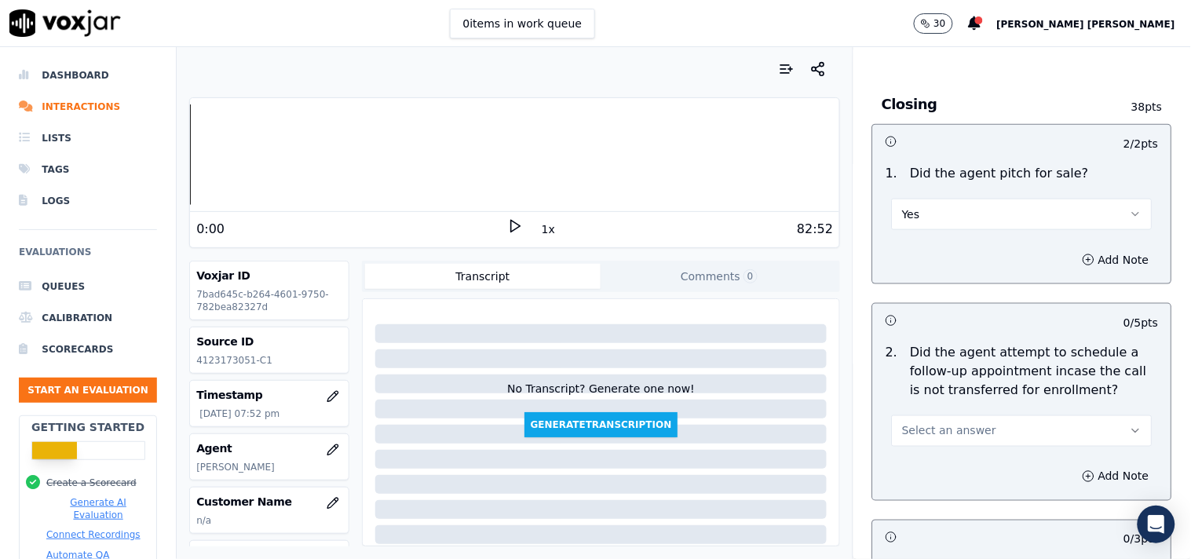
scroll to position [3576, 0]
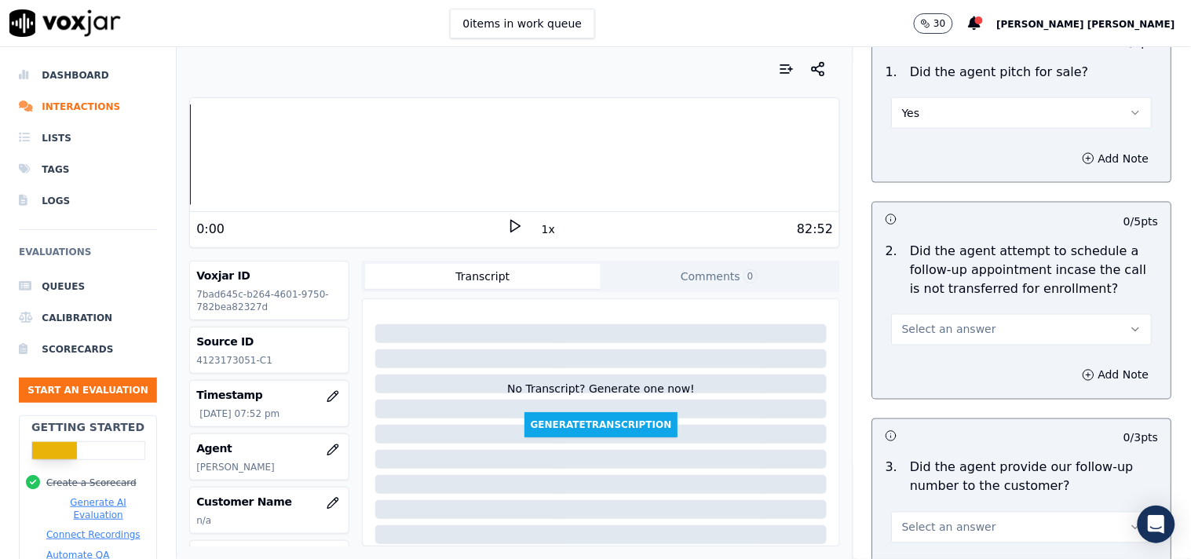
click at [950, 327] on span "Select an answer" at bounding box center [949, 330] width 94 height 16
click at [942, 348] on div "Yes" at bounding box center [994, 357] width 231 height 25
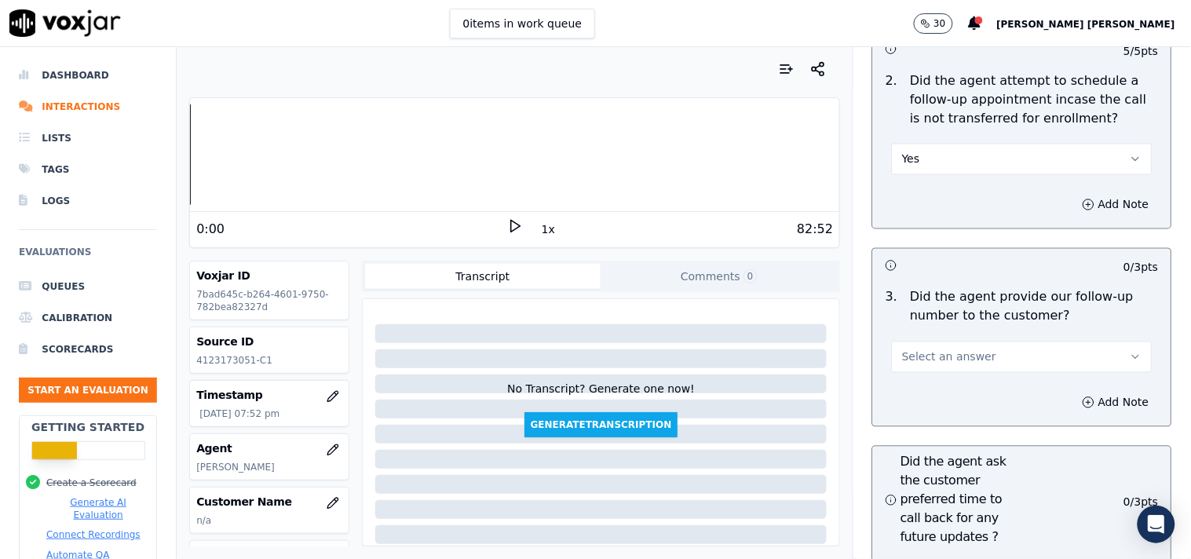
scroll to position [3750, 0]
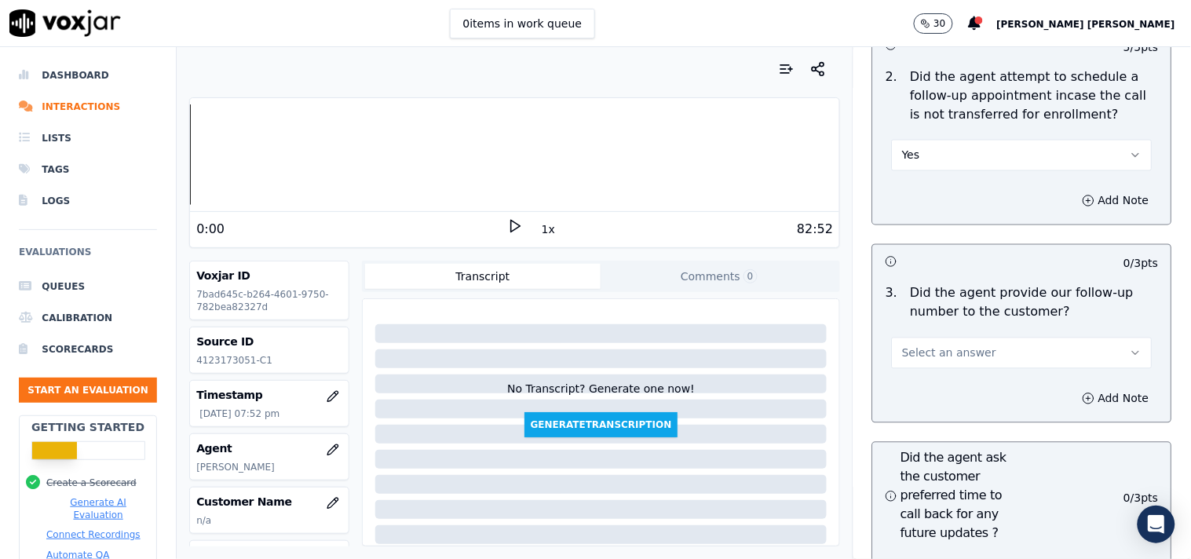
click at [956, 140] on button "Yes" at bounding box center [1022, 155] width 261 height 31
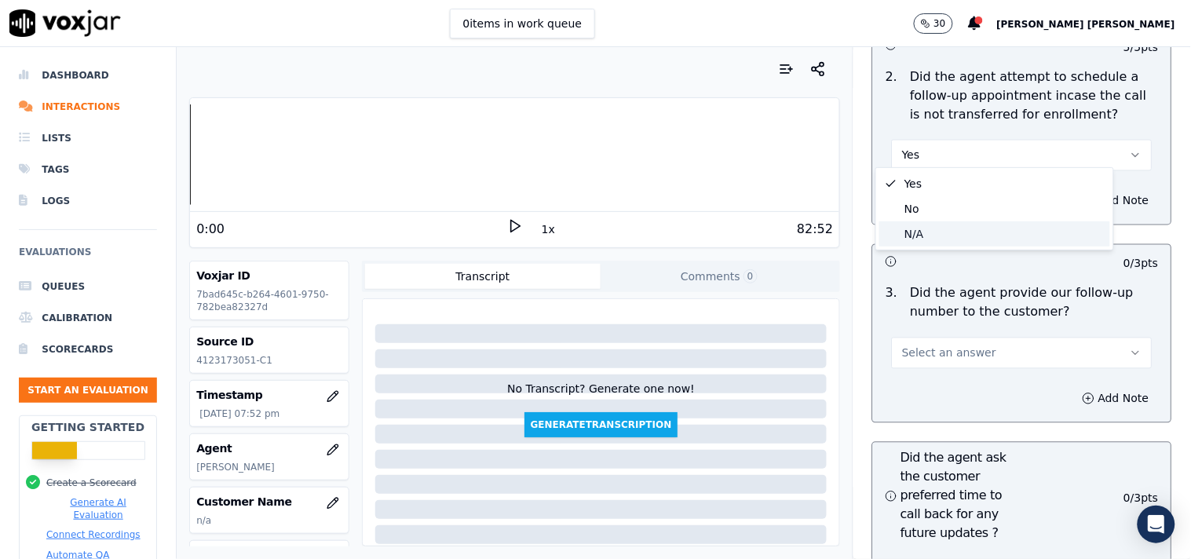
click at [948, 230] on div "N/A" at bounding box center [994, 233] width 231 height 25
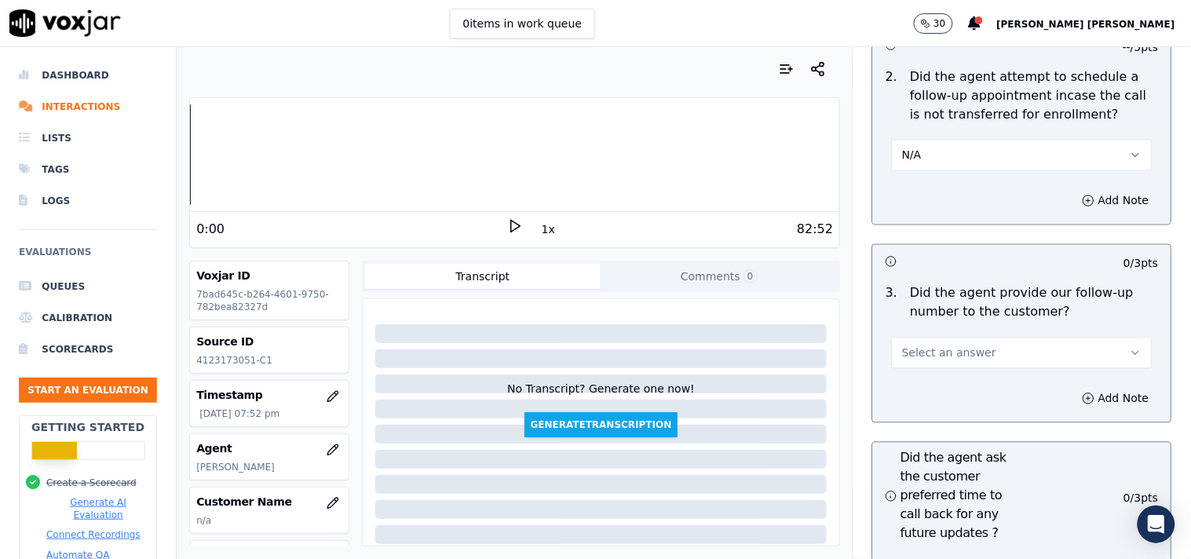
click at [930, 345] on span "Select an answer" at bounding box center [949, 353] width 94 height 16
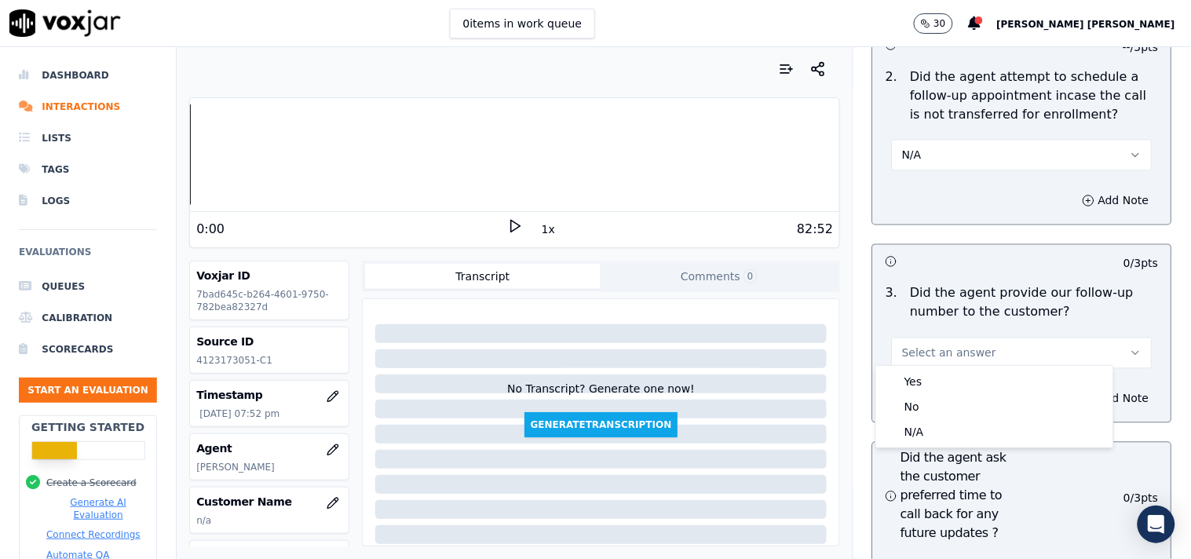
click at [927, 367] on div "Yes No N/A" at bounding box center [994, 407] width 237 height 82
click at [927, 374] on div "Yes" at bounding box center [994, 381] width 231 height 25
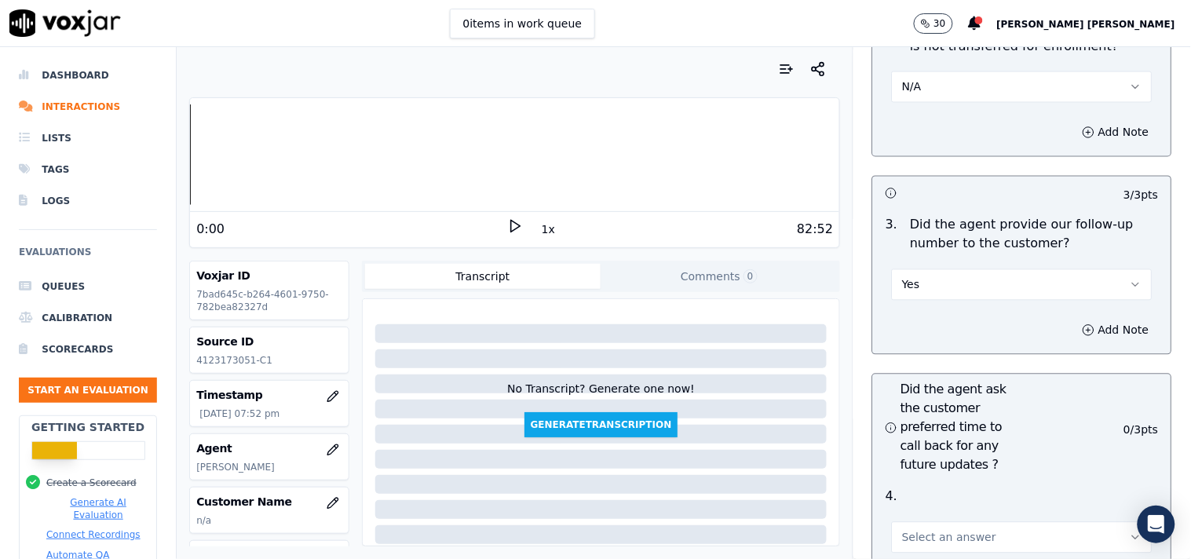
scroll to position [3925, 0]
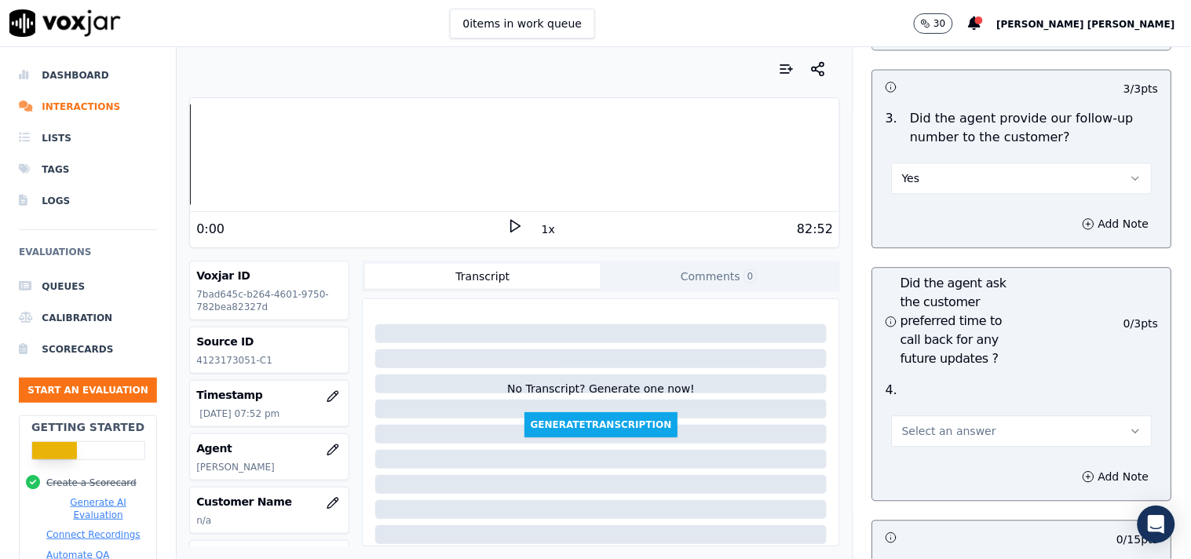
click at [943, 415] on button "Select an answer" at bounding box center [1022, 430] width 261 height 31
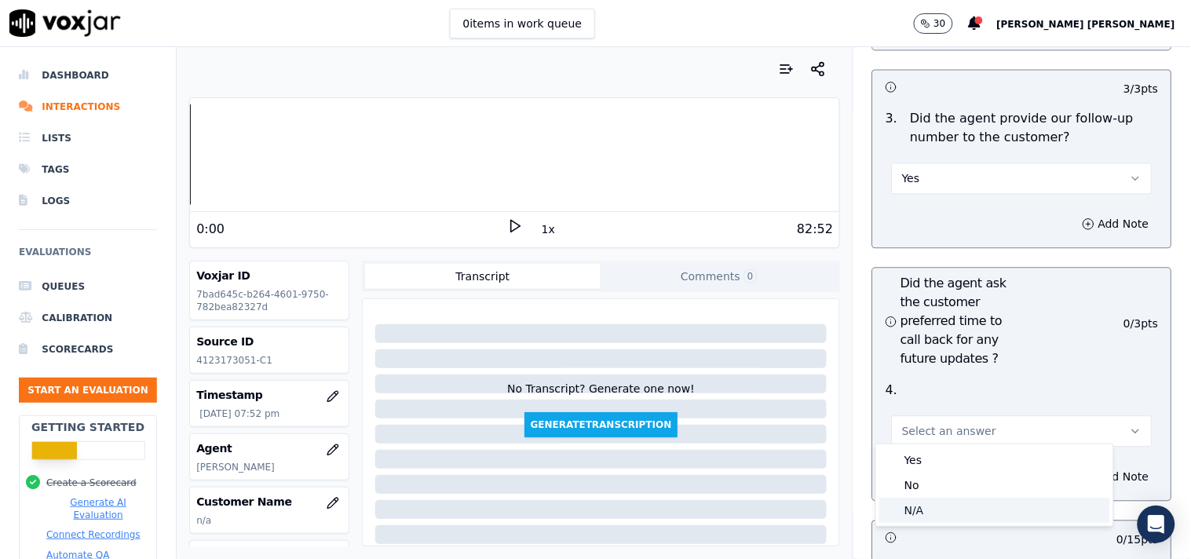
click at [925, 501] on div "N/A" at bounding box center [994, 510] width 231 height 25
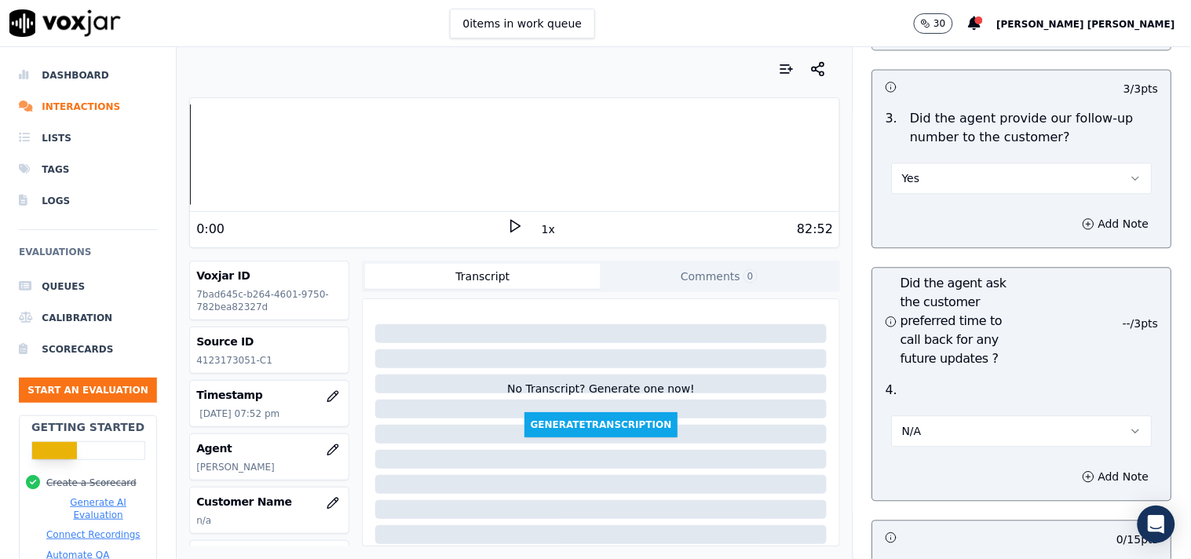
scroll to position [4187, 0]
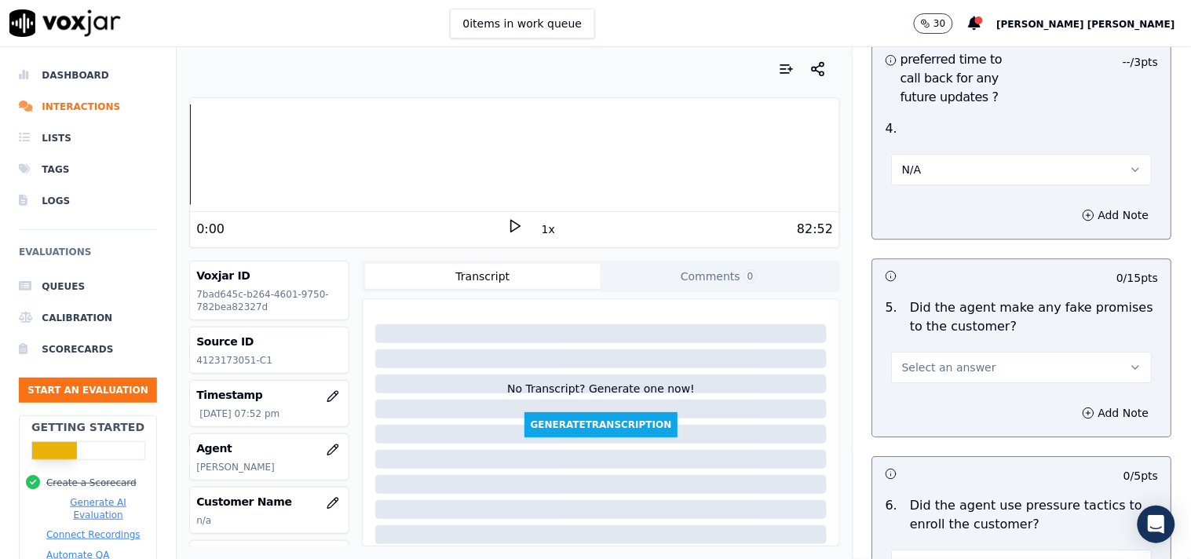
click at [954, 352] on button "Select an answer" at bounding box center [1022, 367] width 261 height 31
click at [936, 429] on div "No" at bounding box center [994, 421] width 231 height 25
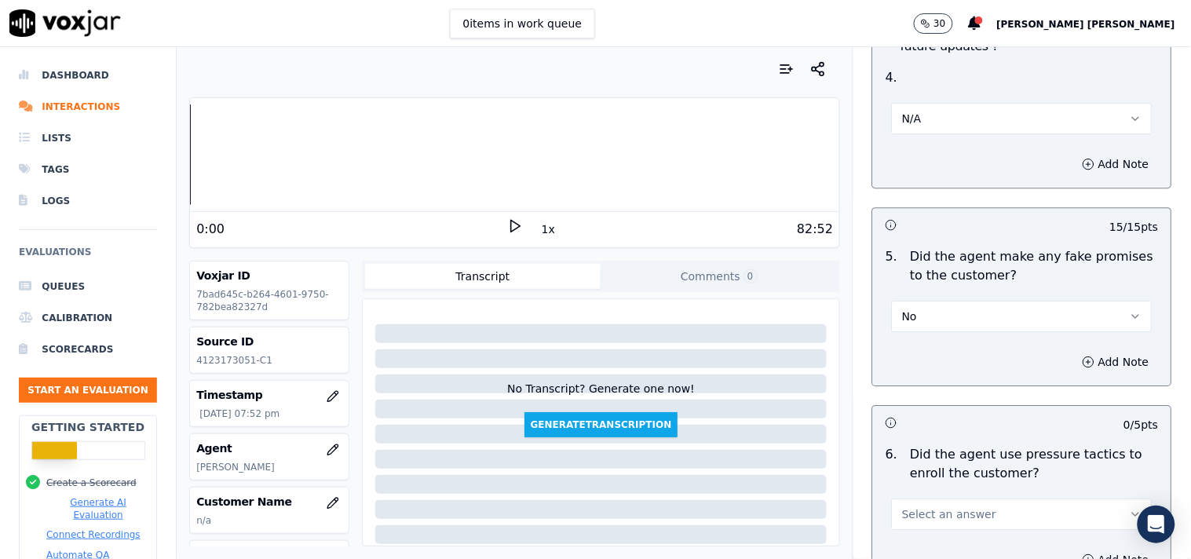
scroll to position [4274, 0]
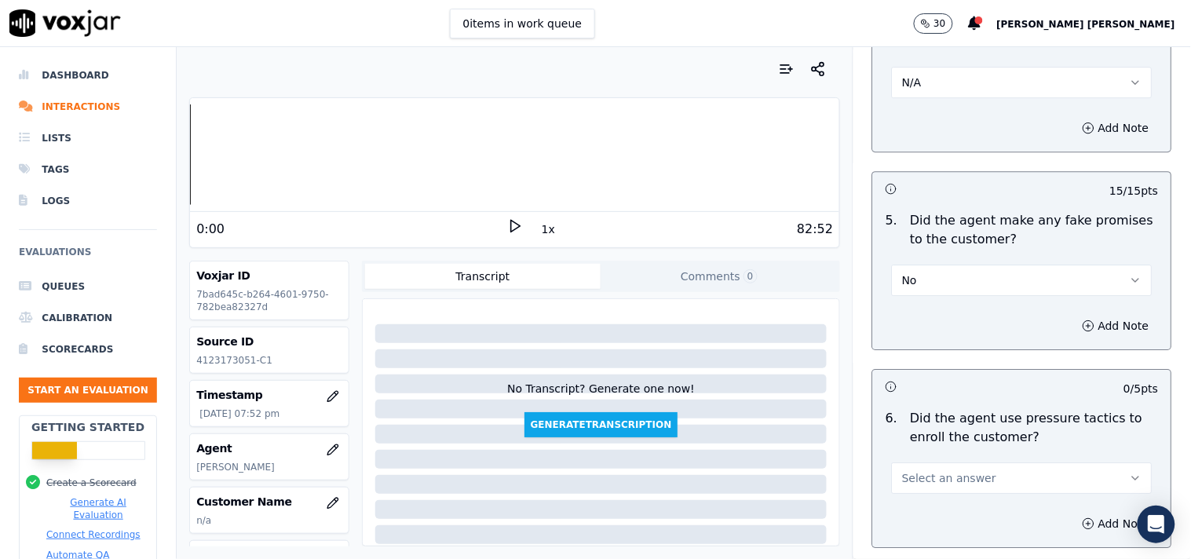
click at [946, 470] on span "Select an answer" at bounding box center [949, 478] width 94 height 16
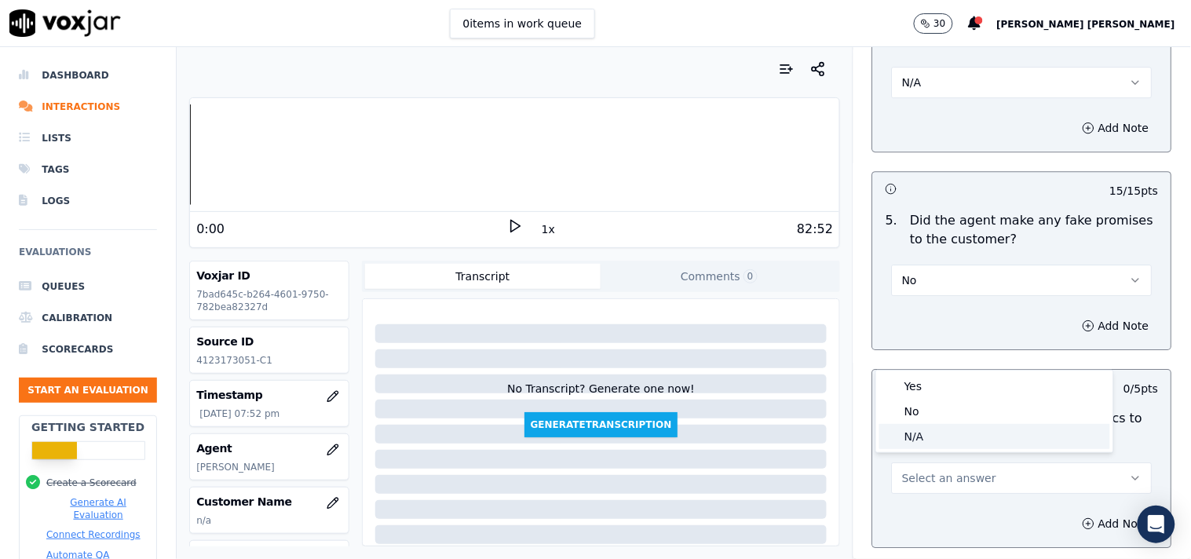
click at [947, 436] on div "N/A" at bounding box center [994, 436] width 231 height 25
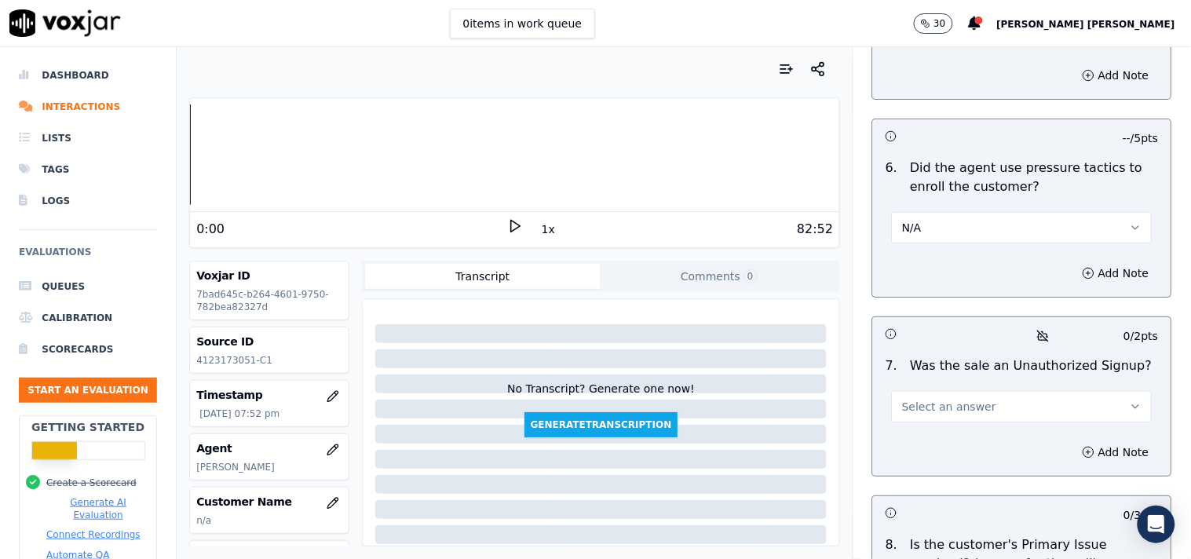
scroll to position [4535, 0]
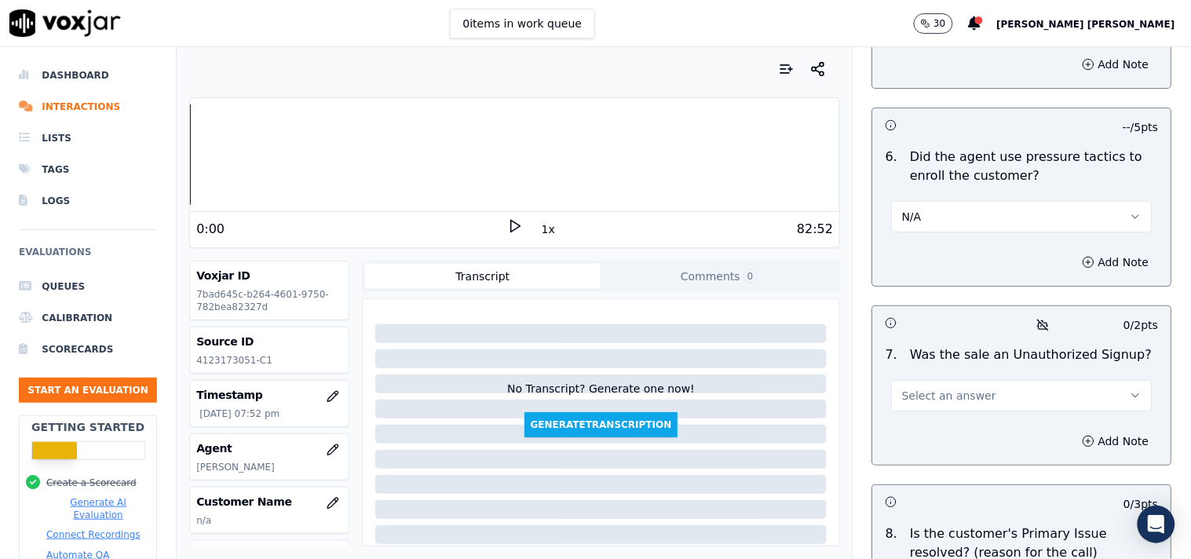
click at [984, 201] on button "N/A" at bounding box center [1022, 216] width 261 height 31
click at [951, 268] on div "No" at bounding box center [994, 270] width 231 height 25
click at [982, 399] on button "Select an answer" at bounding box center [1022, 395] width 261 height 31
drag, startPoint x: 944, startPoint y: 433, endPoint x: 938, endPoint y: 453, distance: 20.4
click at [938, 453] on div "Yes No N/A" at bounding box center [994, 450] width 237 height 82
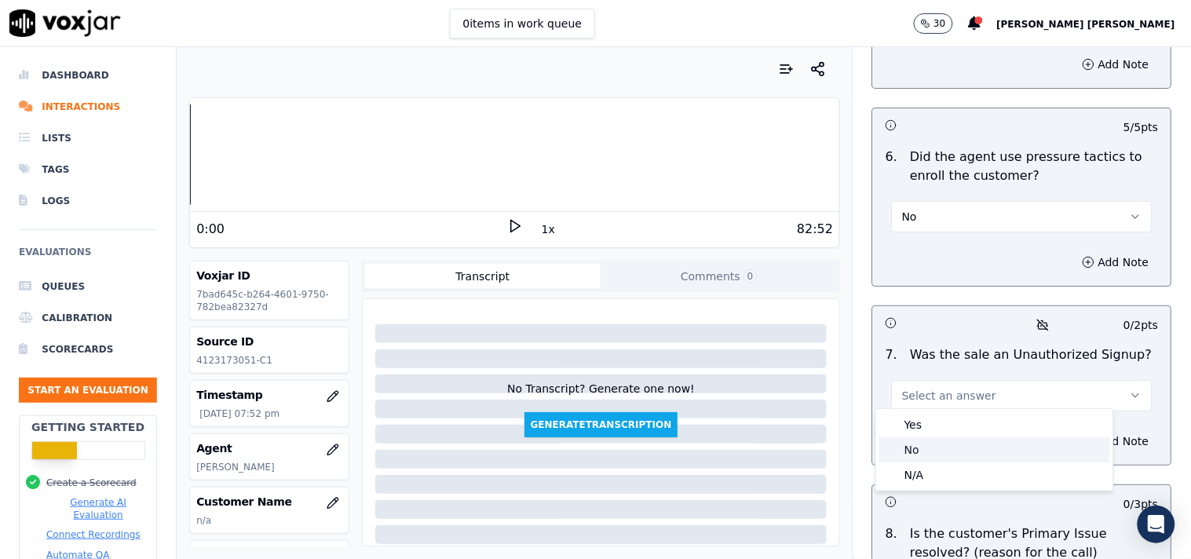
click at [938, 453] on div "No" at bounding box center [994, 449] width 231 height 25
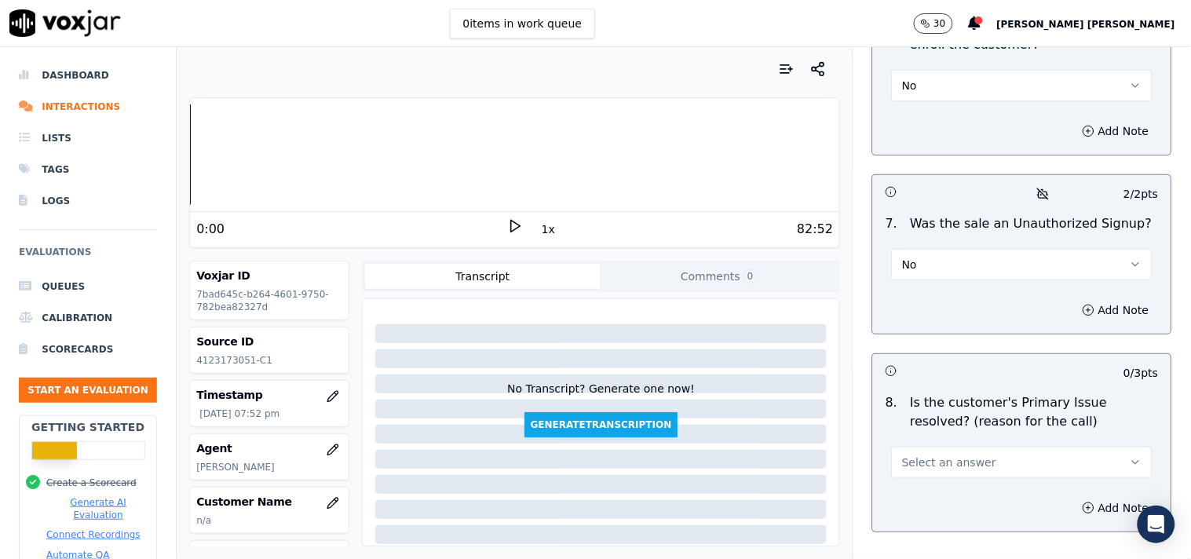
scroll to position [4767, 0]
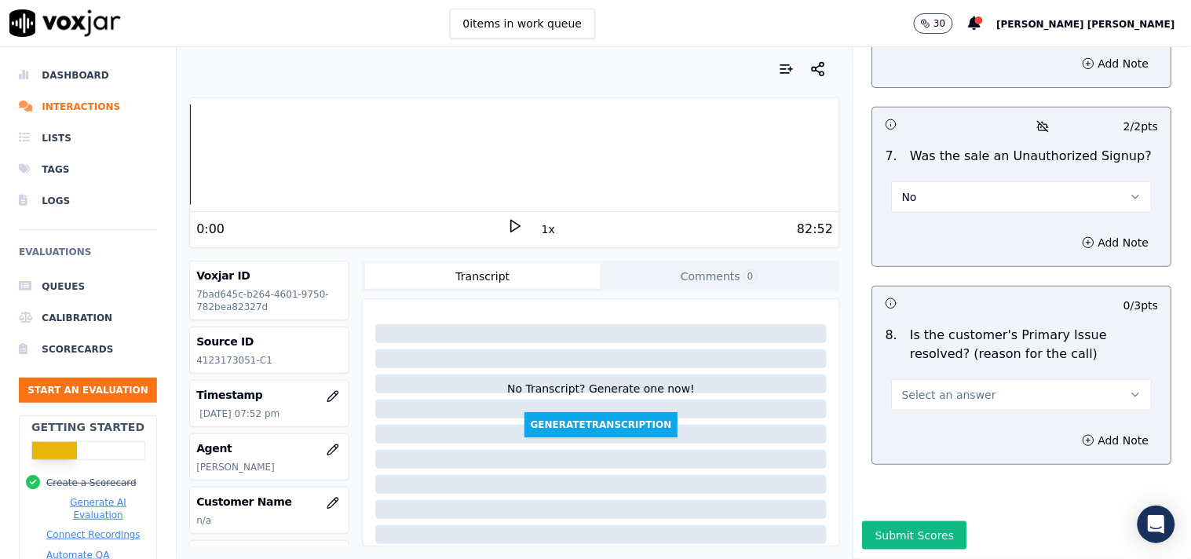
click at [943, 379] on button "Select an answer" at bounding box center [1022, 394] width 261 height 31
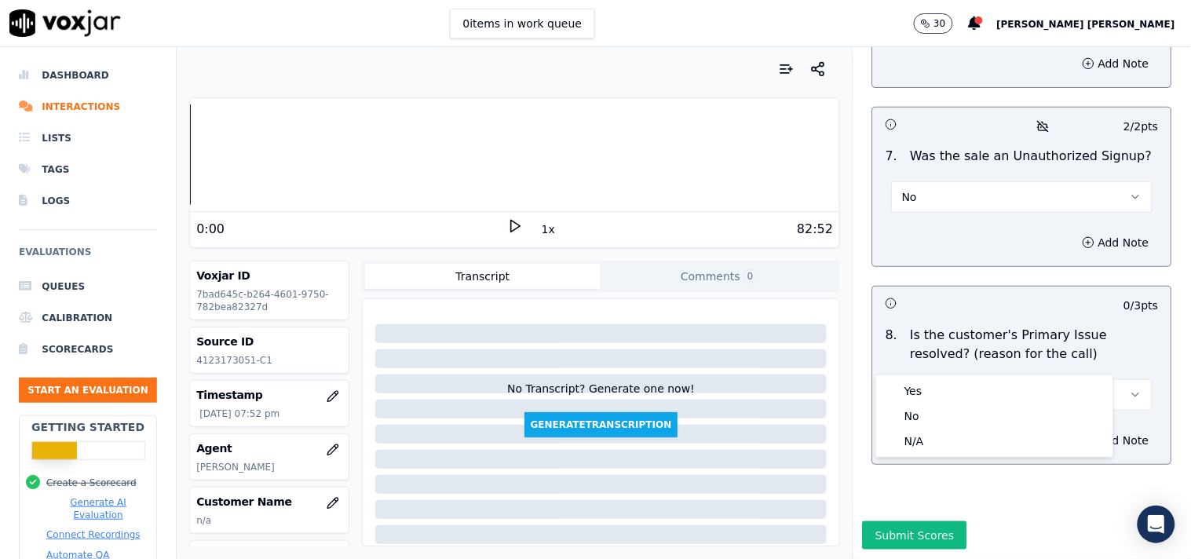
click at [936, 379] on div "Yes" at bounding box center [994, 390] width 231 height 25
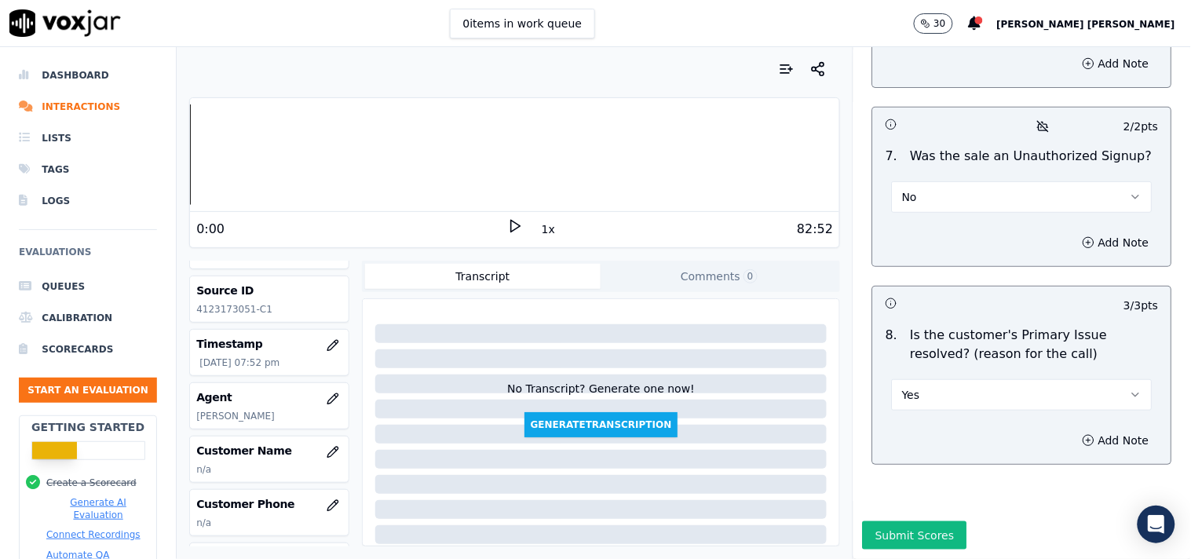
scroll to position [87, 0]
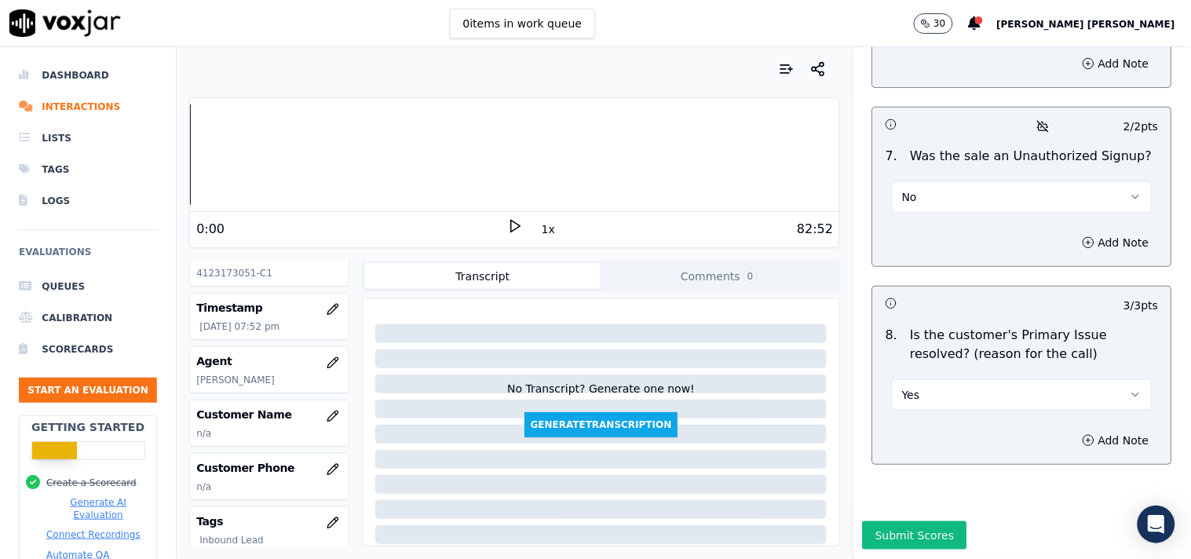
click at [265, 425] on div "Customer Name n/a" at bounding box center [269, 423] width 158 height 46
click at [327, 421] on icon "button" at bounding box center [333, 416] width 13 height 13
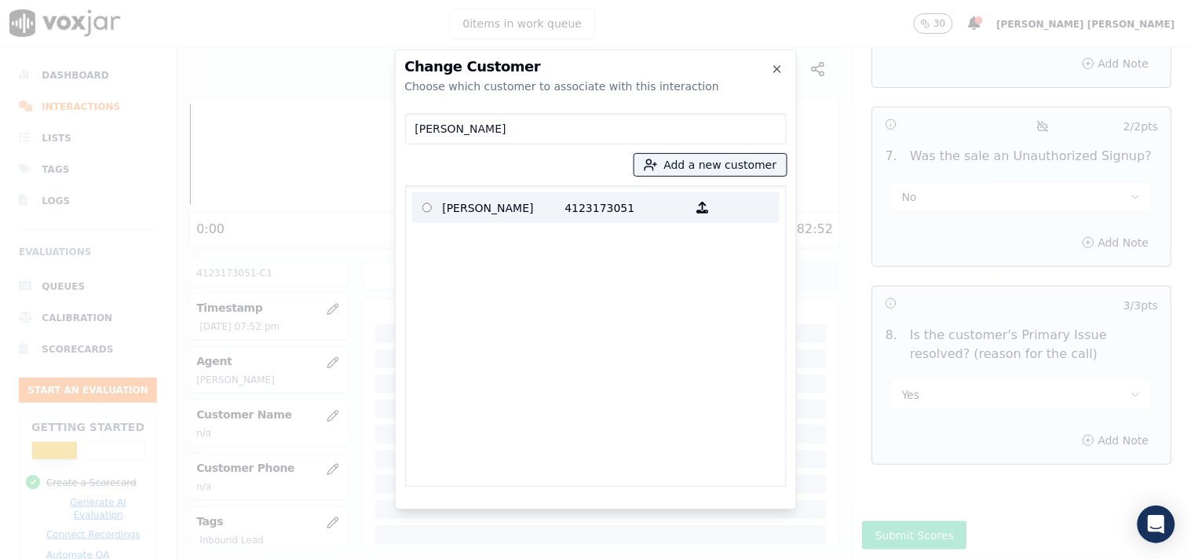
type input "[PERSON_NAME]"
click at [468, 207] on p "[PERSON_NAME]" at bounding box center [504, 207] width 122 height 24
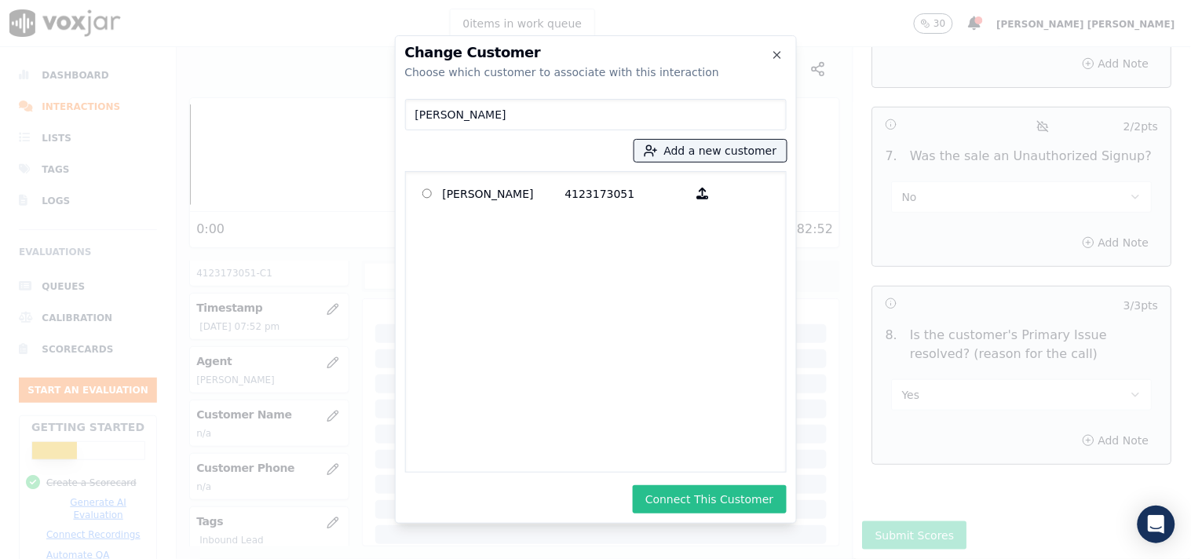
click at [714, 491] on button "Connect This Customer" at bounding box center [709, 499] width 153 height 28
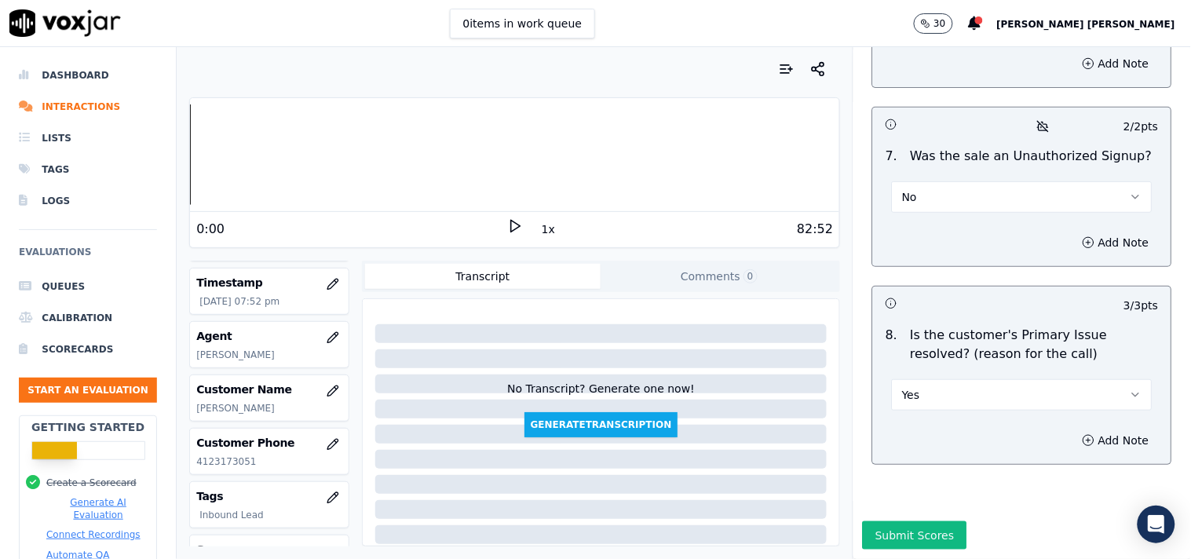
scroll to position [66, 0]
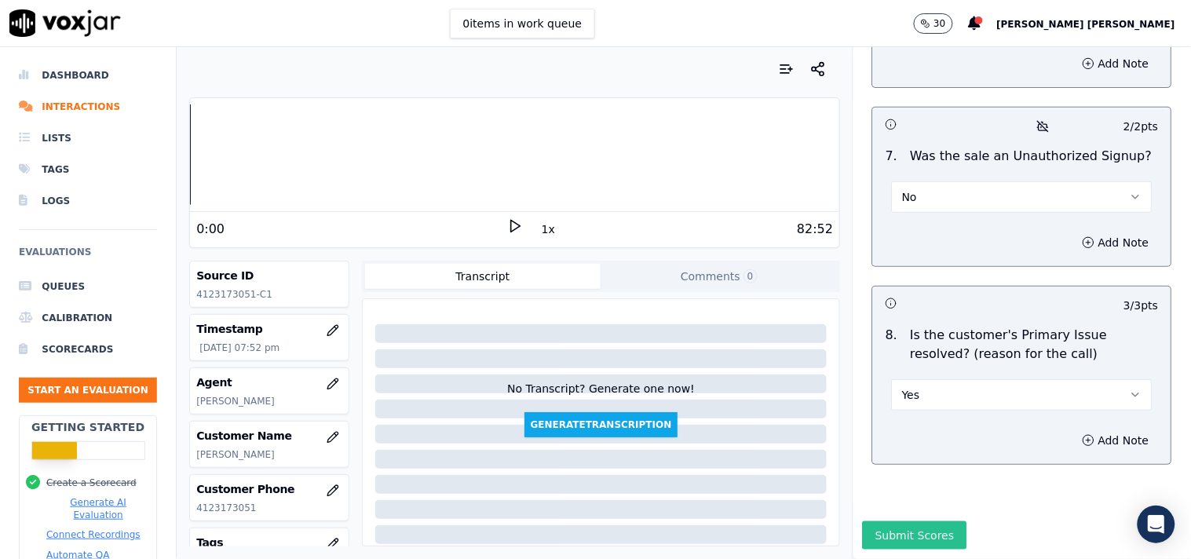
click at [921, 521] on button "Submit Scores" at bounding box center [915, 535] width 104 height 28
